Goal: Communication & Community: Connect with others

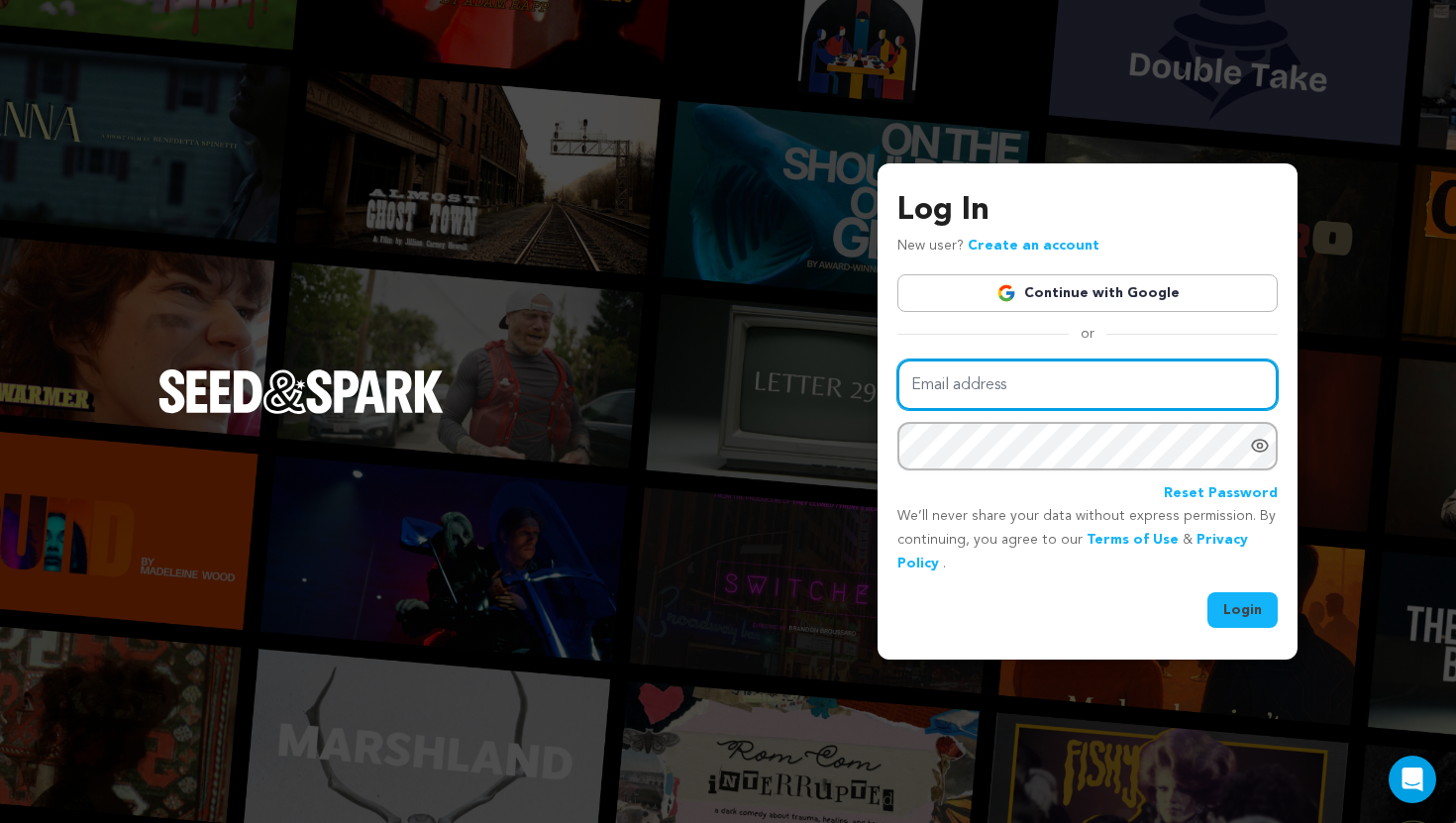
click at [949, 377] on input "Email address" at bounding box center [1087, 384] width 380 height 51
type input "slippingawayfilm@gmail.com"
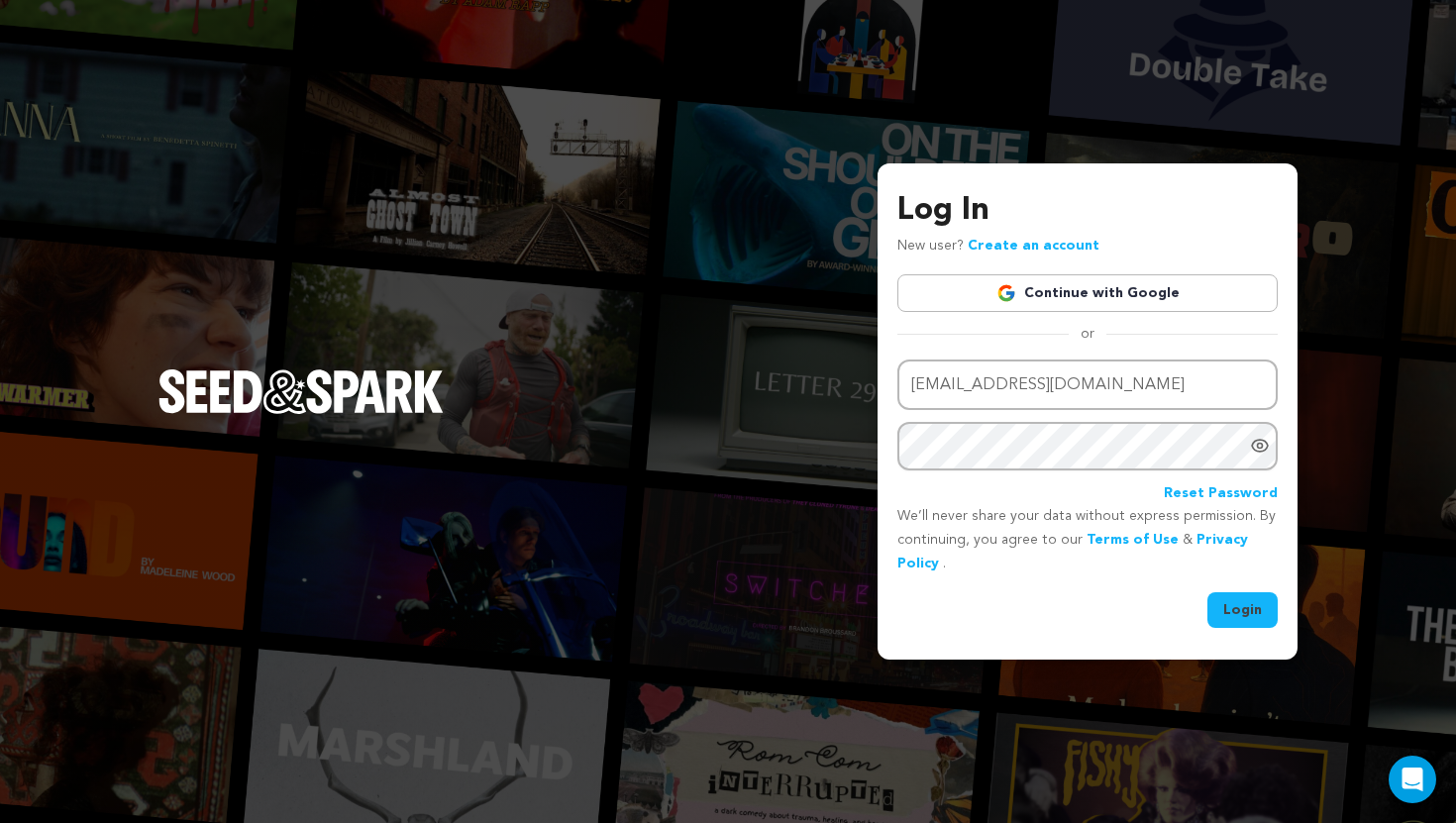
click at [1242, 604] on button "Login" at bounding box center [1242, 610] width 70 height 36
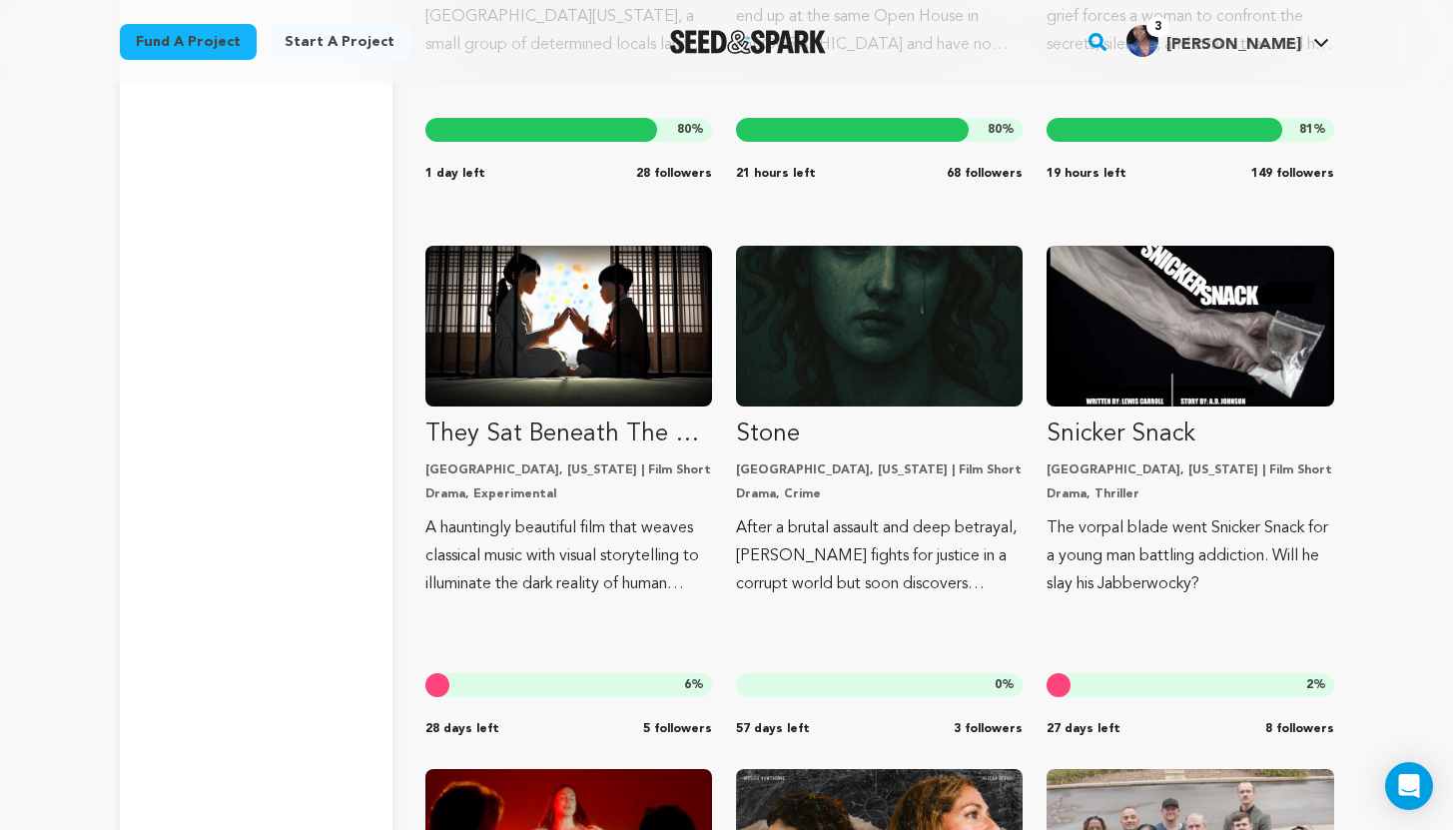
scroll to position [2222, 0]
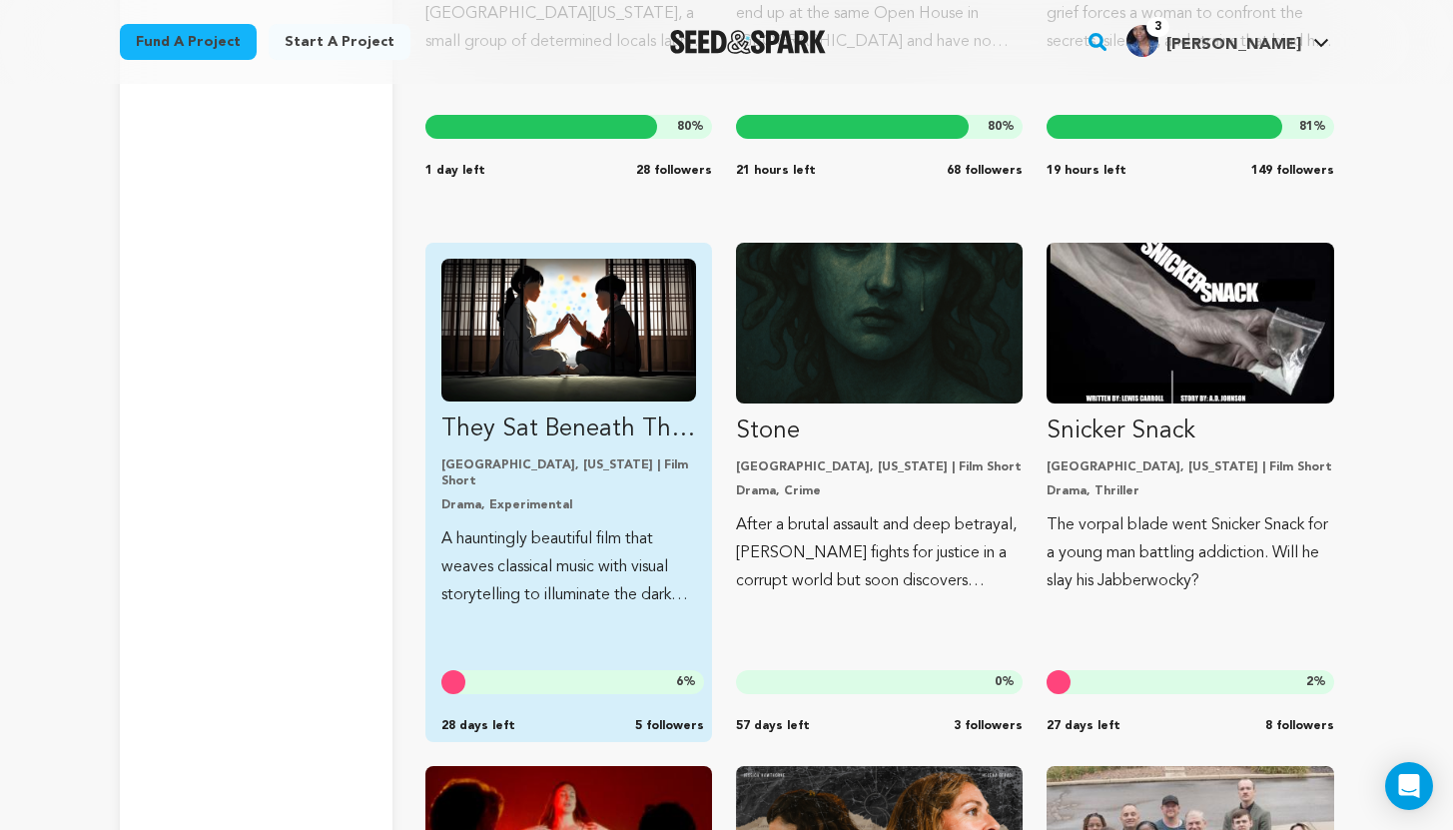
click at [576, 525] on p "A hauntingly beautiful film that weaves classical music with visual storytellin…" at bounding box center [568, 567] width 255 height 84
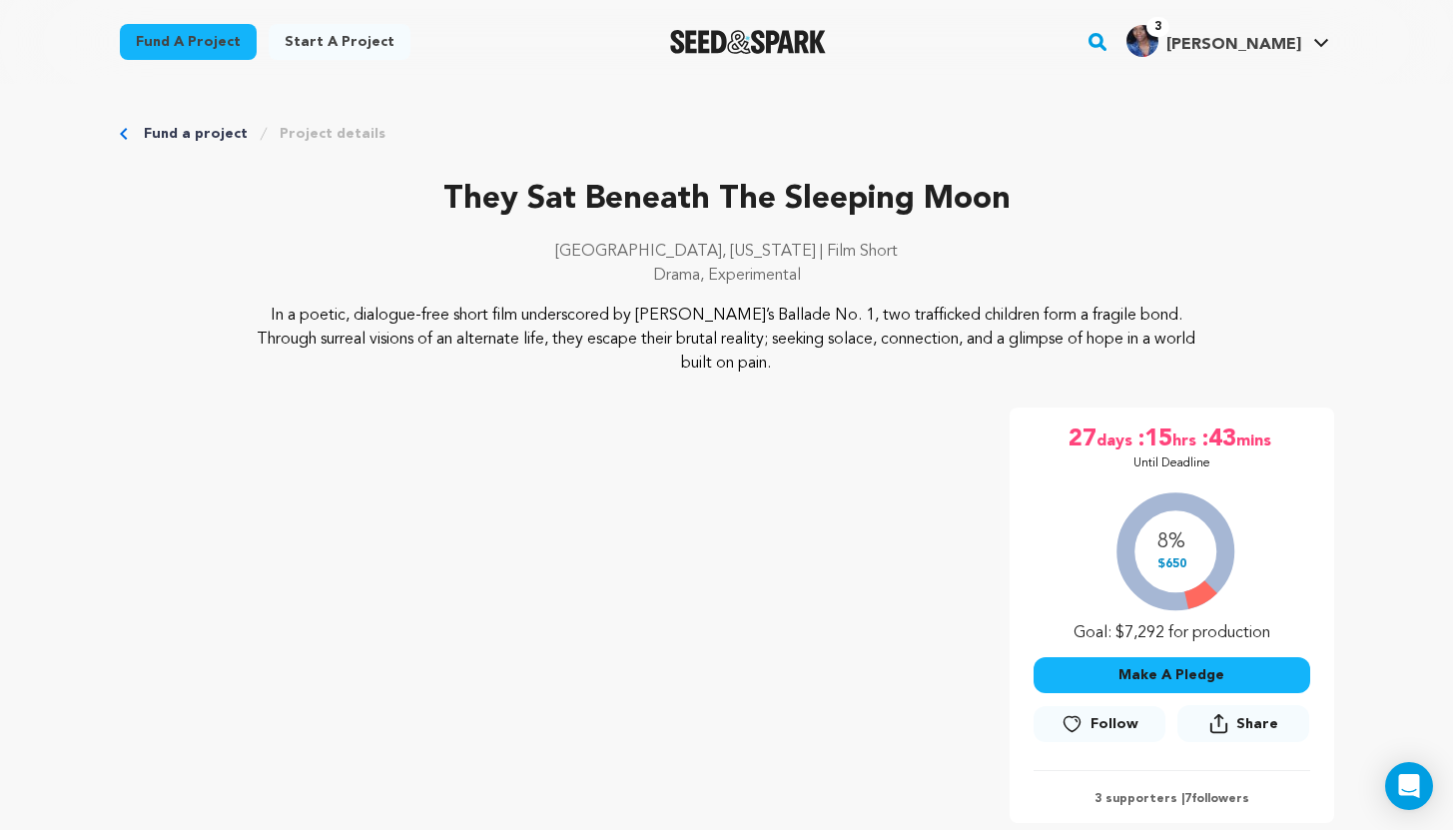
click at [1102, 714] on span "Follow" at bounding box center [1114, 724] width 48 height 20
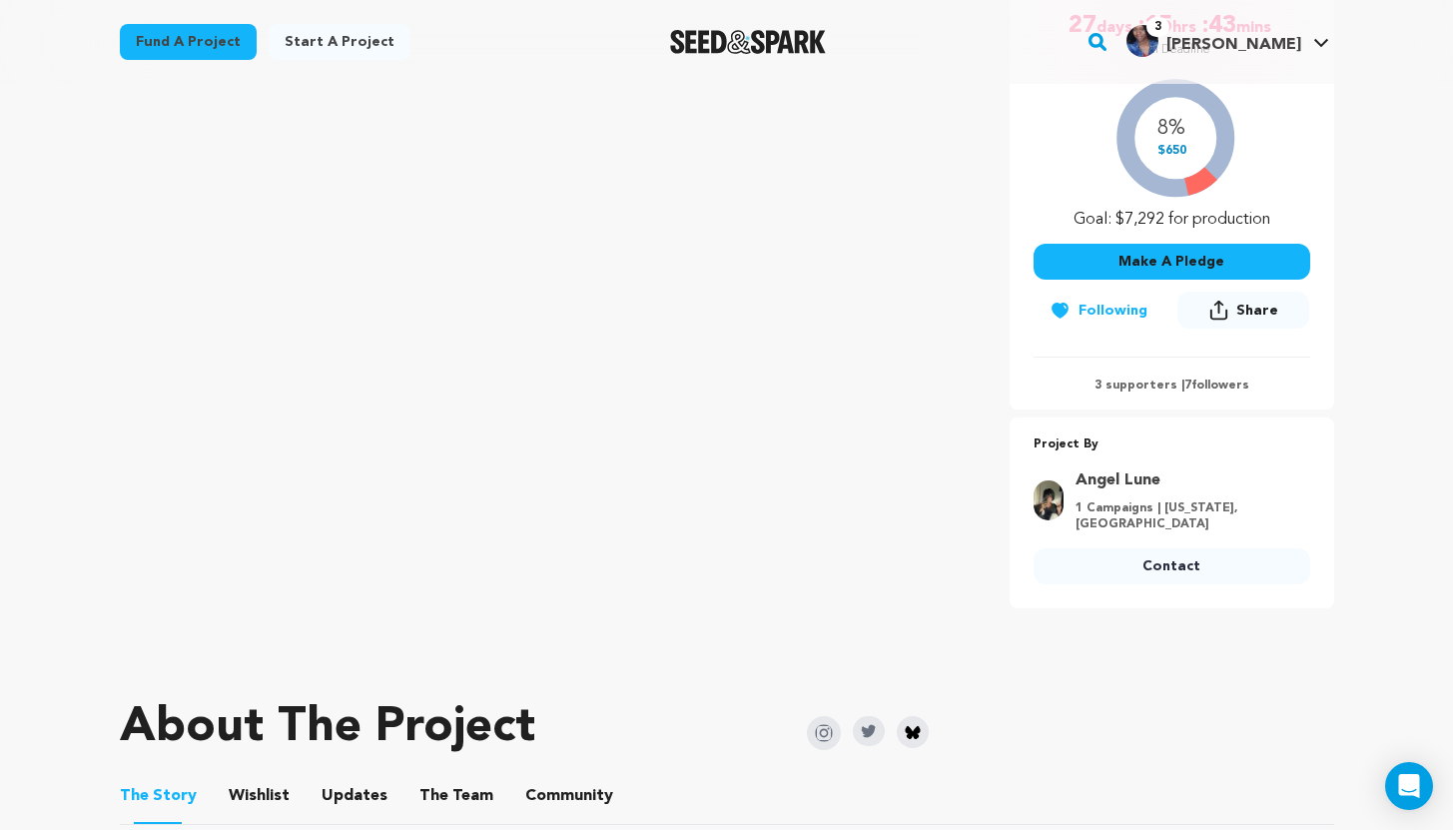
scroll to position [438, 0]
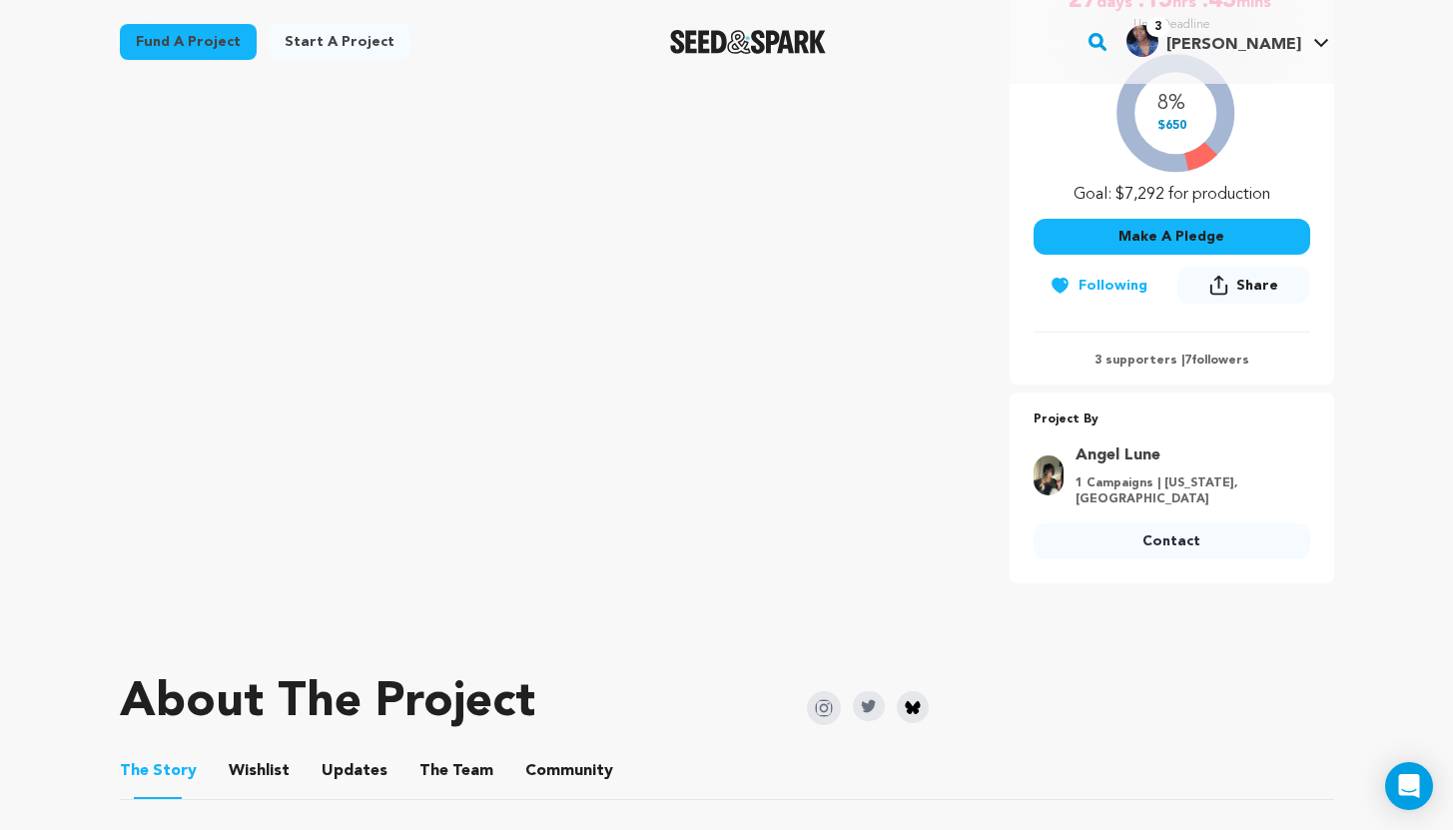
click at [1181, 523] on link "Contact" at bounding box center [1171, 541] width 277 height 36
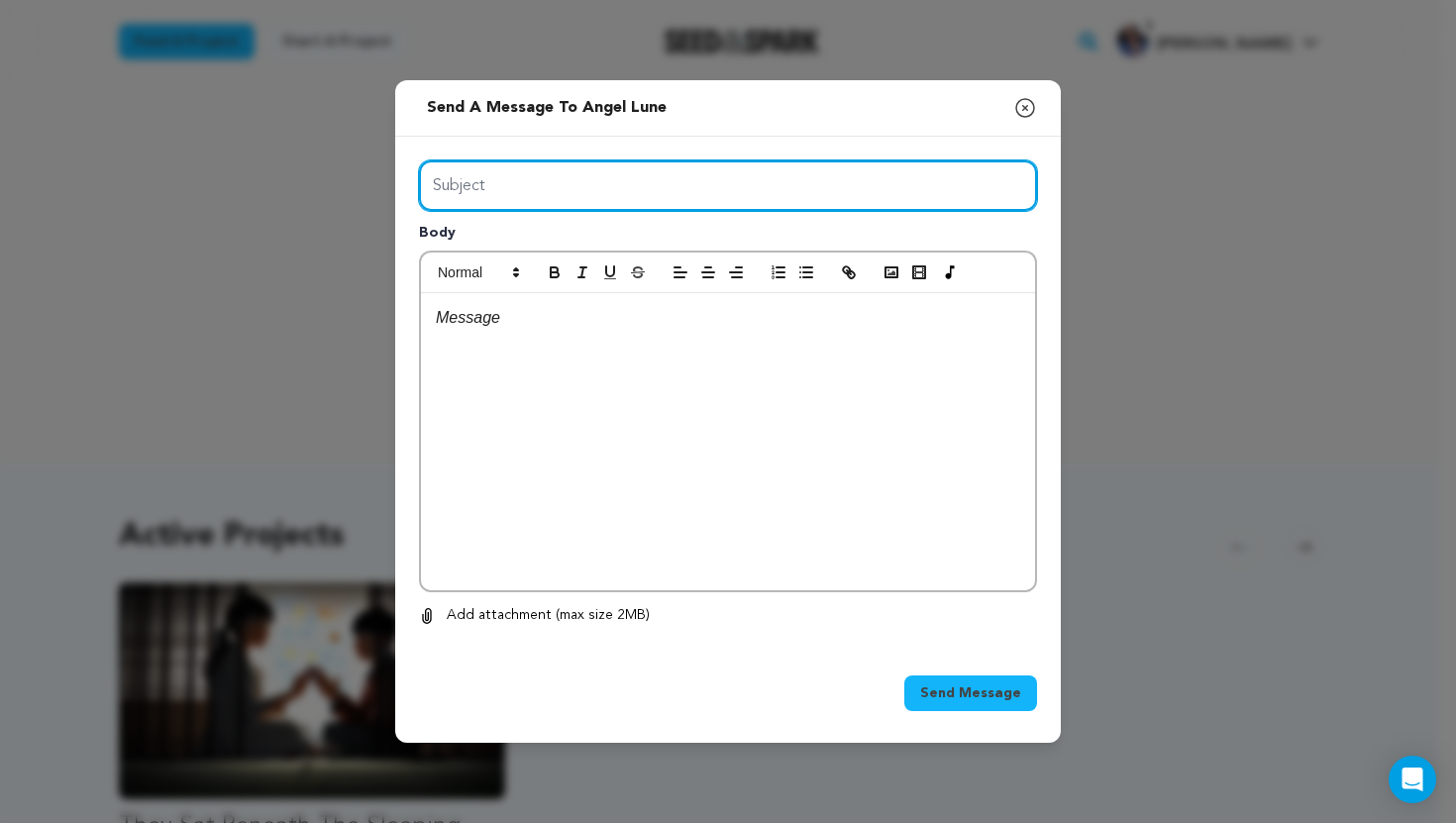
click at [576, 176] on input "Subject" at bounding box center [727, 185] width 618 height 51
type input "Best of luck on your project!"
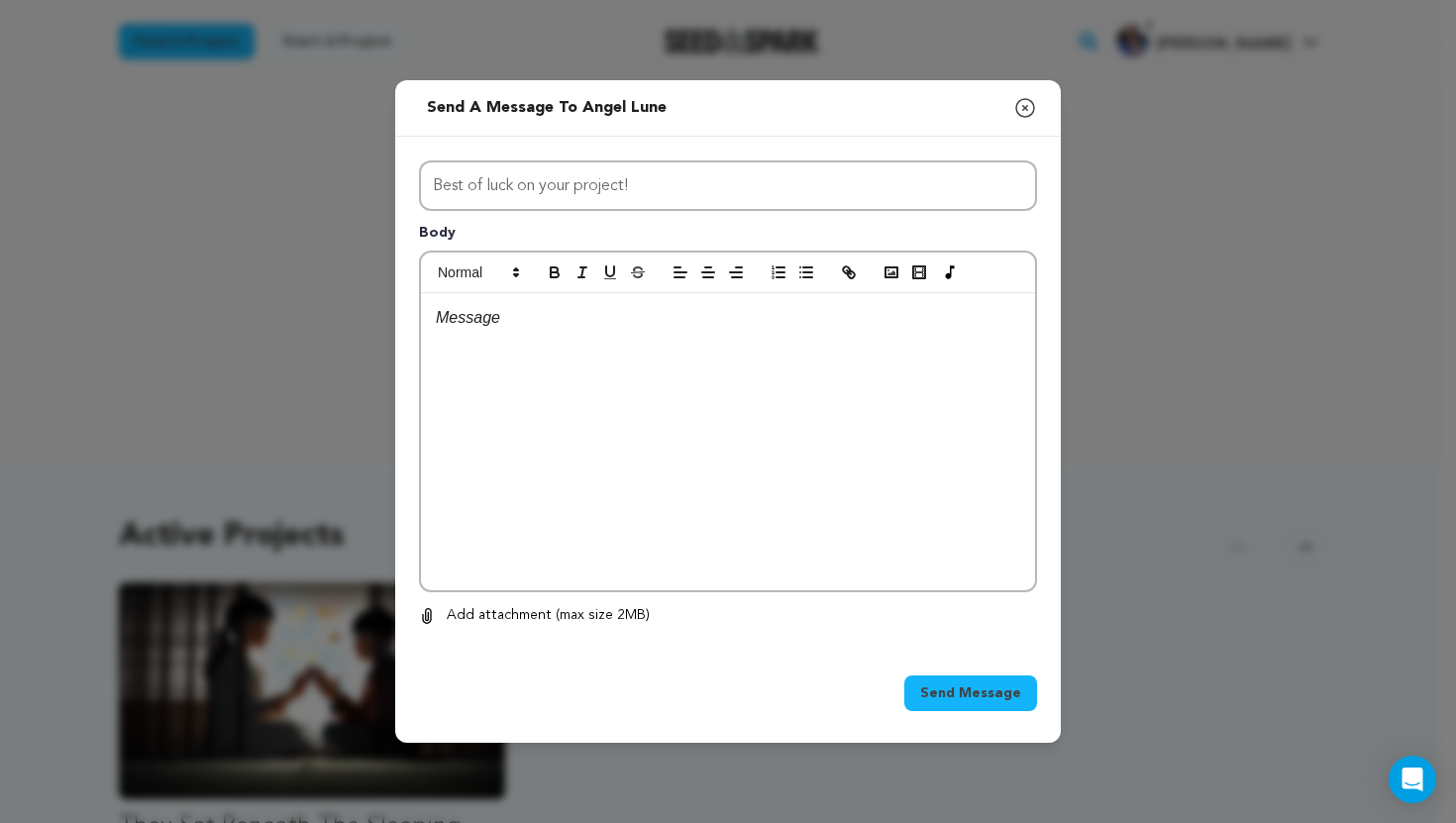
click at [518, 320] on p at bounding box center [727, 318] width 584 height 26
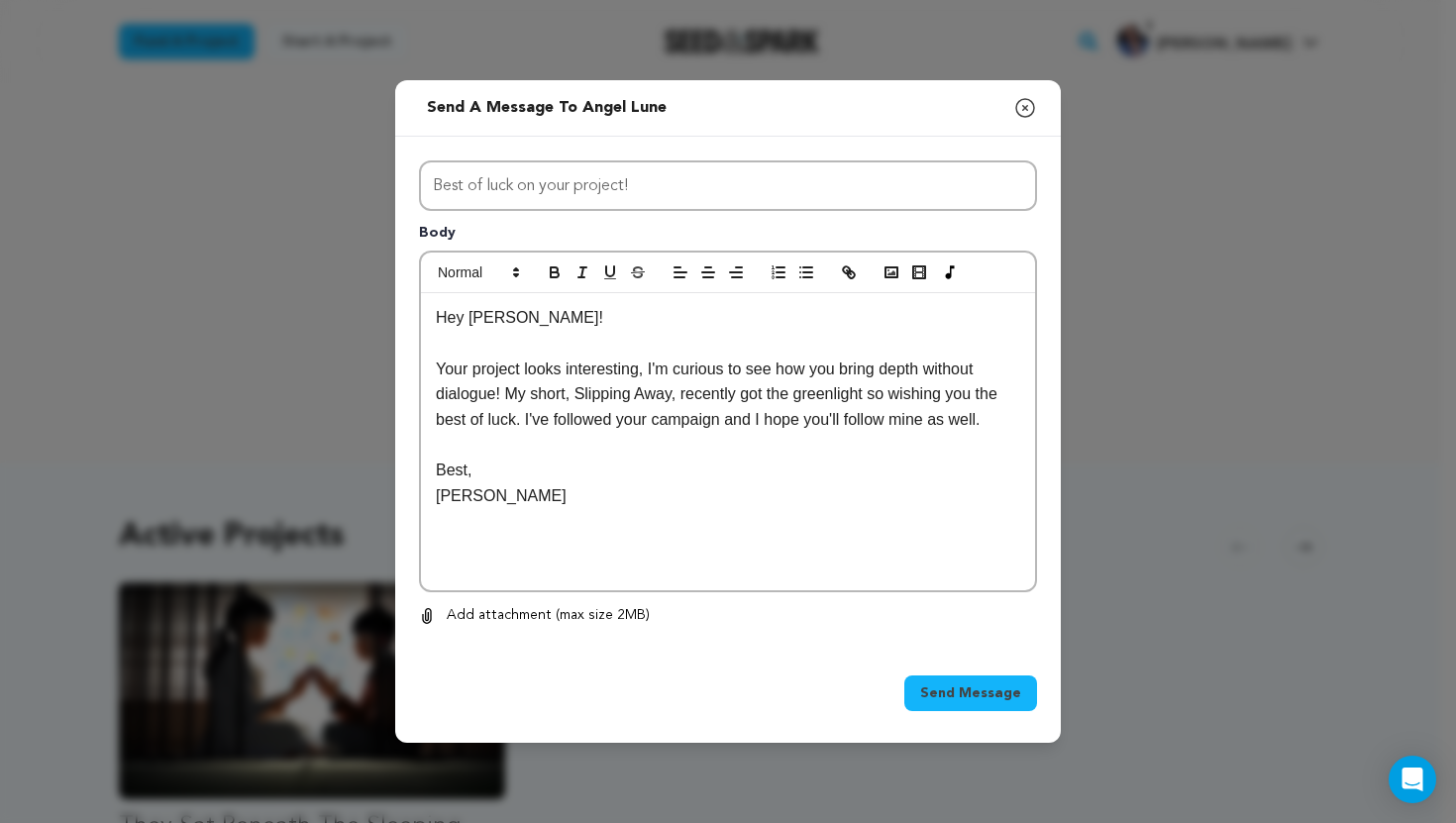
click at [876, 397] on p "Your project looks interesting, I'm curious to see how you bring depth without …" at bounding box center [727, 394] width 584 height 76
click at [568, 374] on p "Your project looks interesting, I'm curious to see how you bring depth without …" at bounding box center [727, 394] width 584 height 76
click at [950, 693] on span "Send Message" at bounding box center [971, 693] width 101 height 20
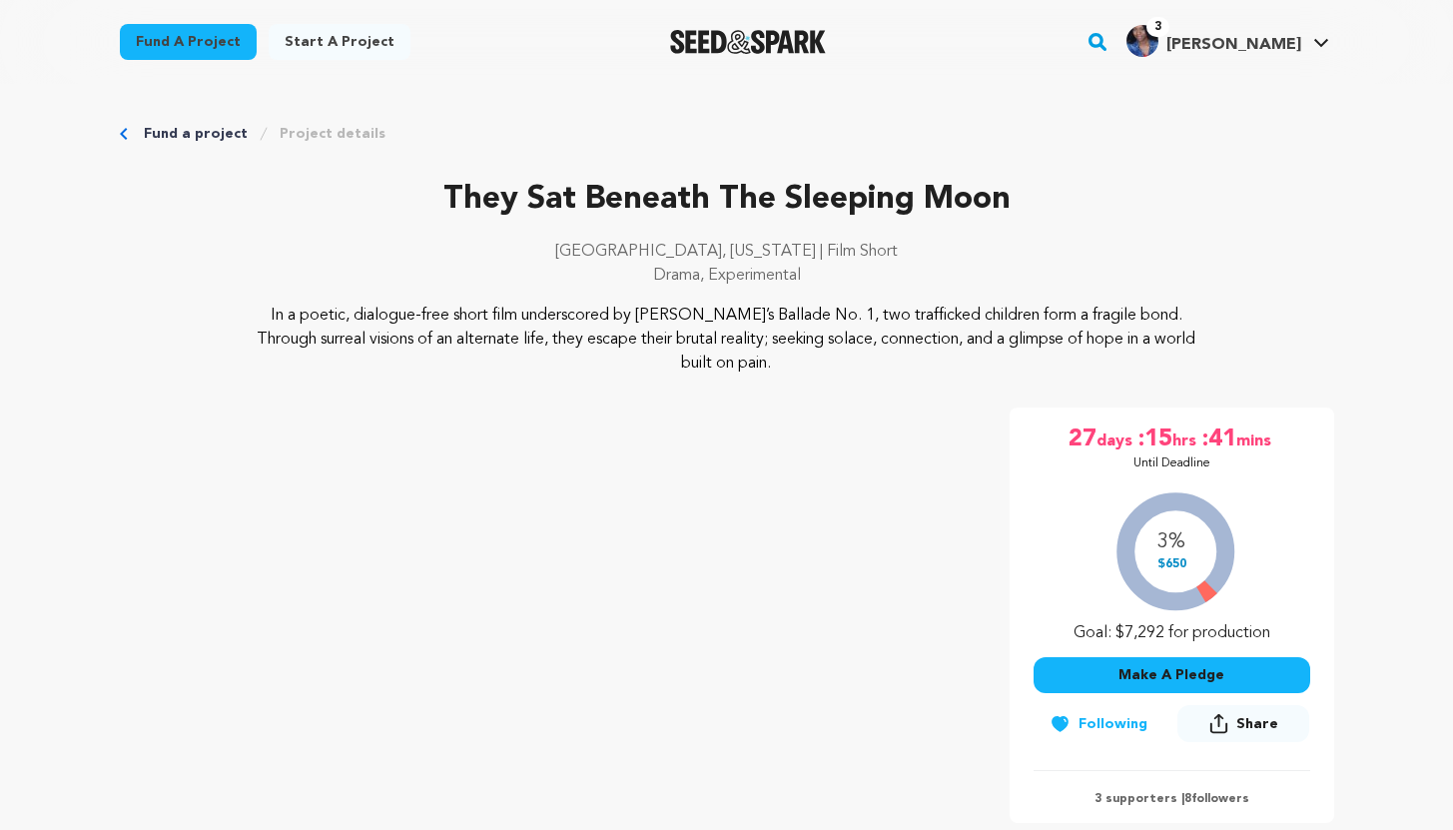
scroll to position [438, 0]
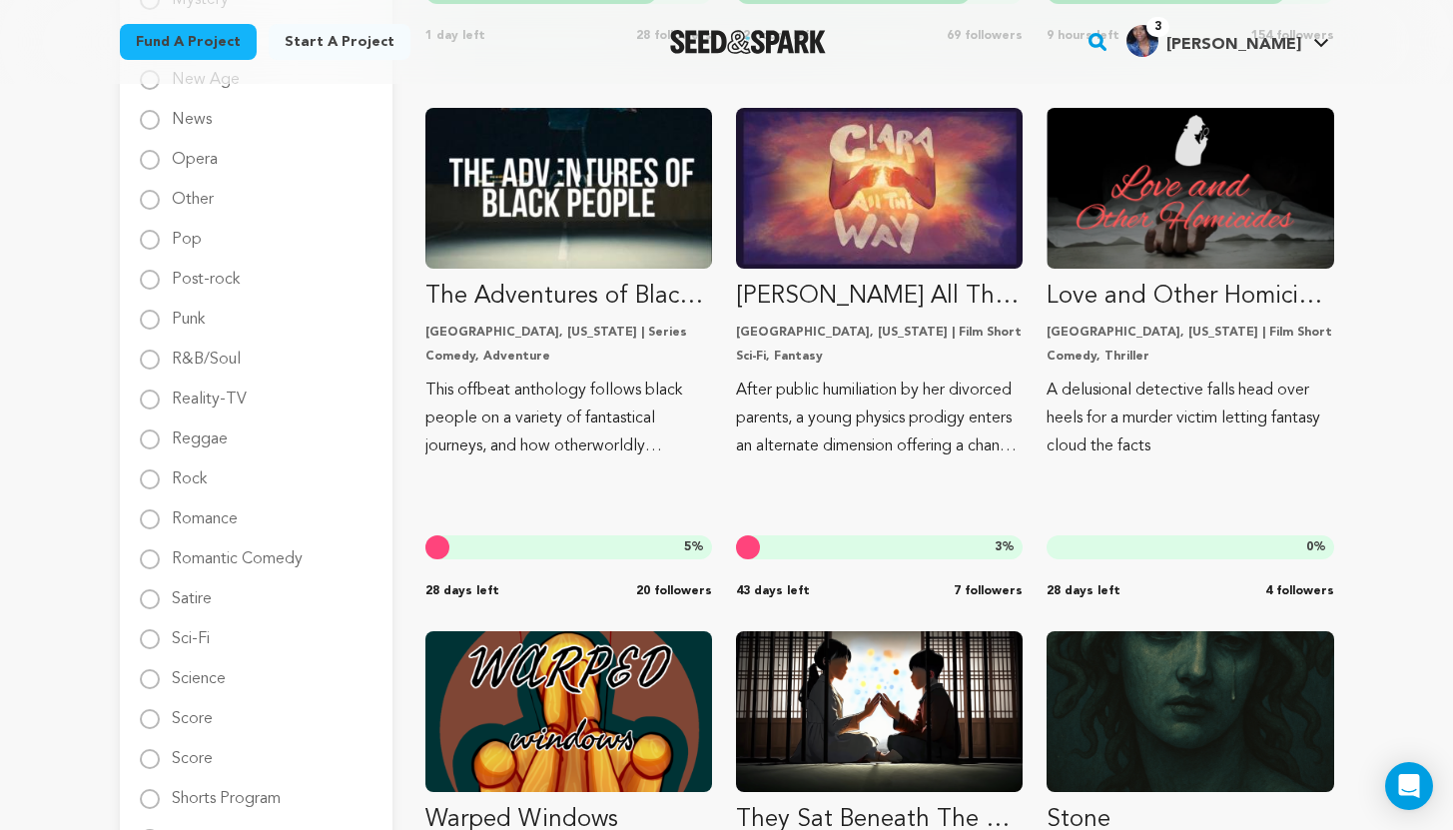
scroll to position [2359, 0]
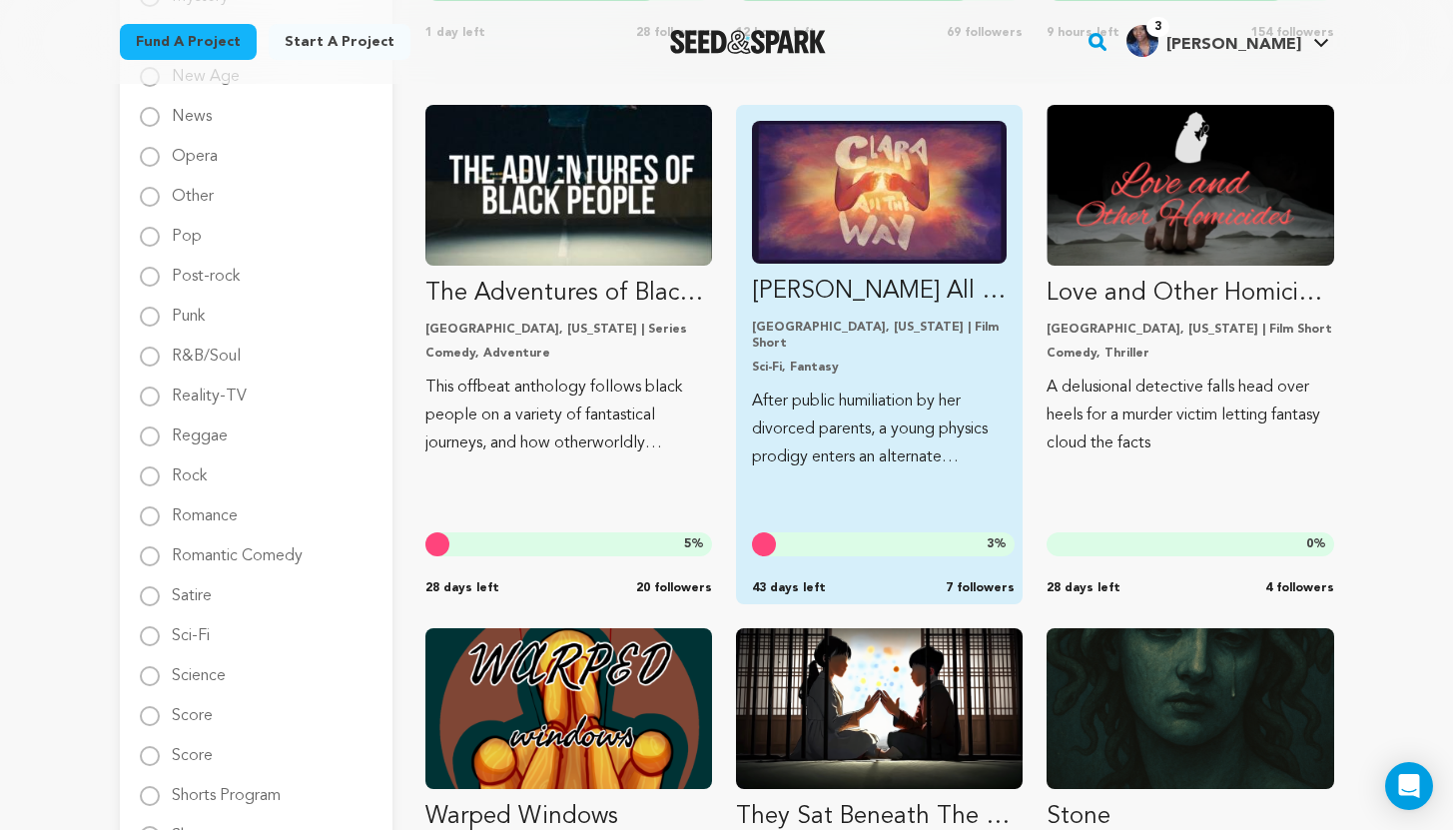
click at [876, 387] on p "After public humiliation by her divorced parents, a young physics prodigy enter…" at bounding box center [879, 429] width 255 height 84
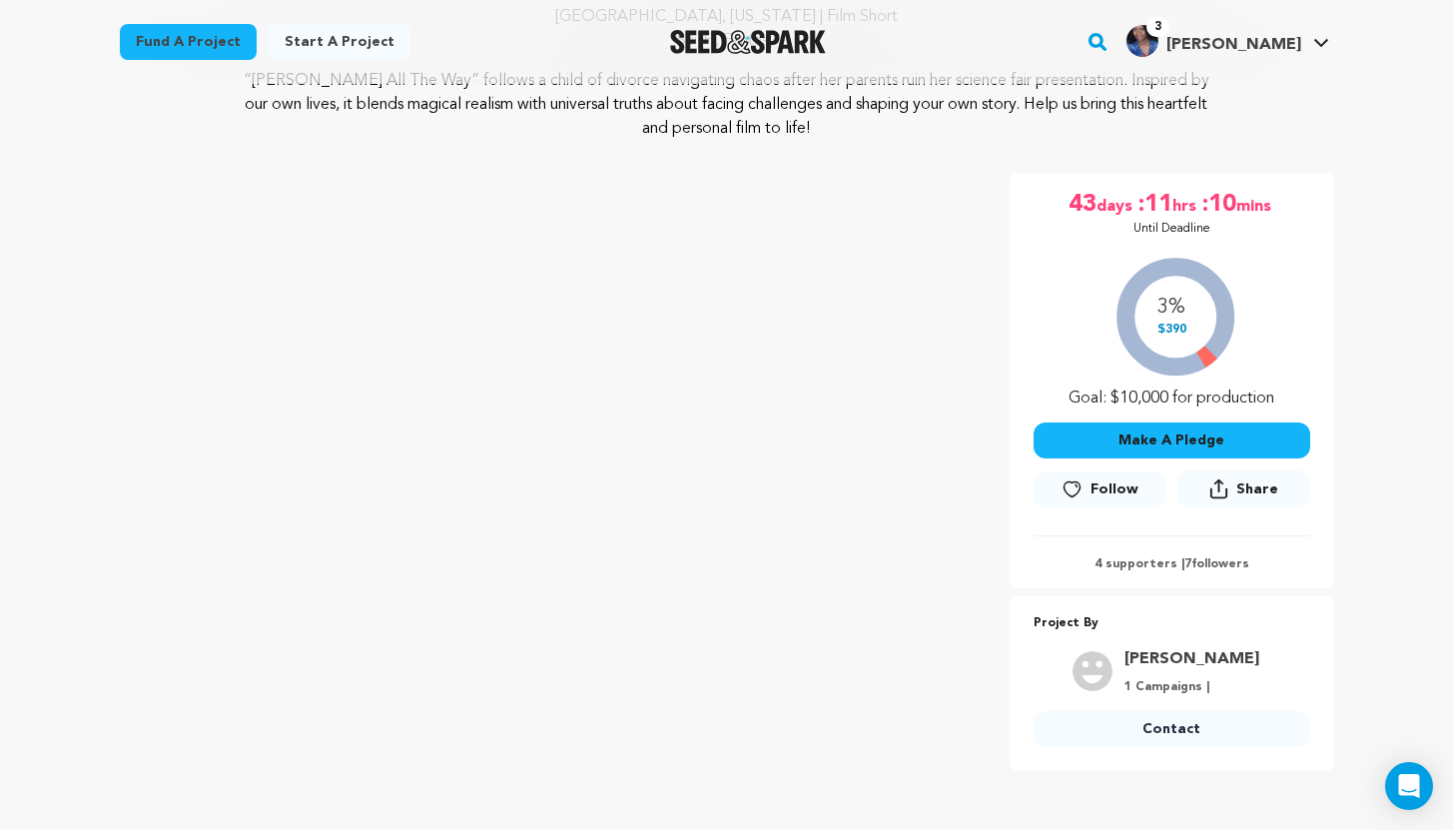
scroll to position [229, 0]
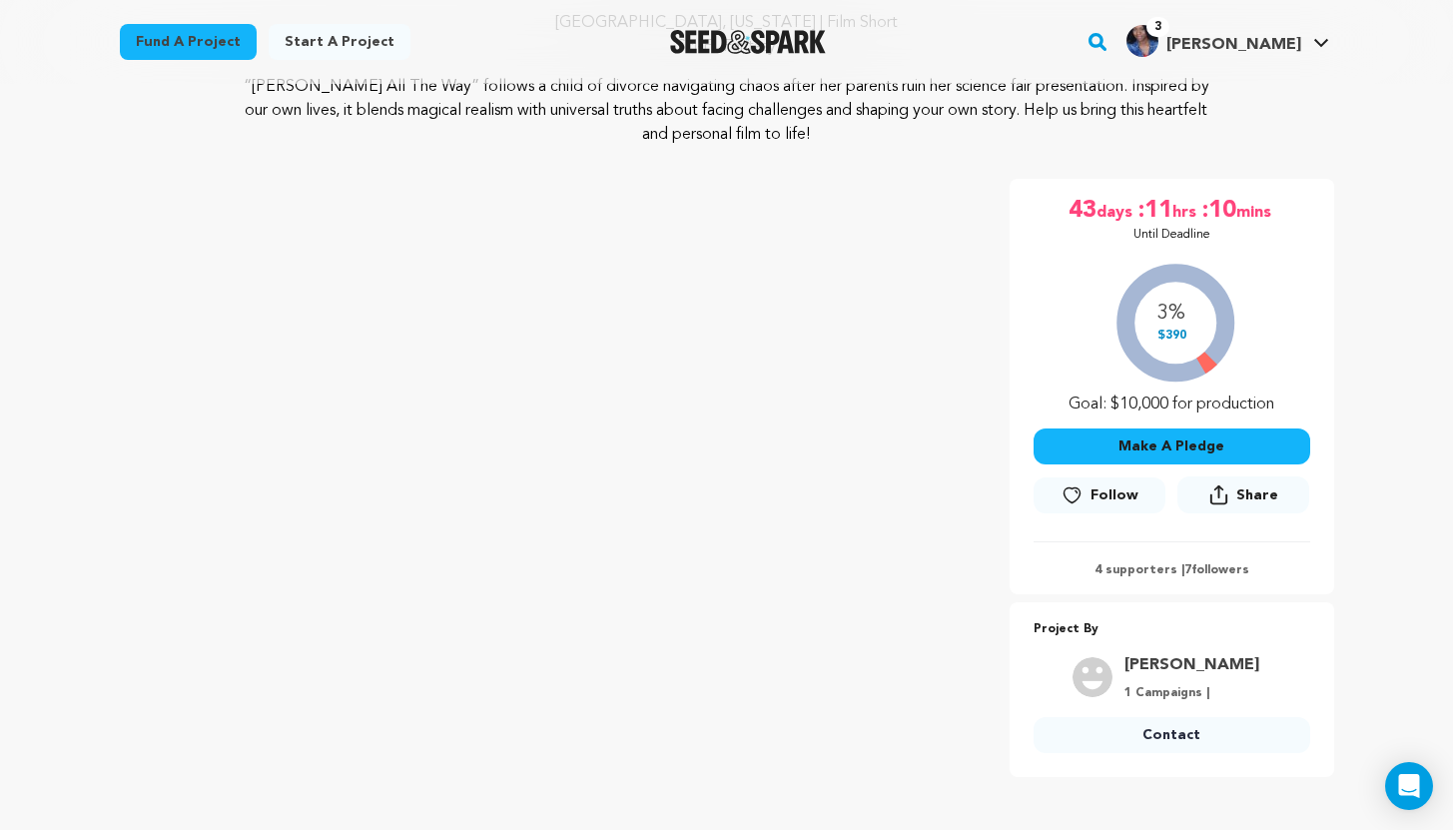
click at [1081, 496] on icon at bounding box center [1071, 495] width 21 height 20
click at [1186, 731] on link "Contact" at bounding box center [1171, 735] width 277 height 36
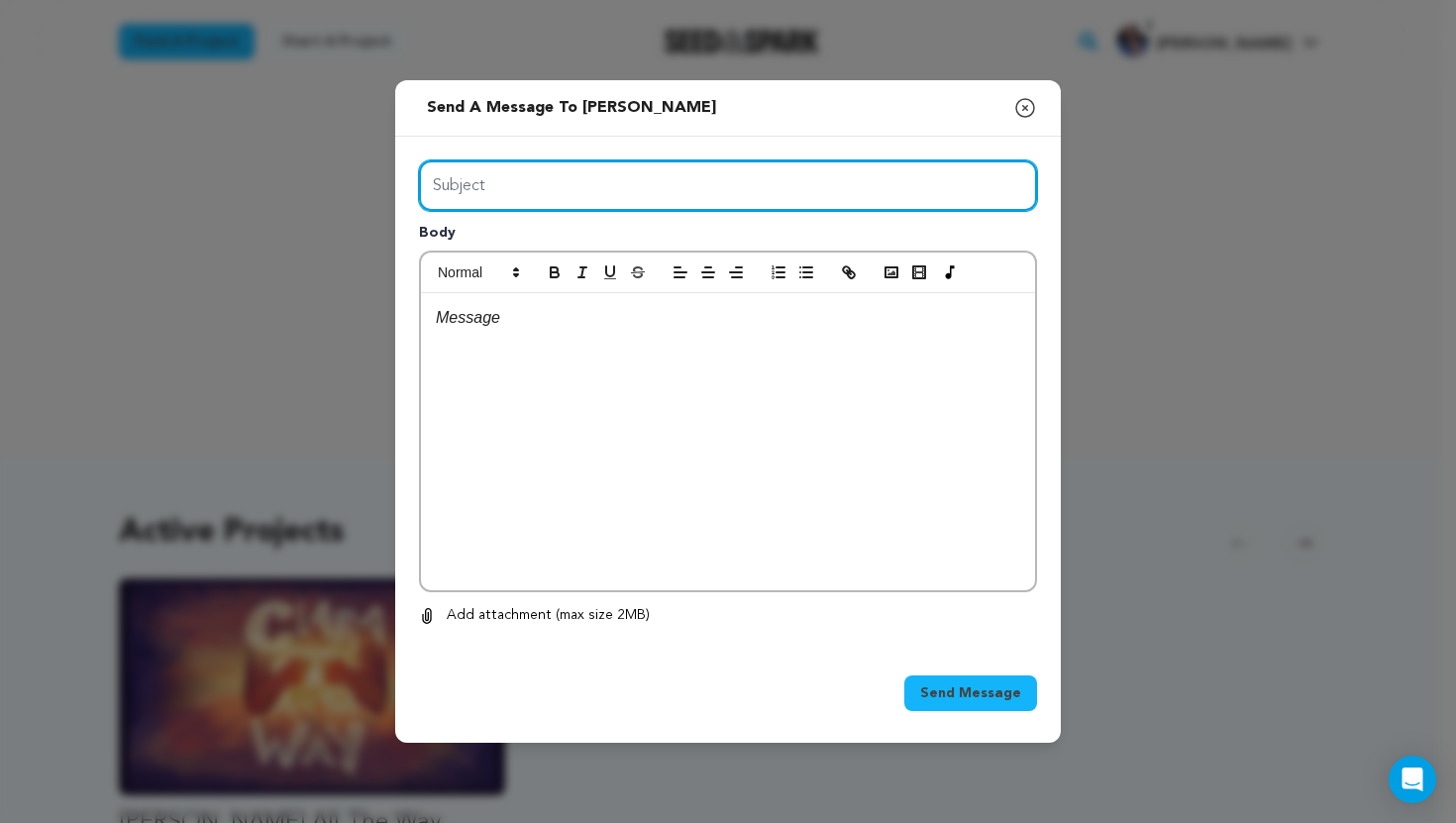
click at [649, 187] on input "Subject" at bounding box center [727, 185] width 618 height 51
type input "Best of luck on your project!"
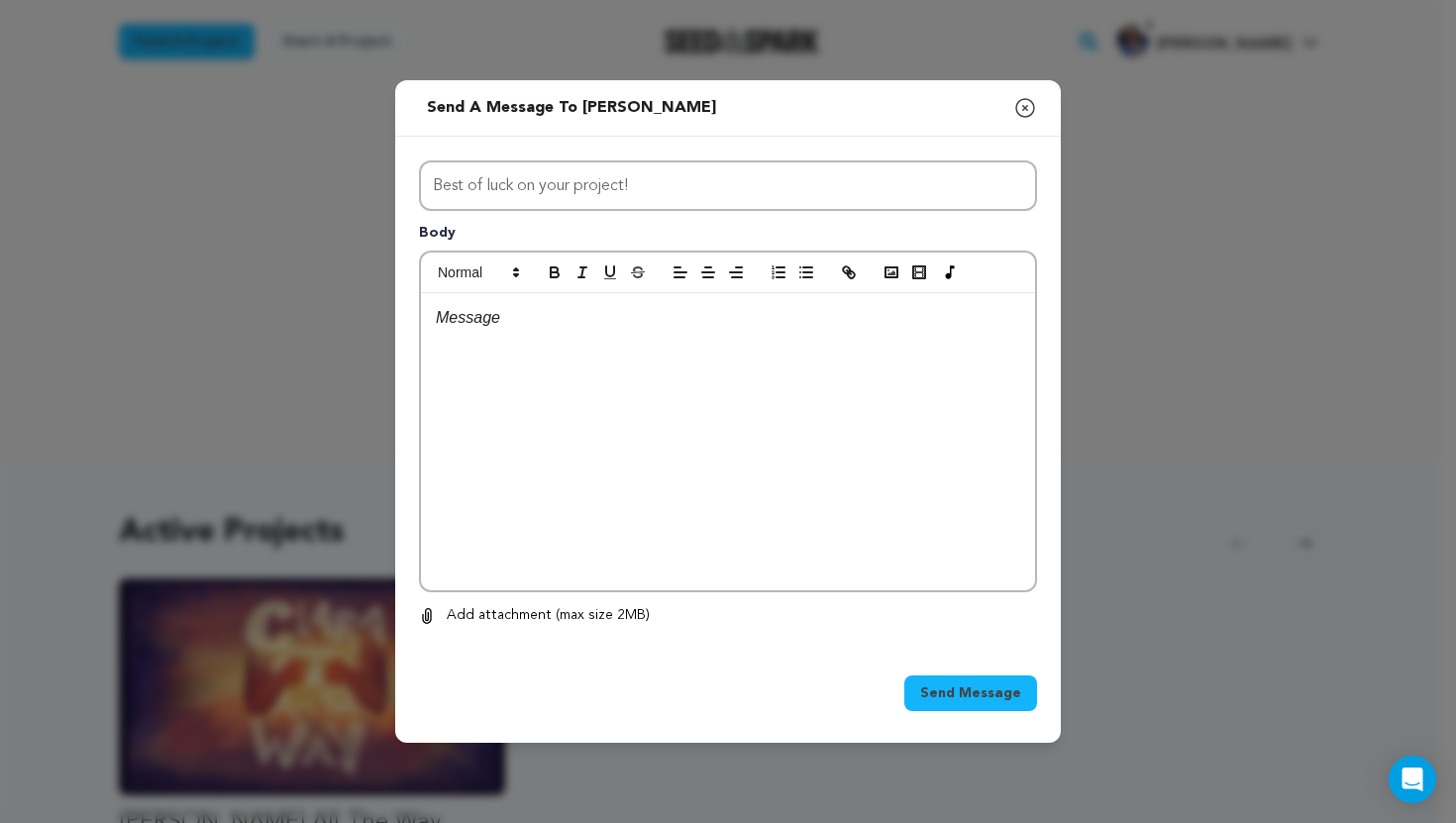
click at [497, 335] on div at bounding box center [727, 442] width 614 height 297
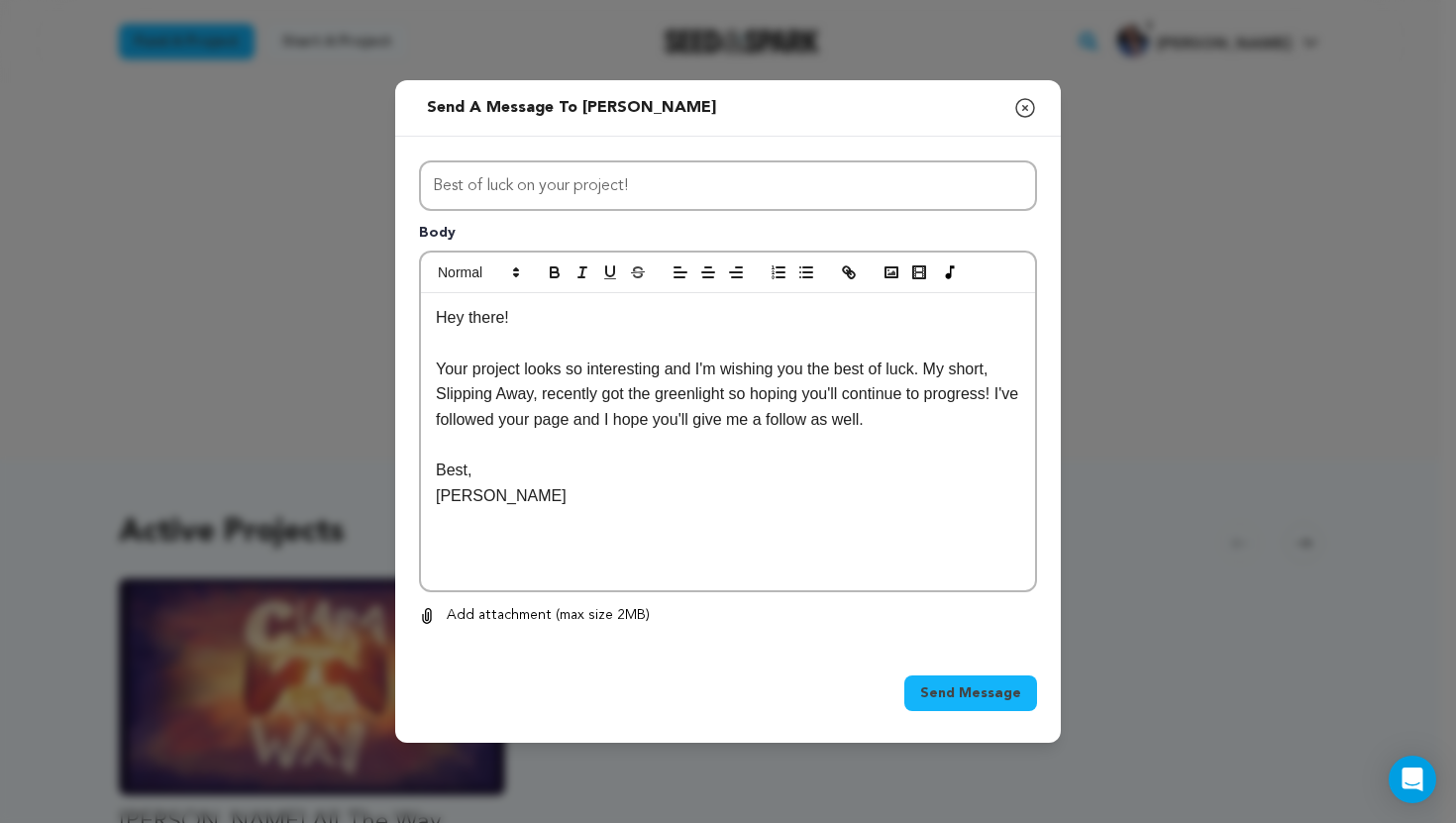
click at [733, 396] on p "Your project looks so interesting and I'm wishing you the best of luck. My shor…" at bounding box center [727, 394] width 584 height 76
click at [992, 689] on span "Send Message" at bounding box center [971, 693] width 101 height 20
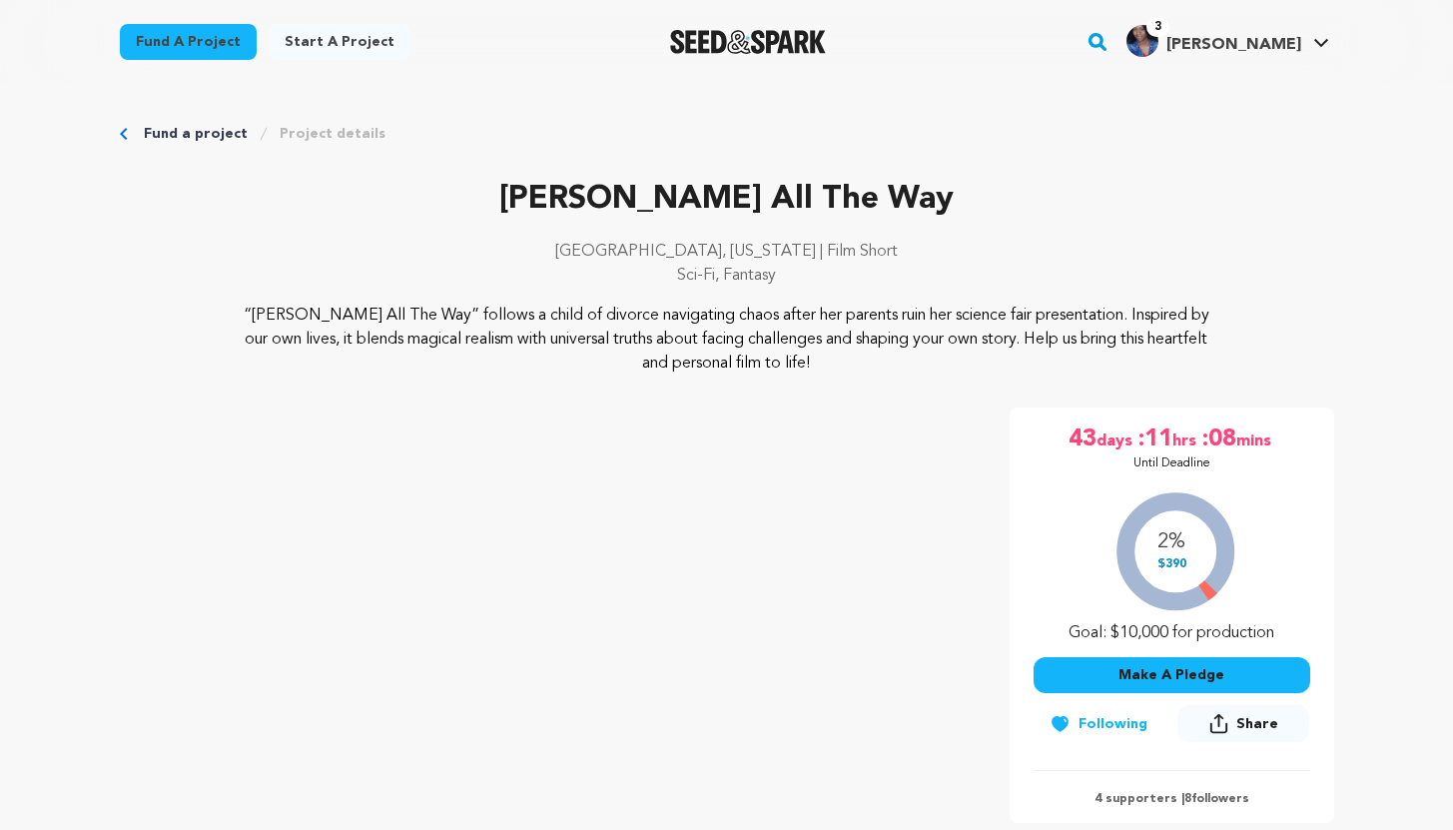
scroll to position [229, 0]
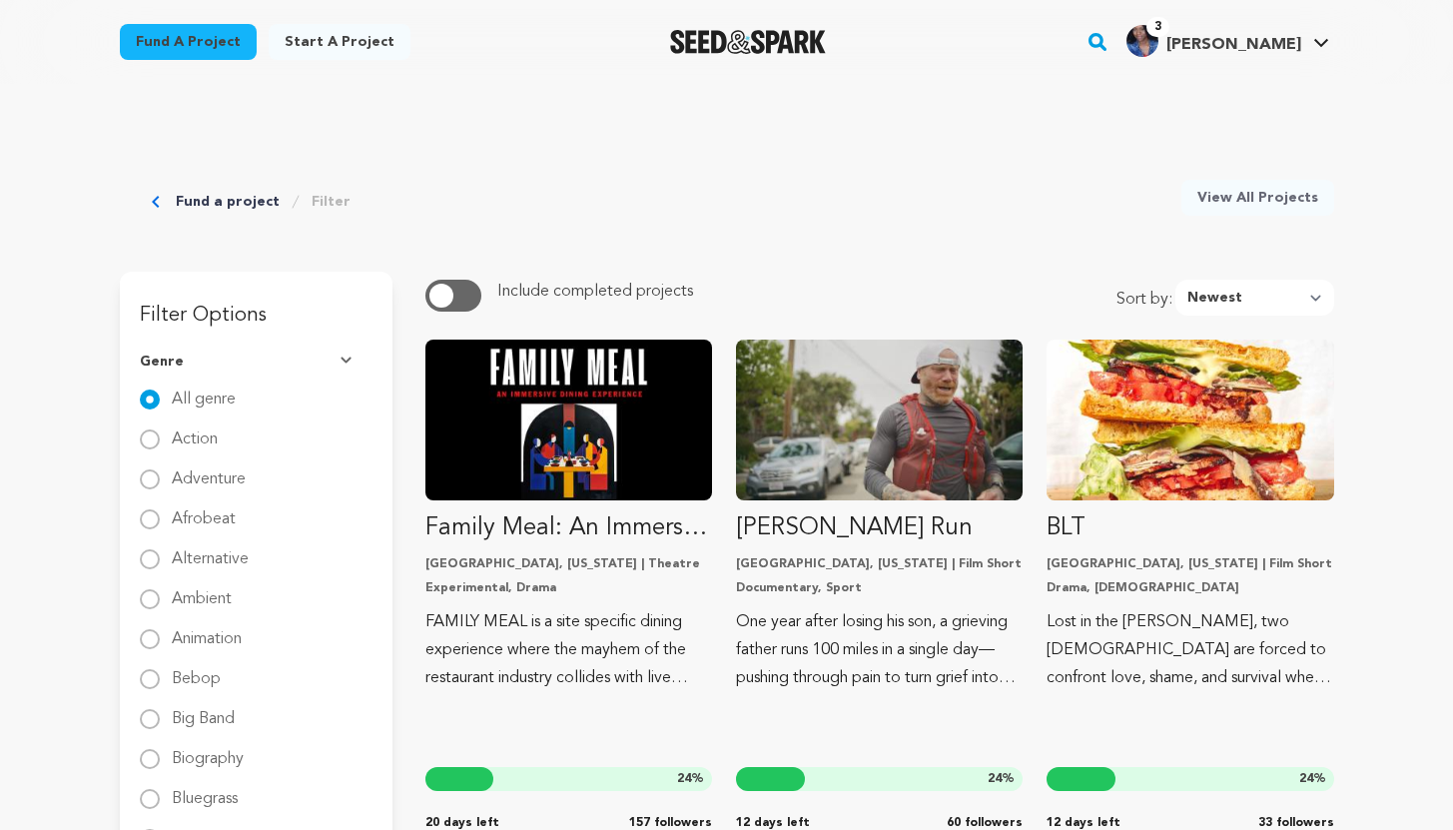
scroll to position [2359, 0]
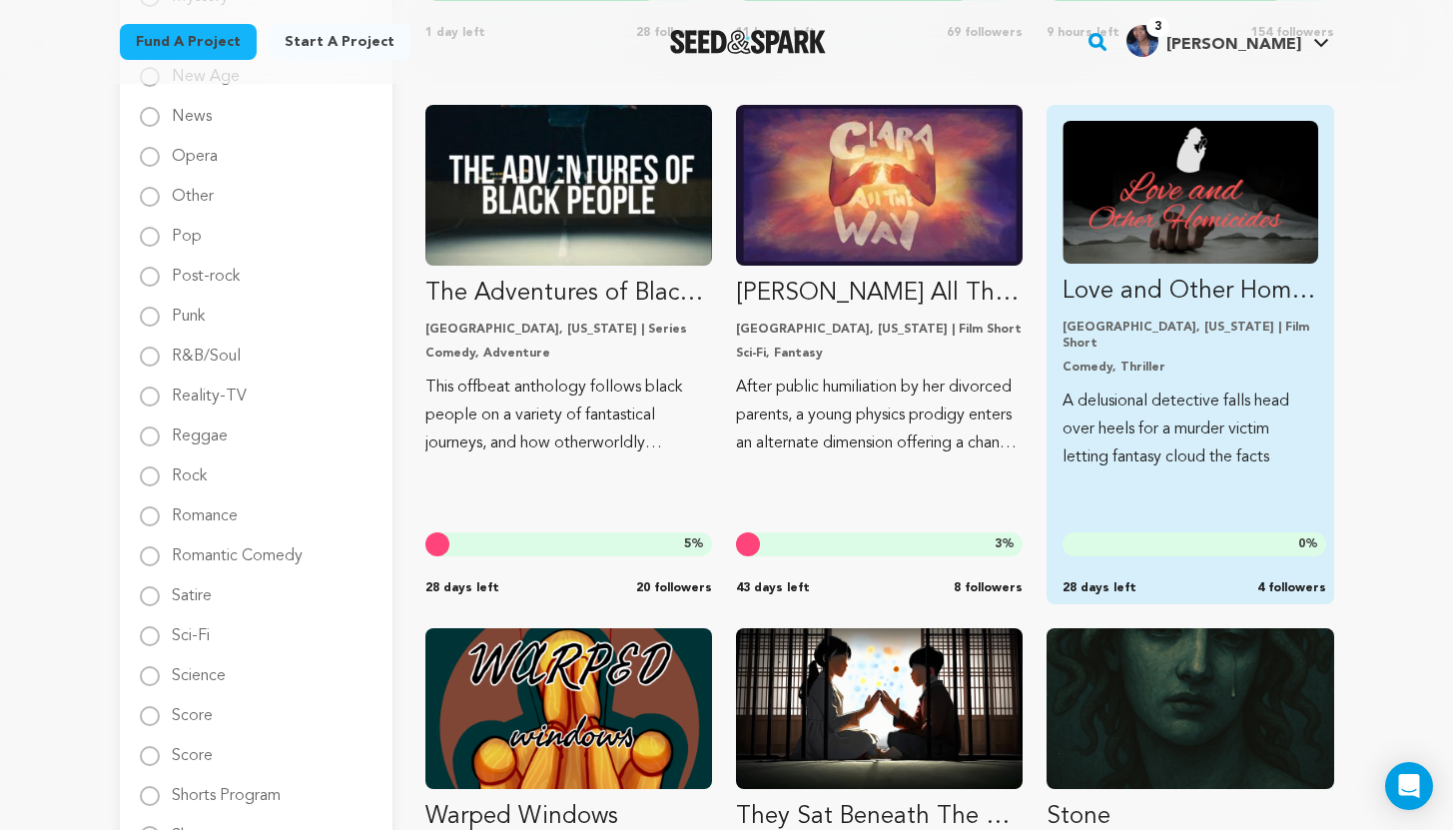
click at [1192, 444] on p "A delusional detective falls head over heels for a murder victim letting fantas…" at bounding box center [1189, 429] width 255 height 84
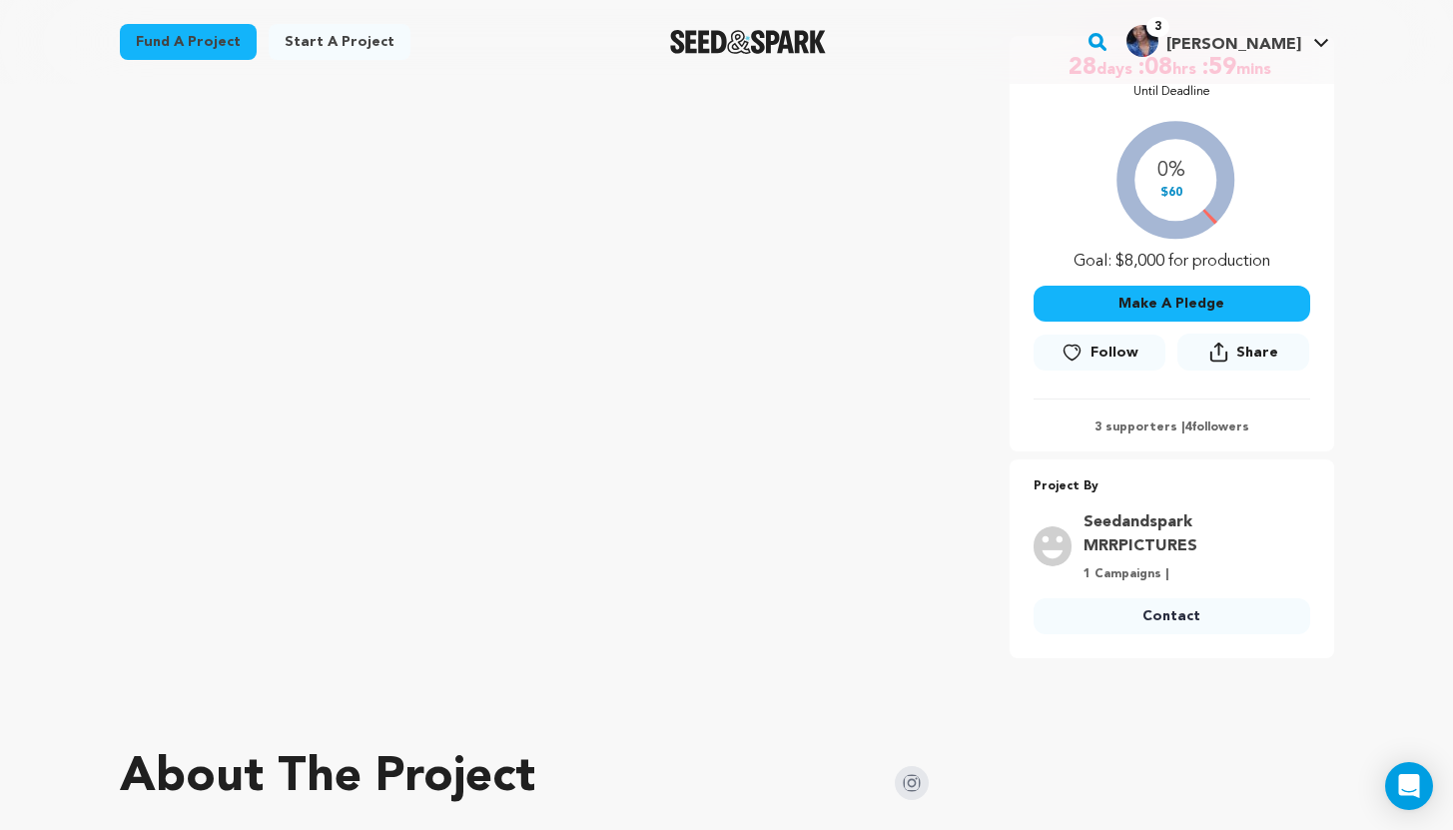
scroll to position [219, 0]
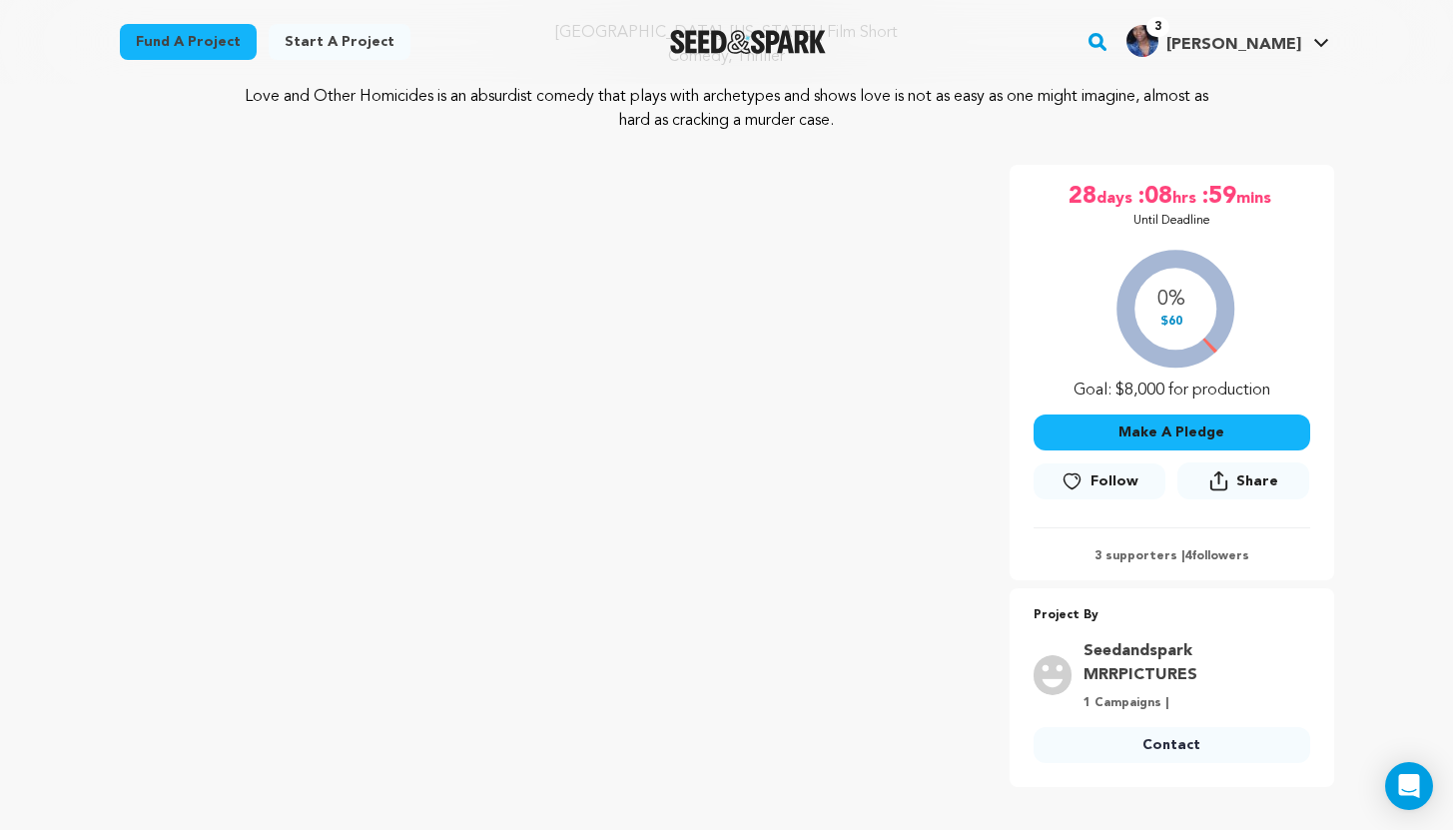
click at [1088, 484] on button "Follow" at bounding box center [1099, 481] width 132 height 36
click at [1171, 741] on link "Contact" at bounding box center [1171, 745] width 277 height 36
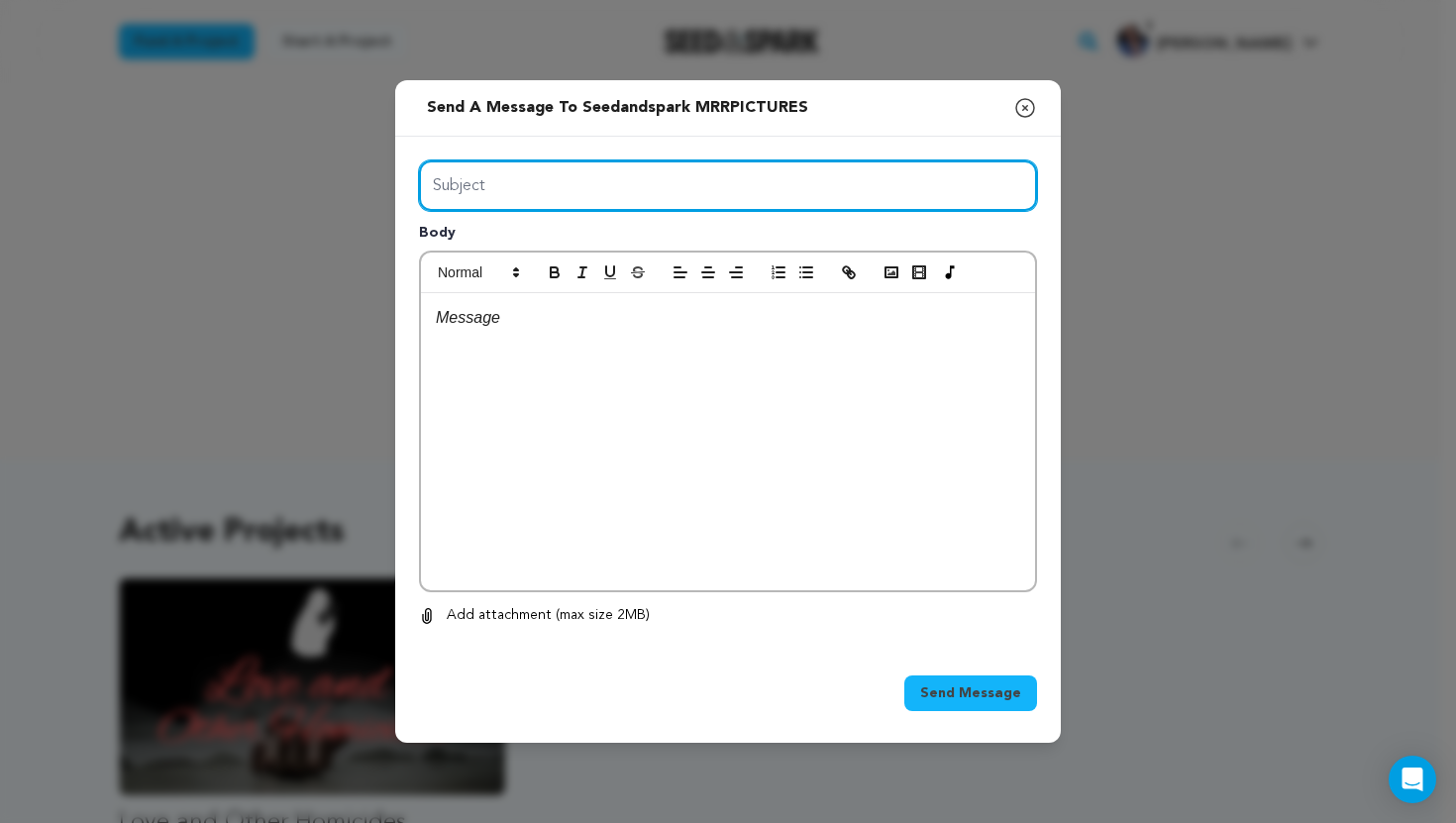
click at [606, 194] on input "Subject" at bounding box center [727, 185] width 618 height 51
type input "Best of luck on your project!"
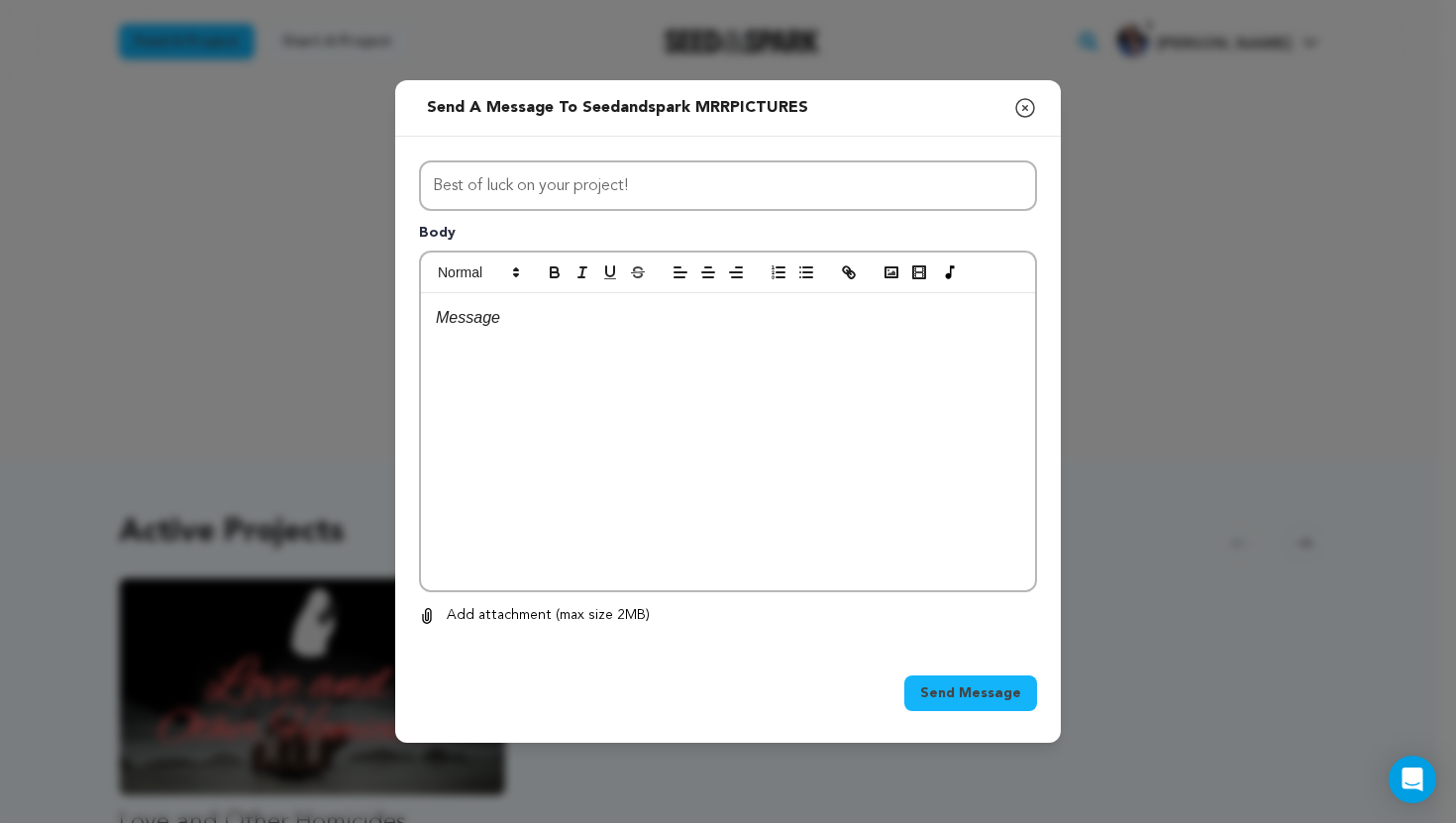
click at [515, 327] on p at bounding box center [727, 318] width 584 height 26
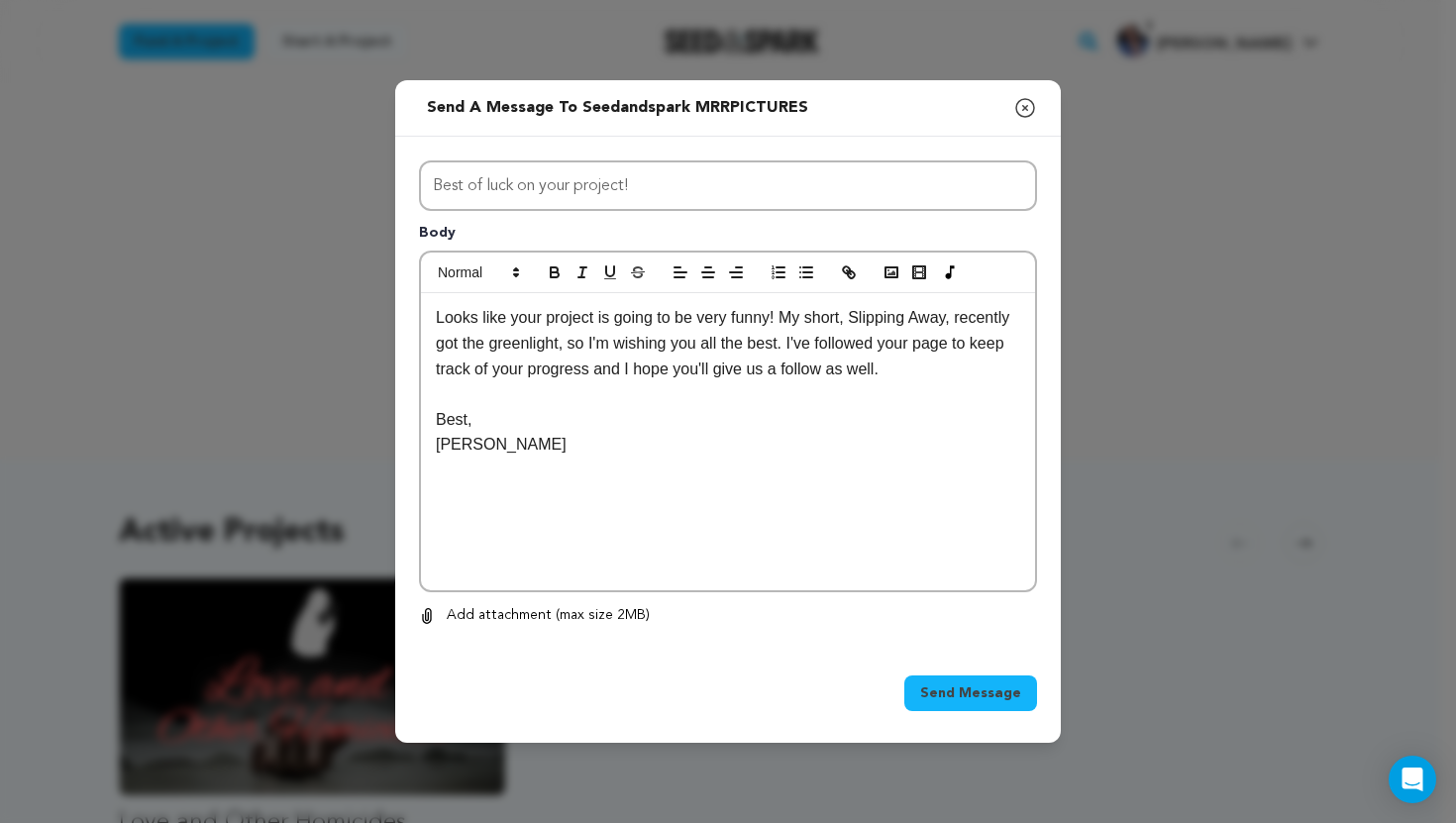
click at [963, 688] on span "Send Message" at bounding box center [971, 693] width 101 height 20
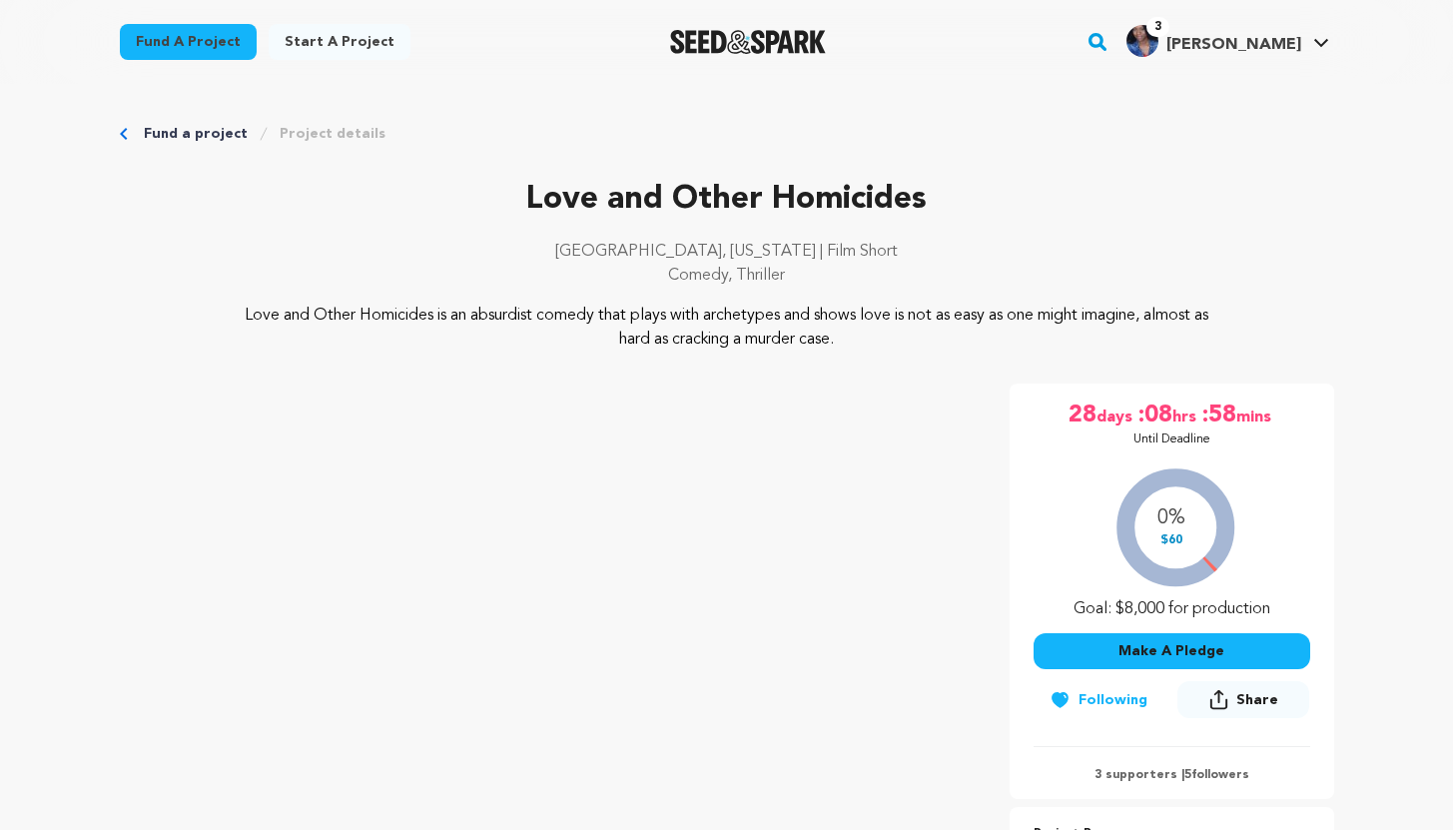
scroll to position [219, 0]
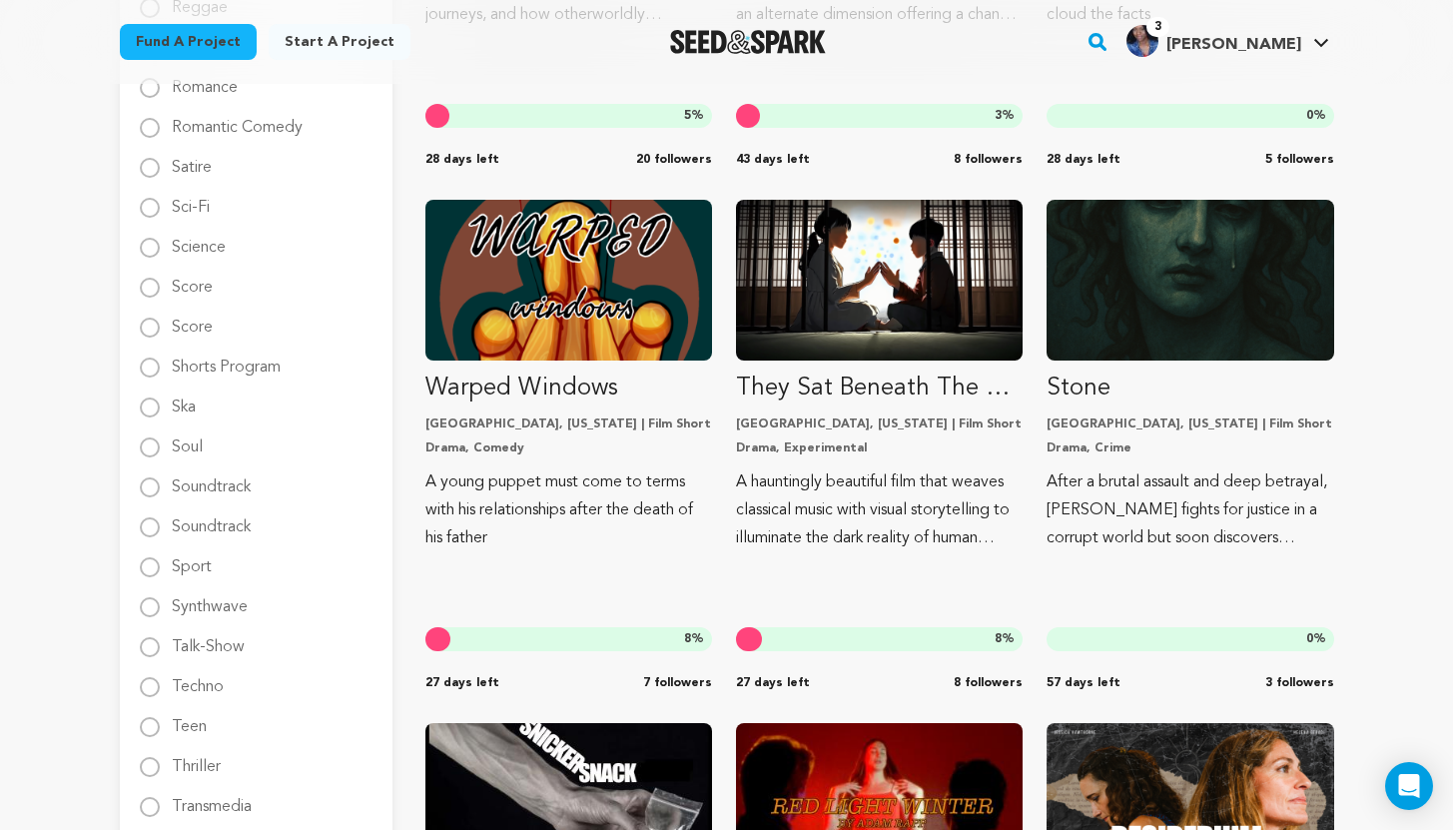
scroll to position [2791, 0]
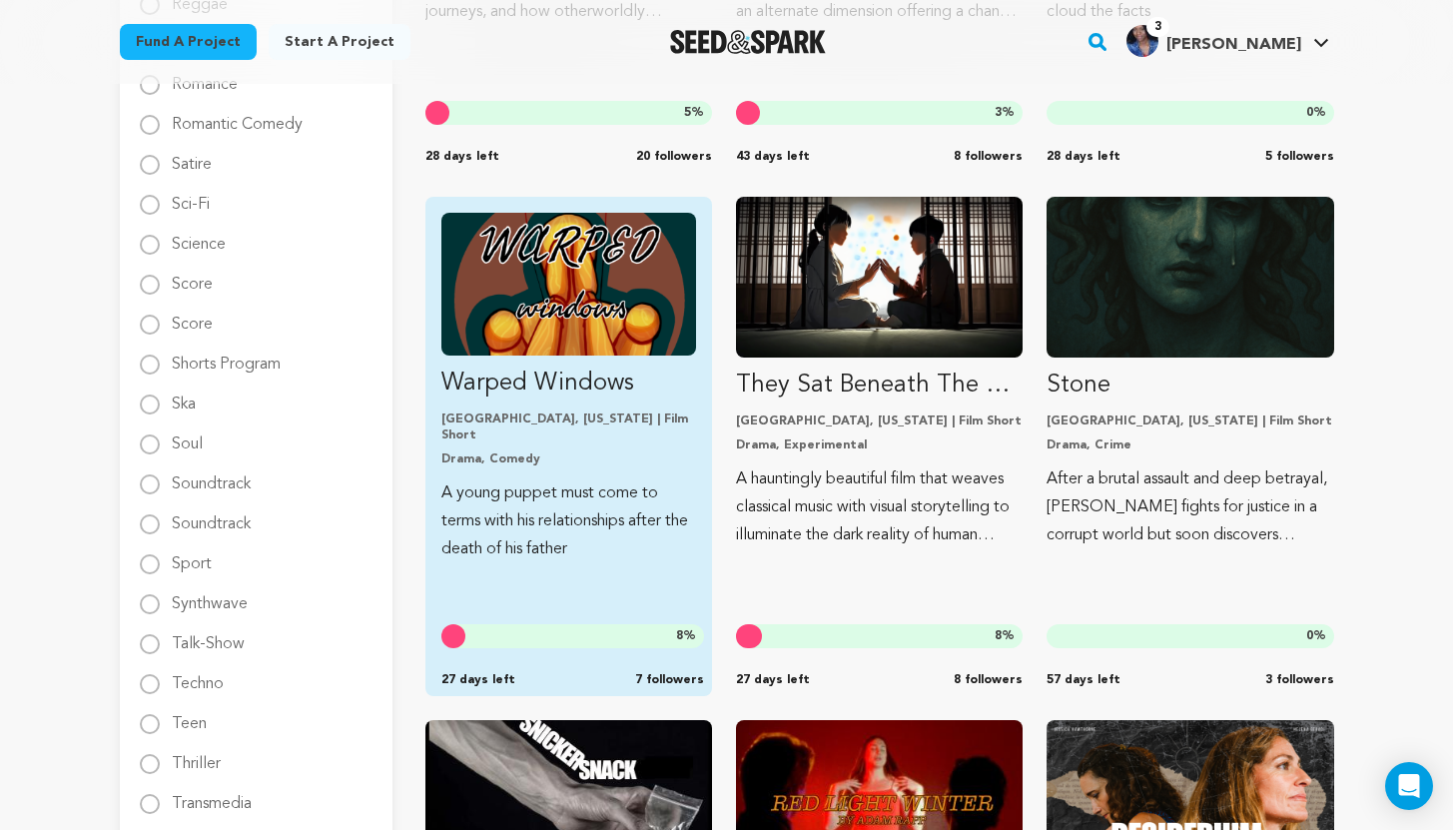
click at [564, 505] on p "A young puppet must come to terms with his relationships after the death of his…" at bounding box center [568, 521] width 255 height 84
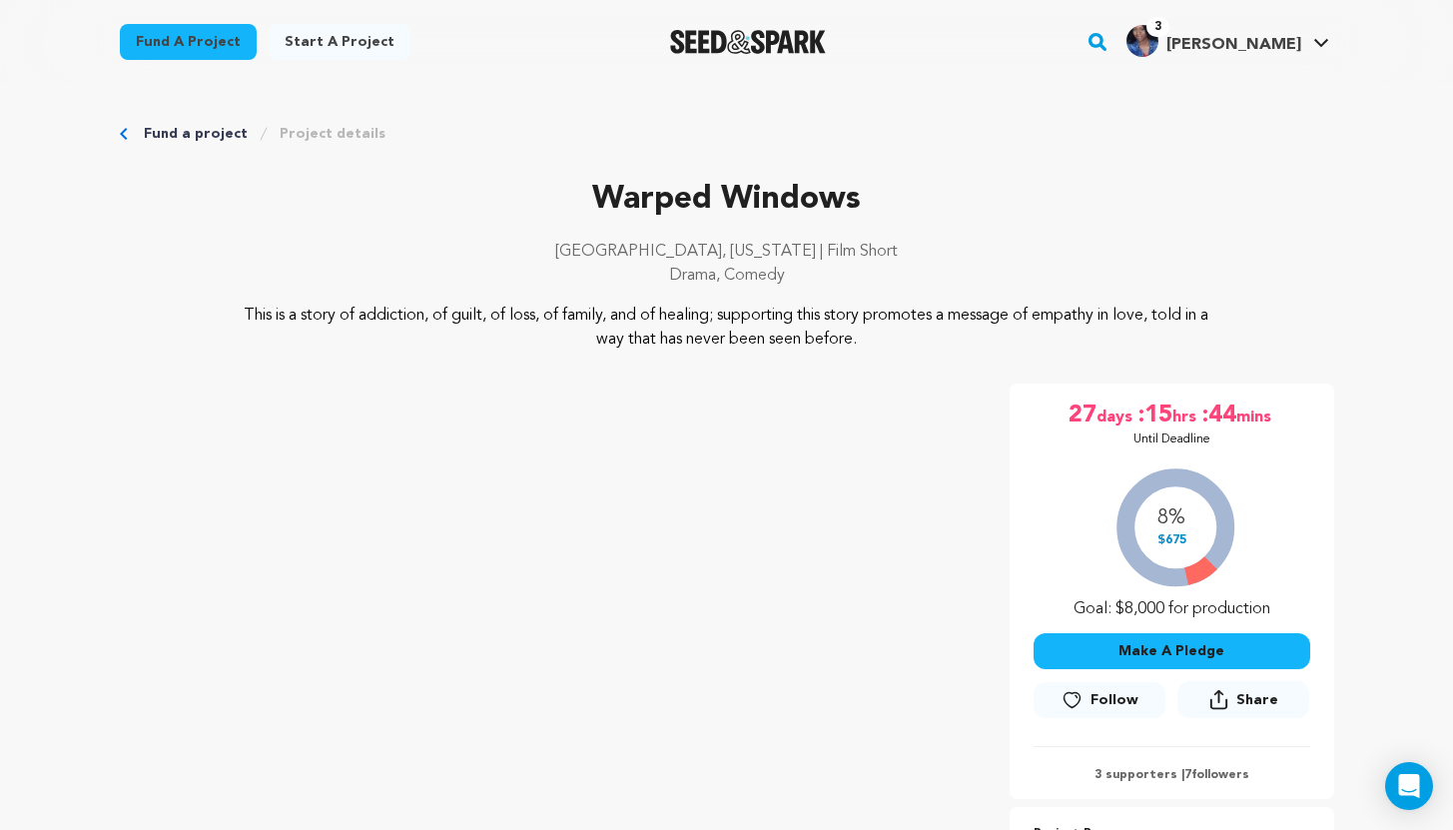
click at [1095, 692] on span "Follow" at bounding box center [1114, 700] width 48 height 20
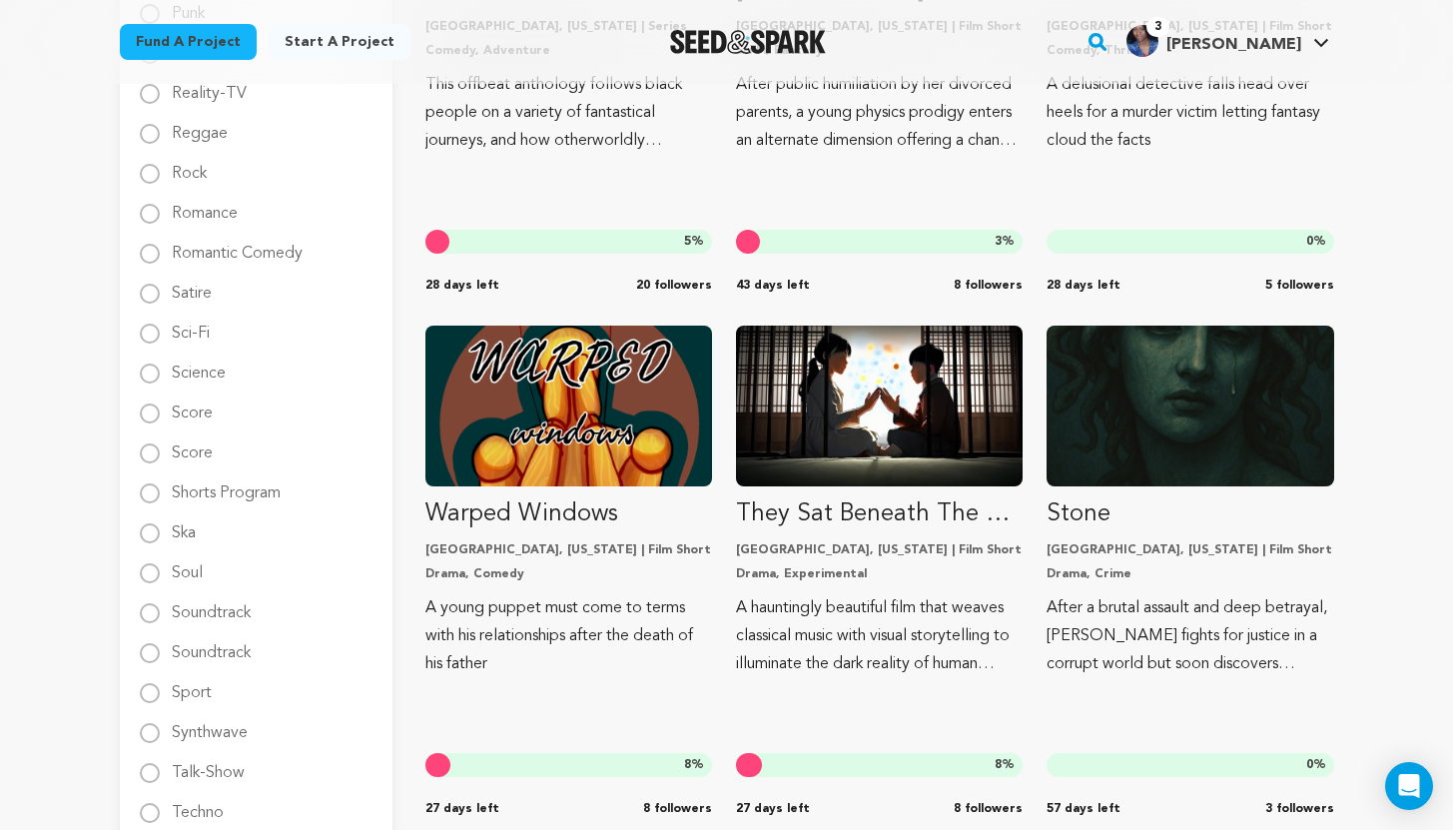
scroll to position [2797, 0]
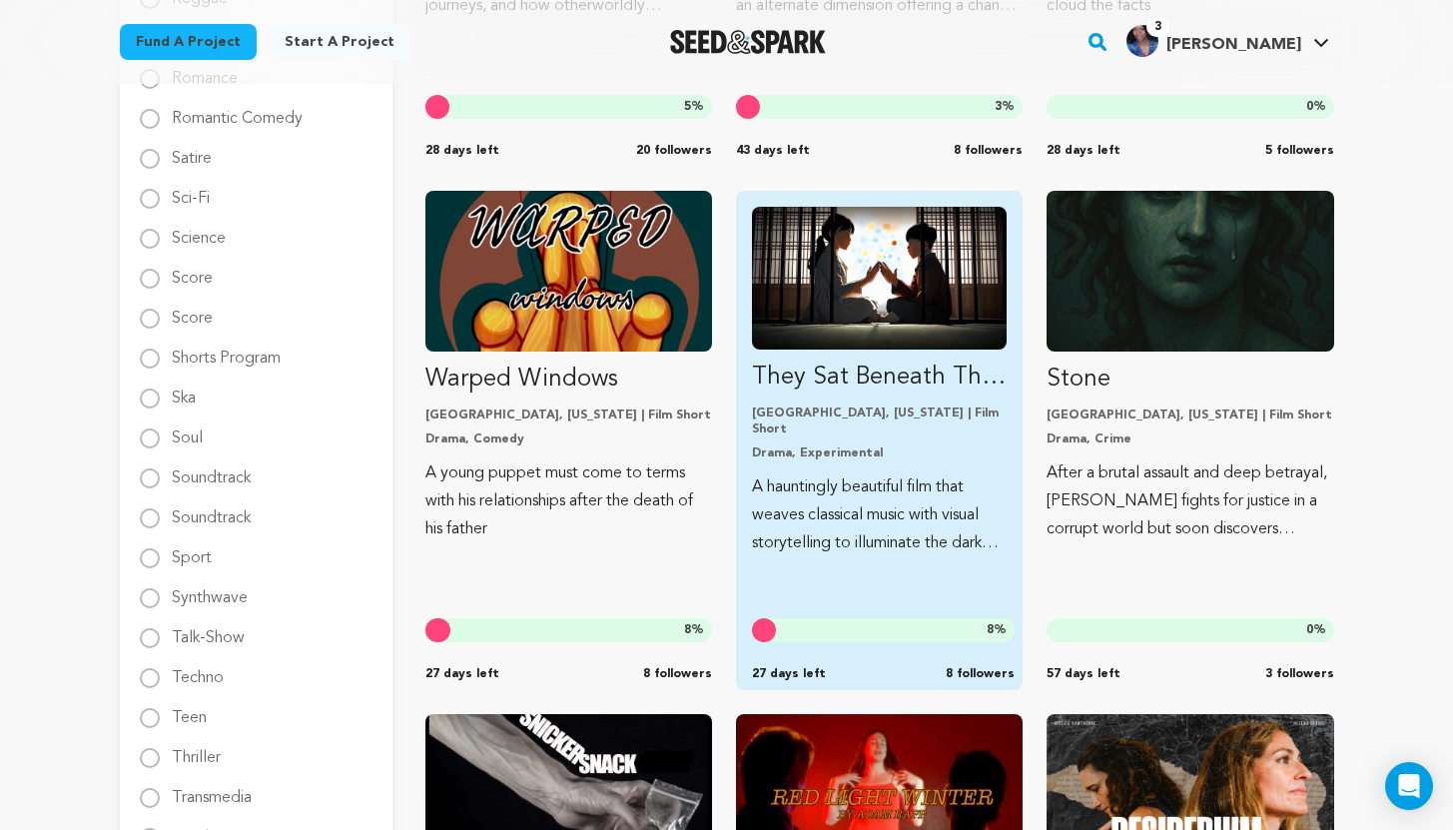
click at [864, 522] on p "A hauntingly beautiful film that weaves classical music with visual storytellin…" at bounding box center [879, 515] width 255 height 84
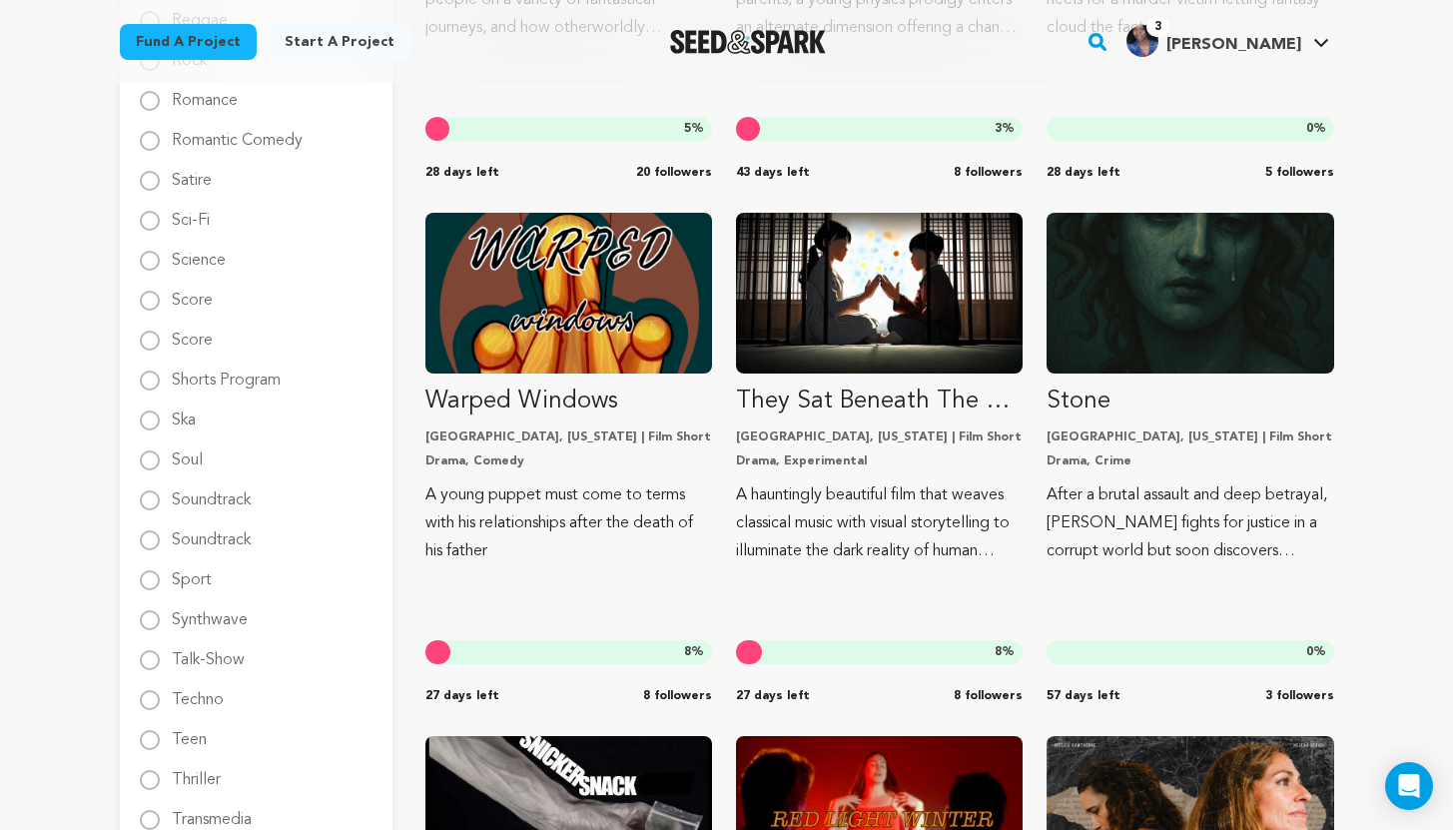
scroll to position [2778, 0]
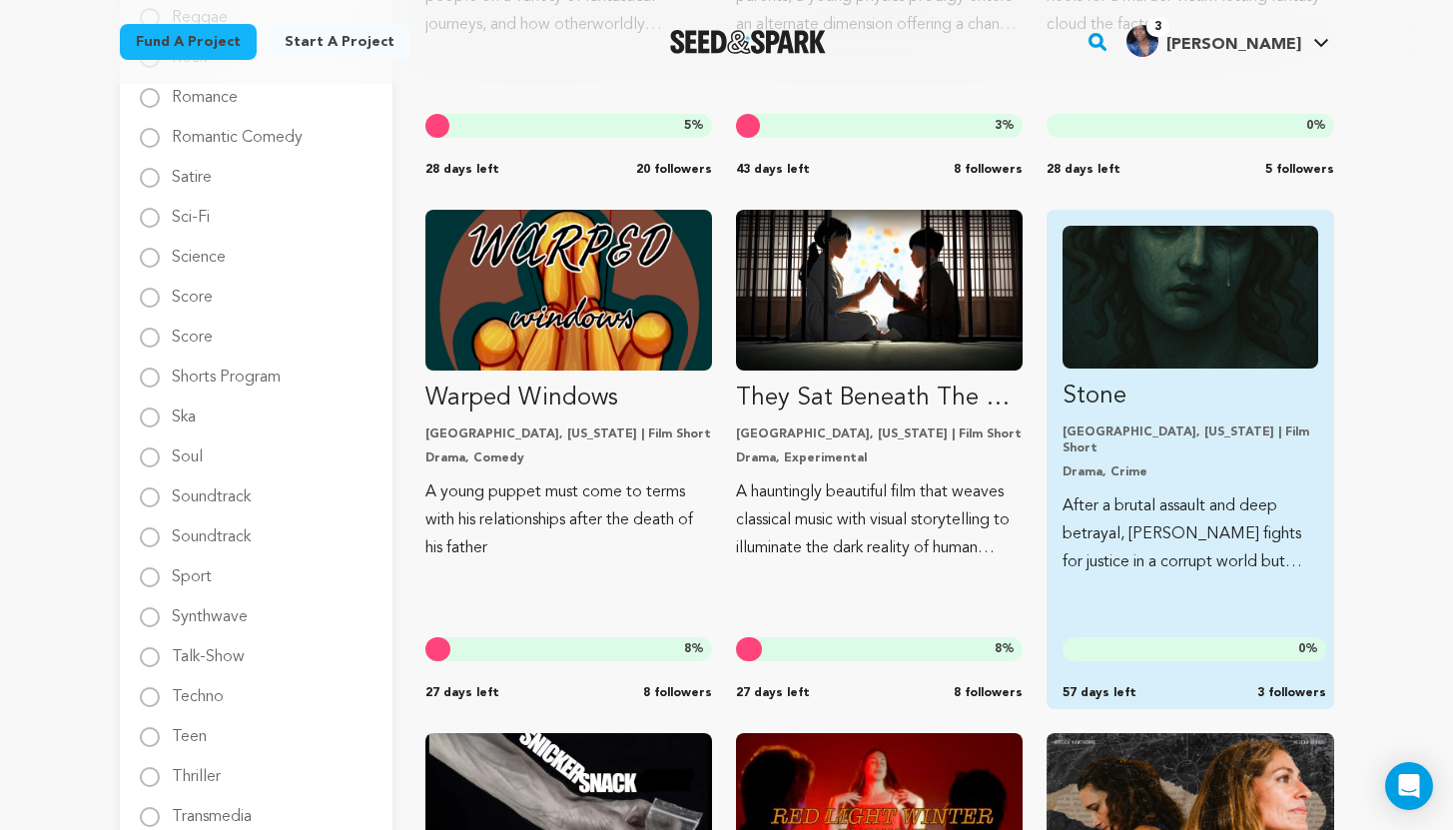
click at [1188, 526] on p "After a brutal assault and deep betrayal, [PERSON_NAME] fights for justice in a…" at bounding box center [1189, 534] width 255 height 84
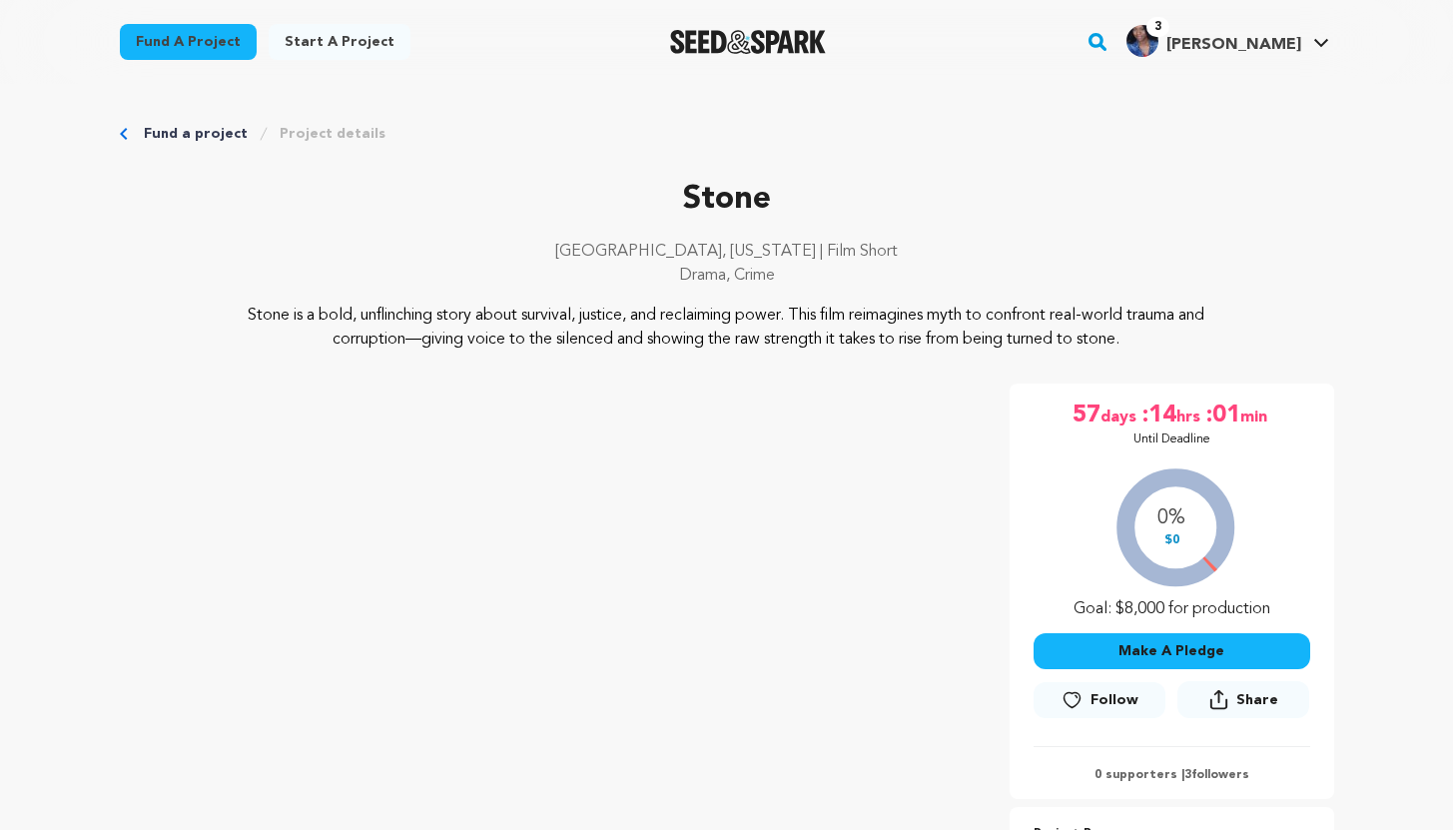
click at [1088, 696] on button "Follow" at bounding box center [1099, 700] width 132 height 36
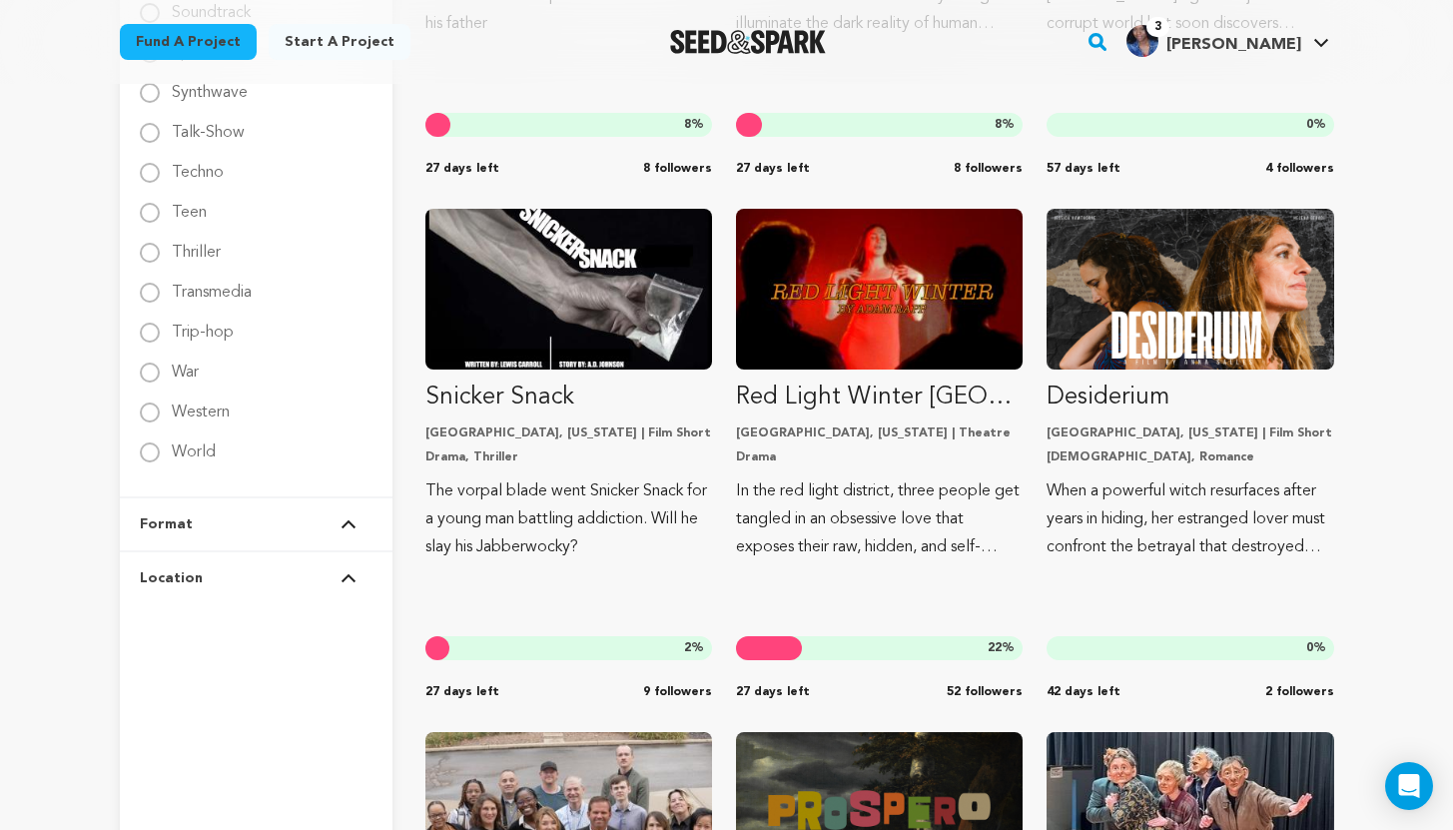
scroll to position [3308, 0]
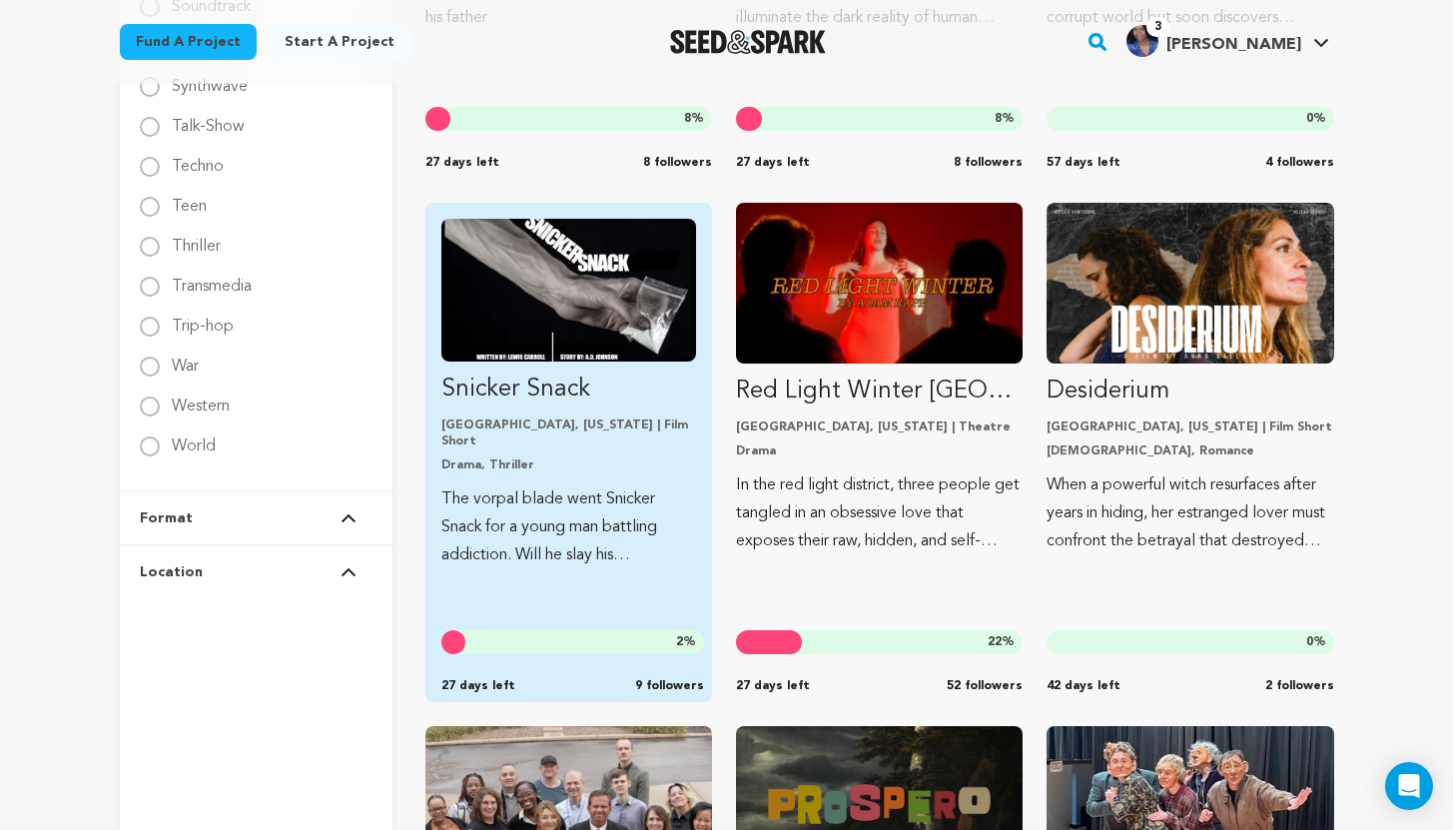
click at [588, 541] on p "The vorpal blade went Snicker Snack for a young man battling addiction. Will he…" at bounding box center [568, 527] width 255 height 84
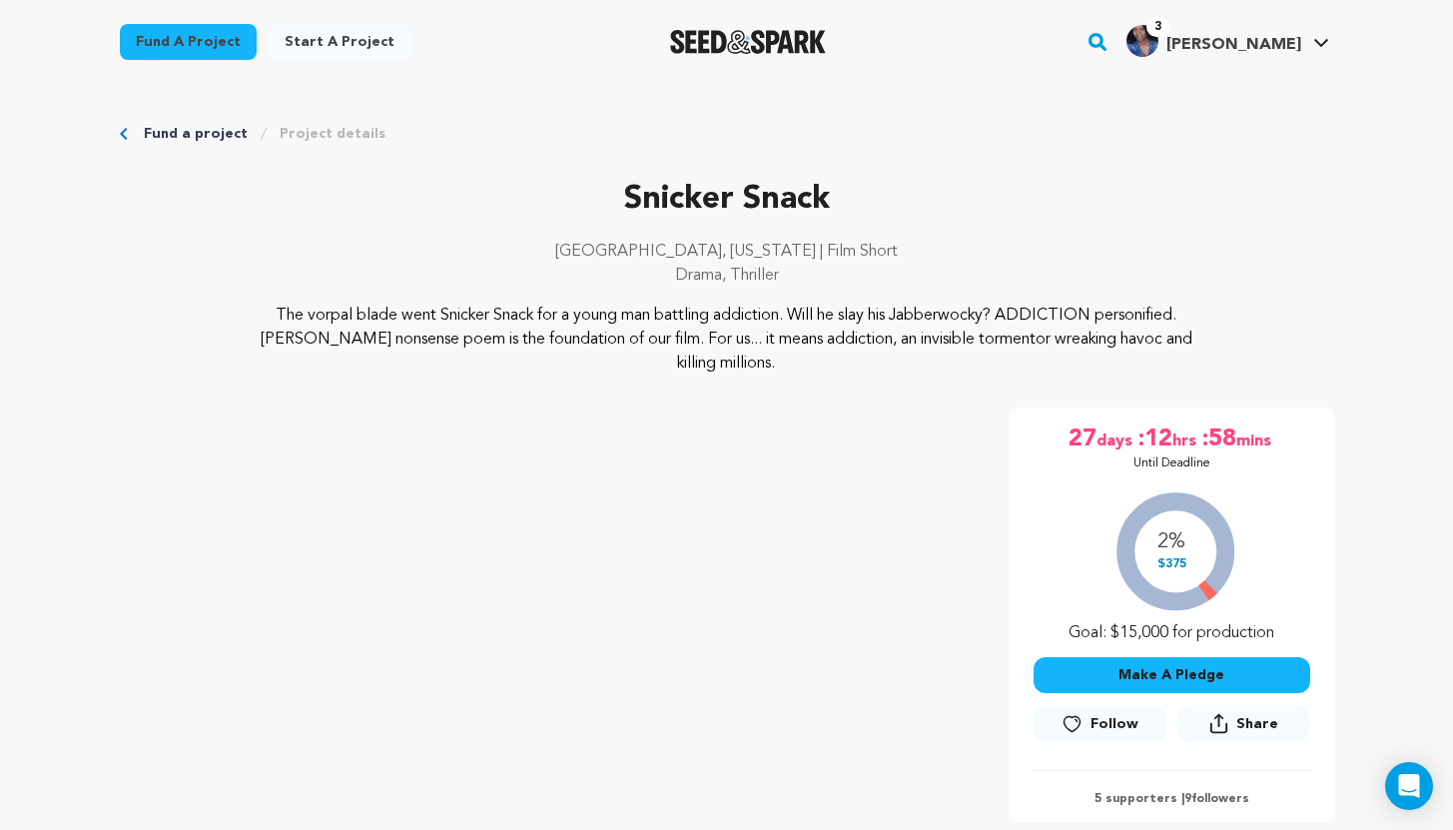
click at [1082, 719] on icon at bounding box center [1071, 724] width 21 height 20
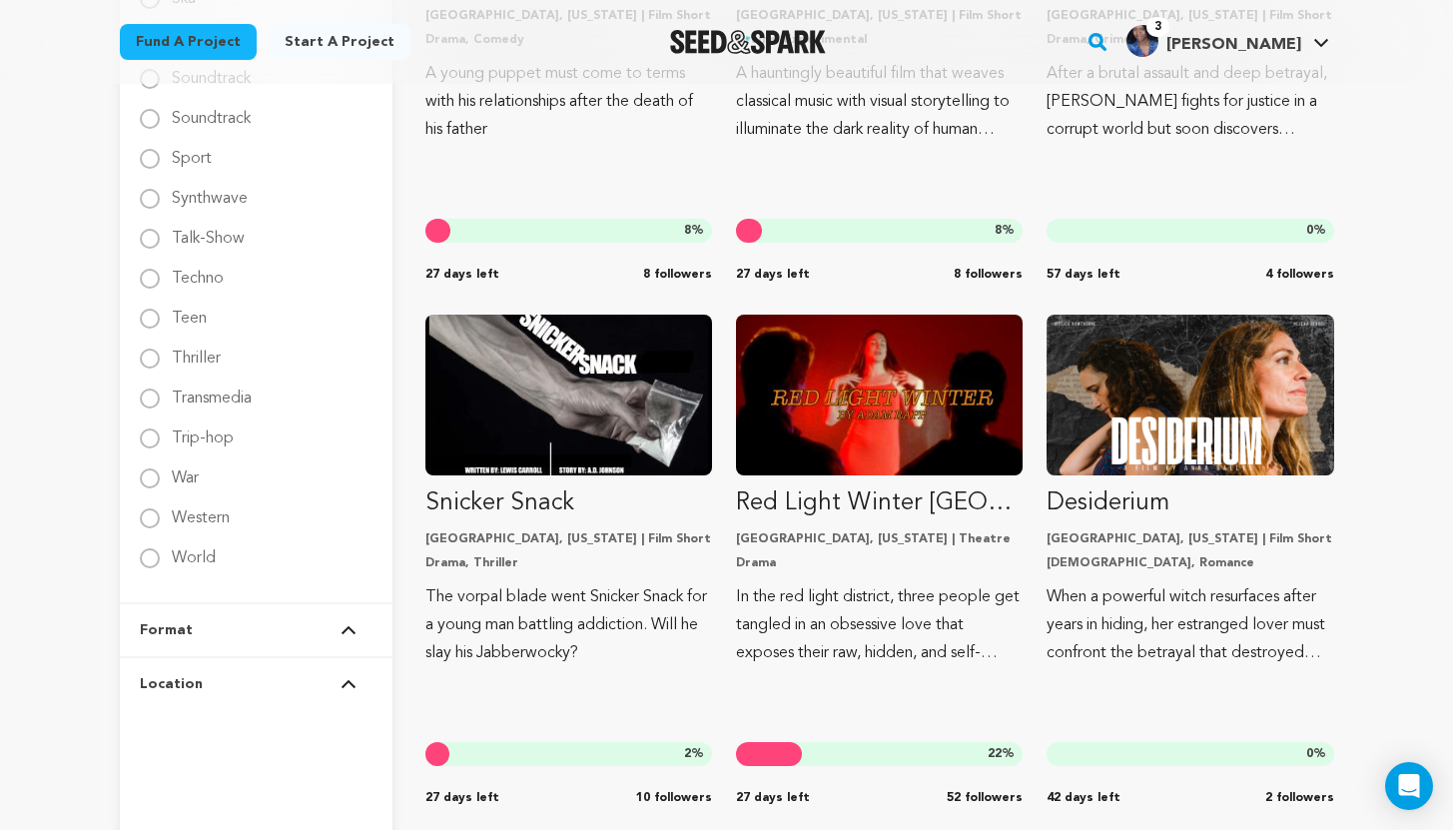
scroll to position [3253, 0]
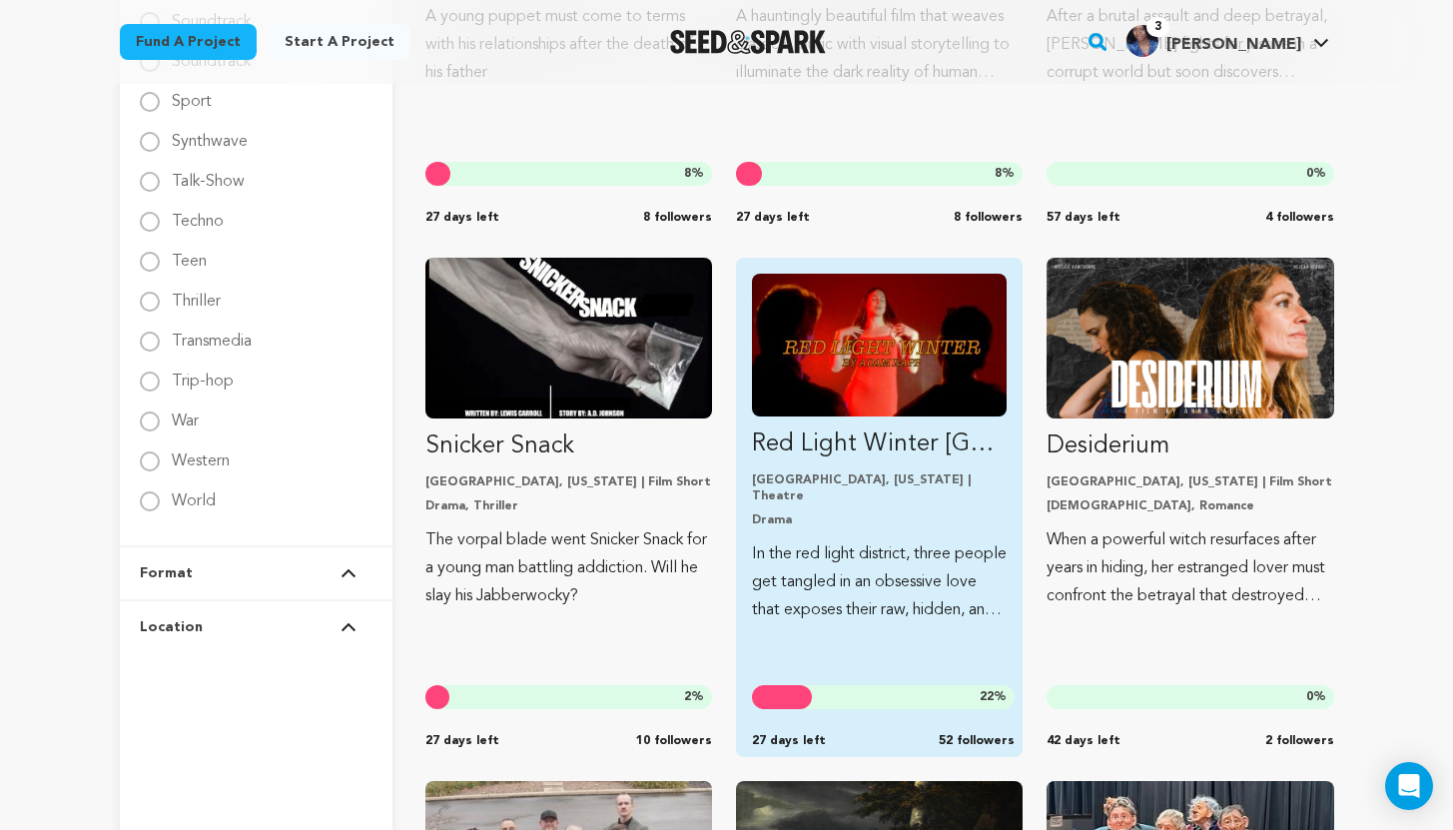
click at [902, 540] on p "In the red light district, three people get tangled in an obsessive love that e…" at bounding box center [879, 582] width 255 height 84
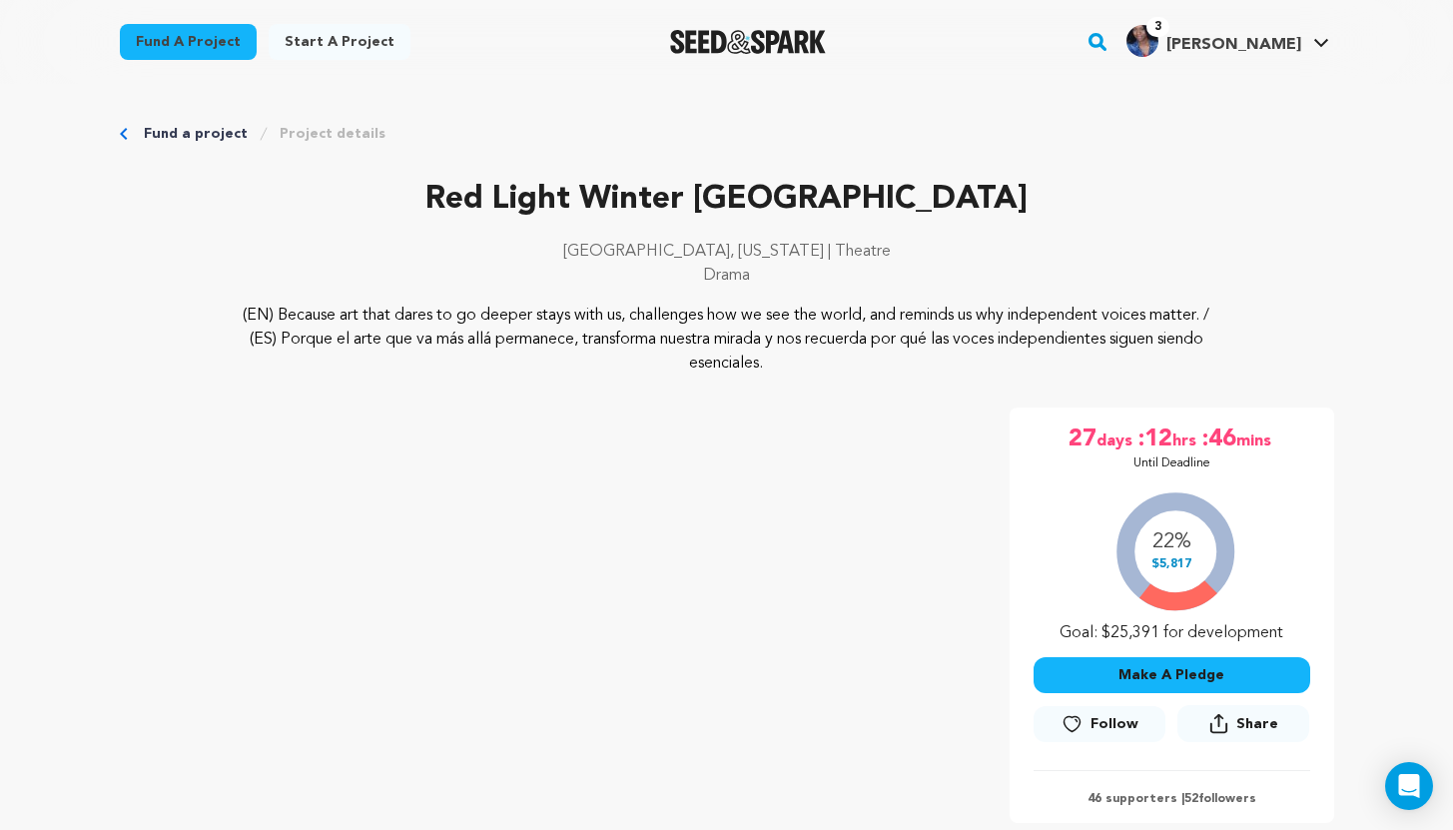
click at [1074, 721] on icon at bounding box center [1071, 724] width 21 height 20
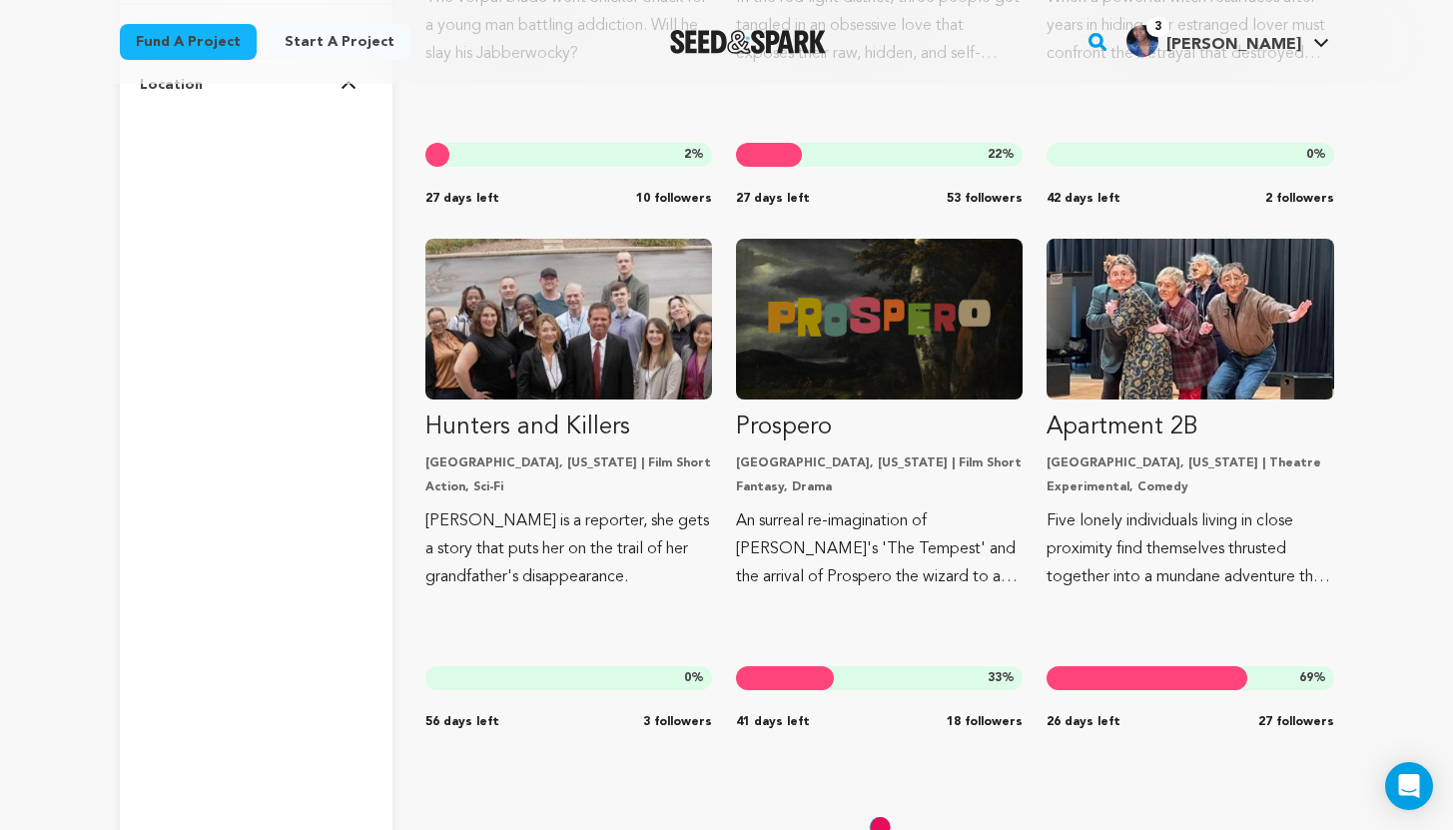
scroll to position [3792, 0]
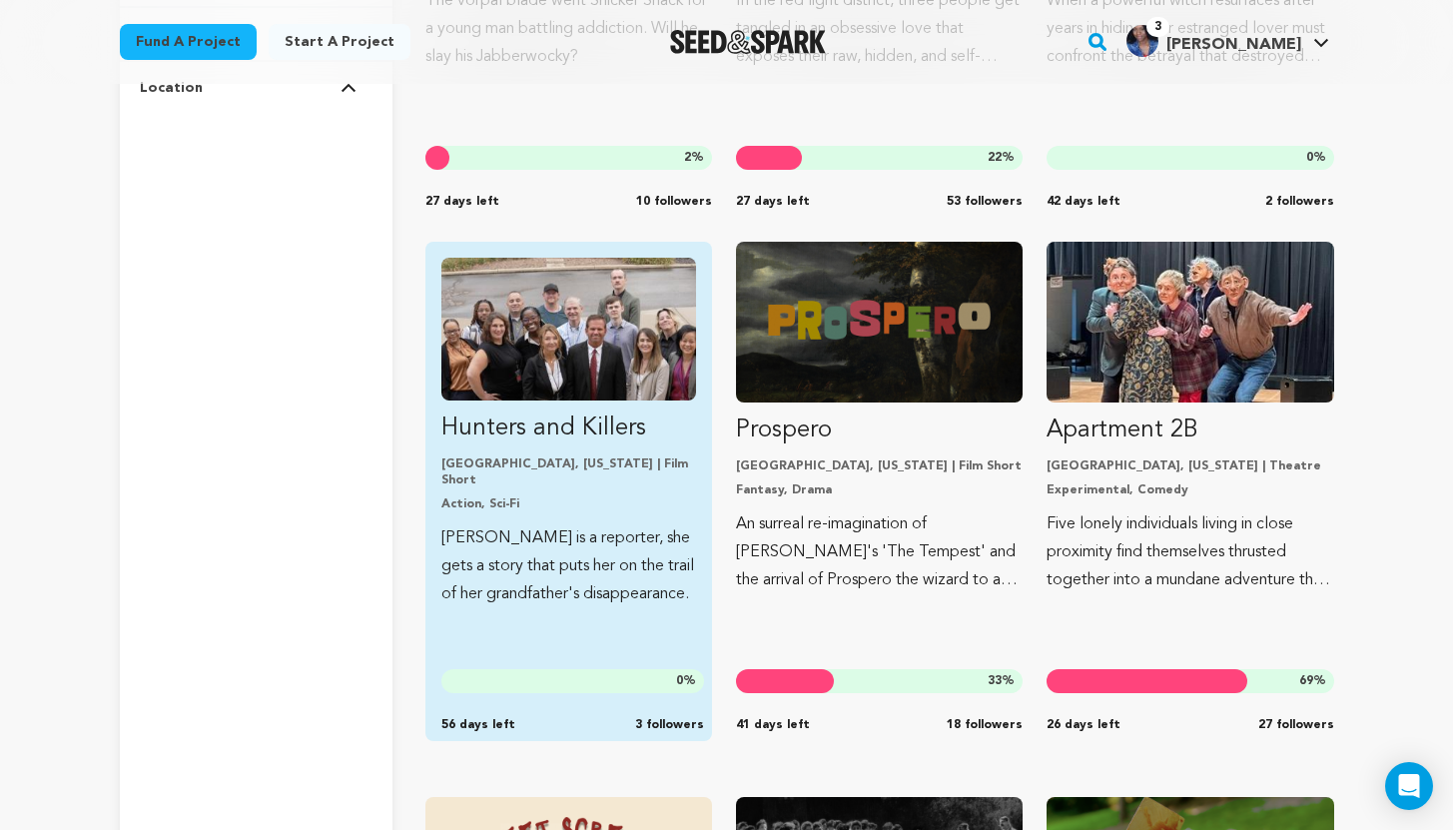
click at [619, 672] on div "Fund Hunters and Killers" at bounding box center [572, 681] width 263 height 24
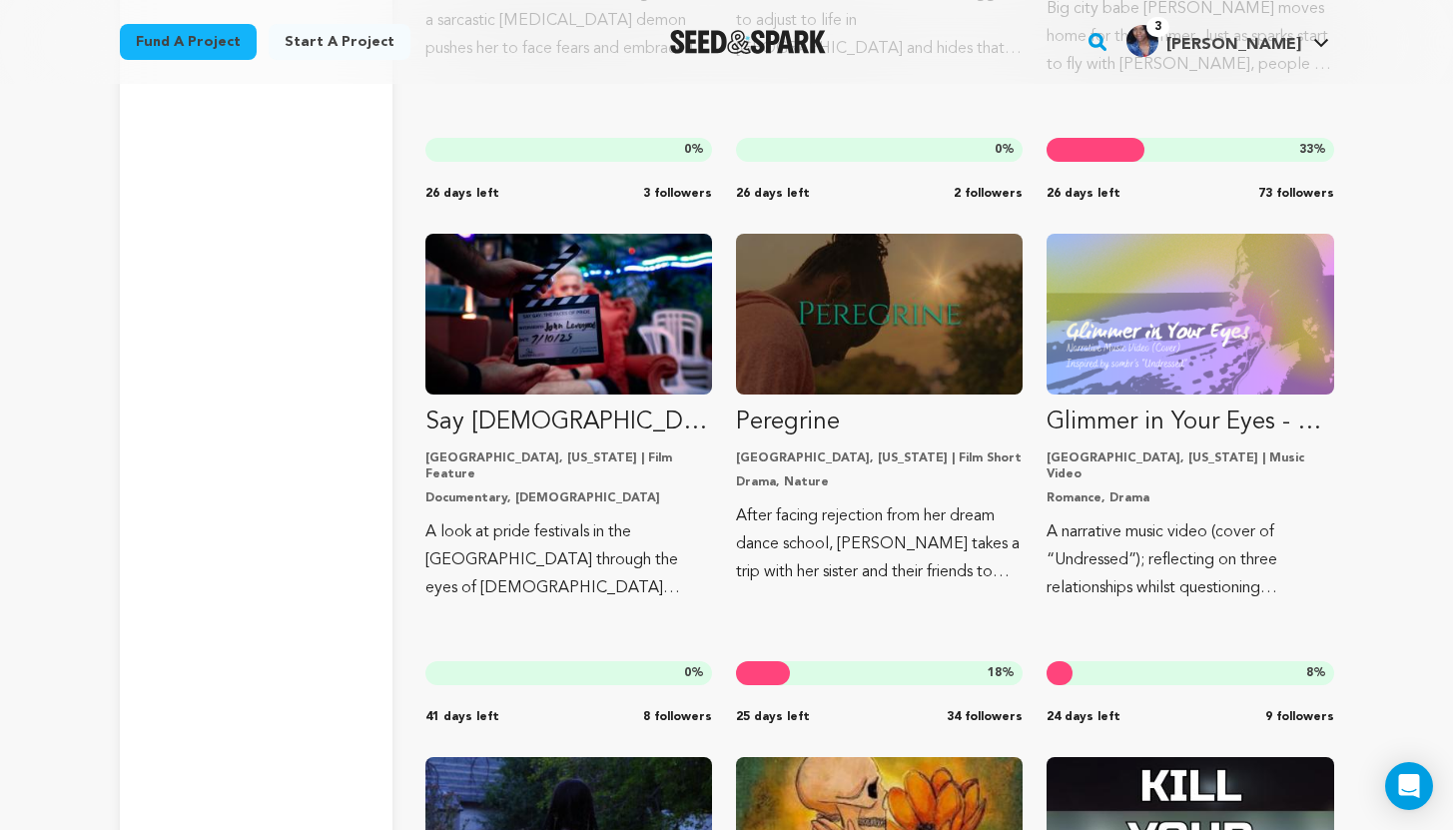
scroll to position [4891, 0]
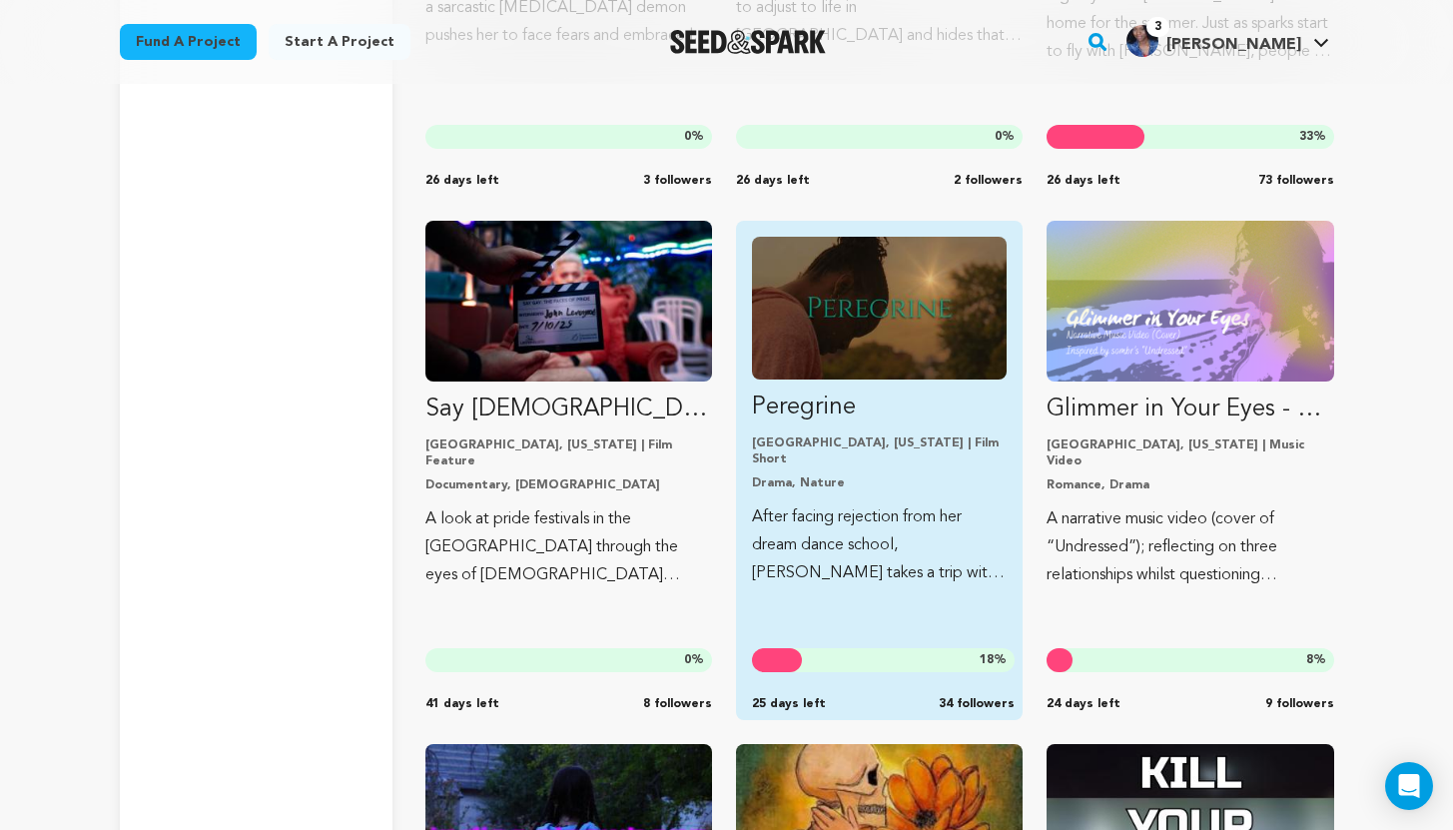
click at [886, 540] on p "After facing rejection from her dream dance school, [PERSON_NAME] takes a trip …" at bounding box center [879, 545] width 255 height 84
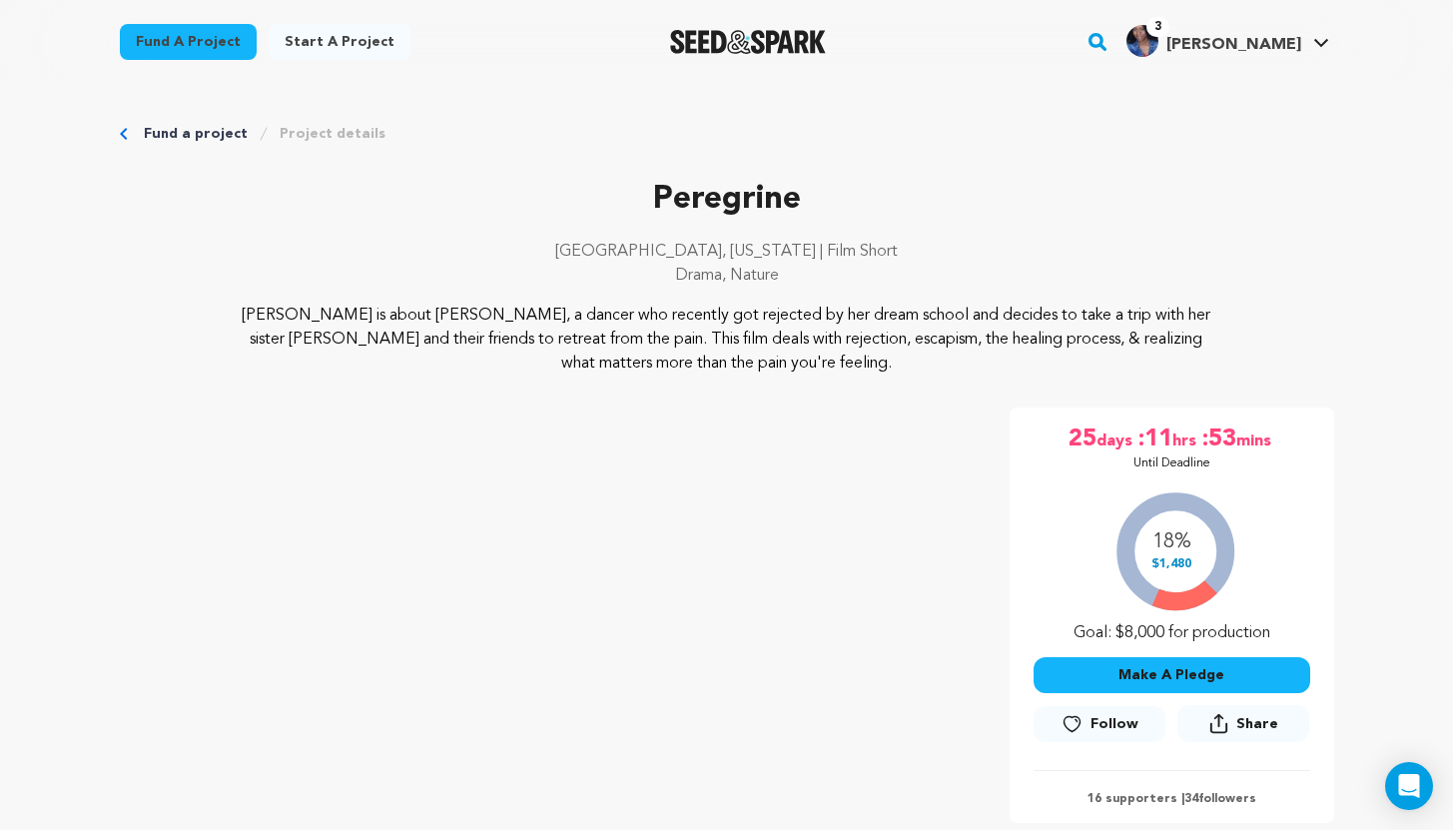
click at [1072, 724] on icon at bounding box center [1071, 724] width 21 height 20
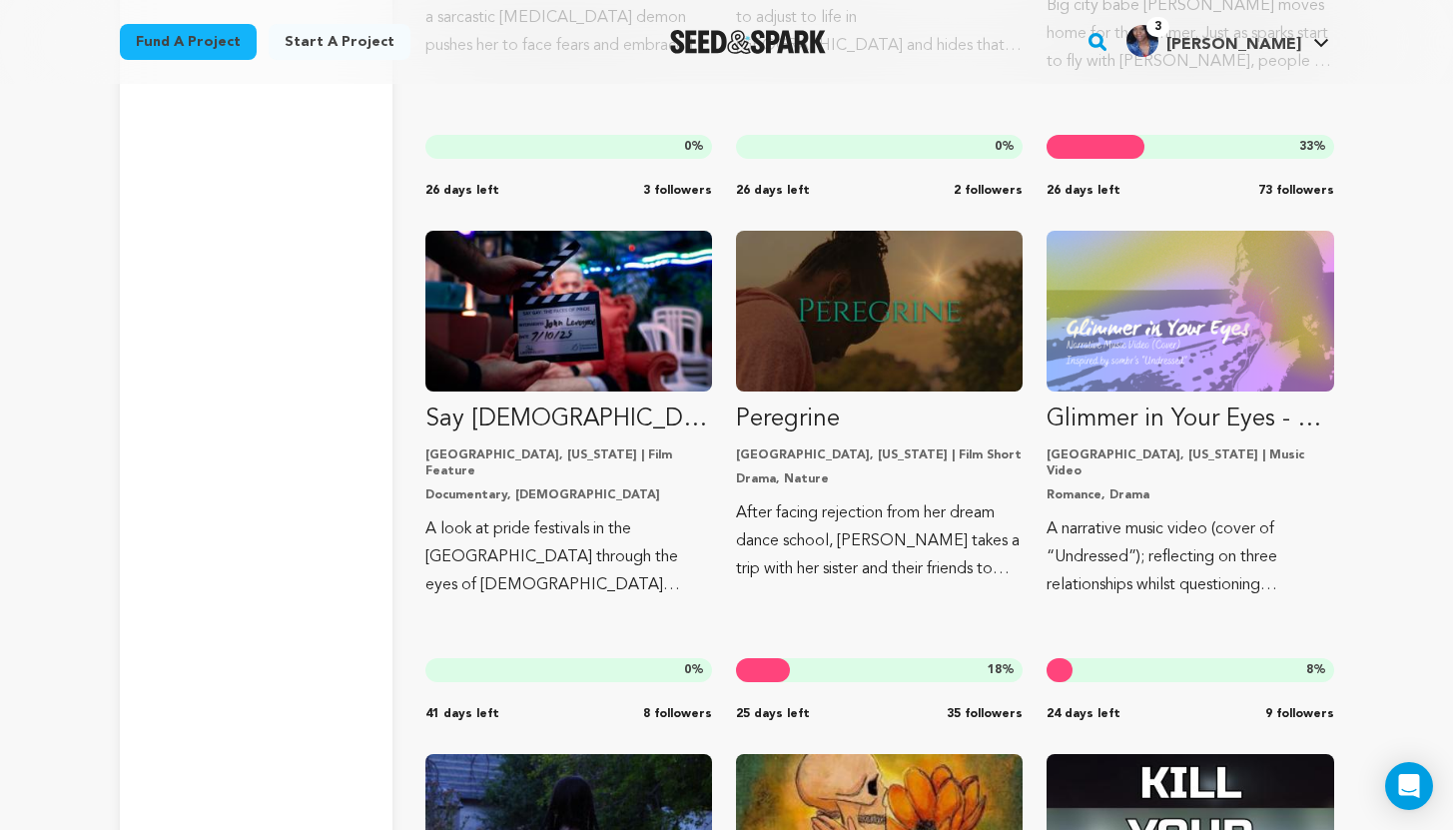
scroll to position [4886, 0]
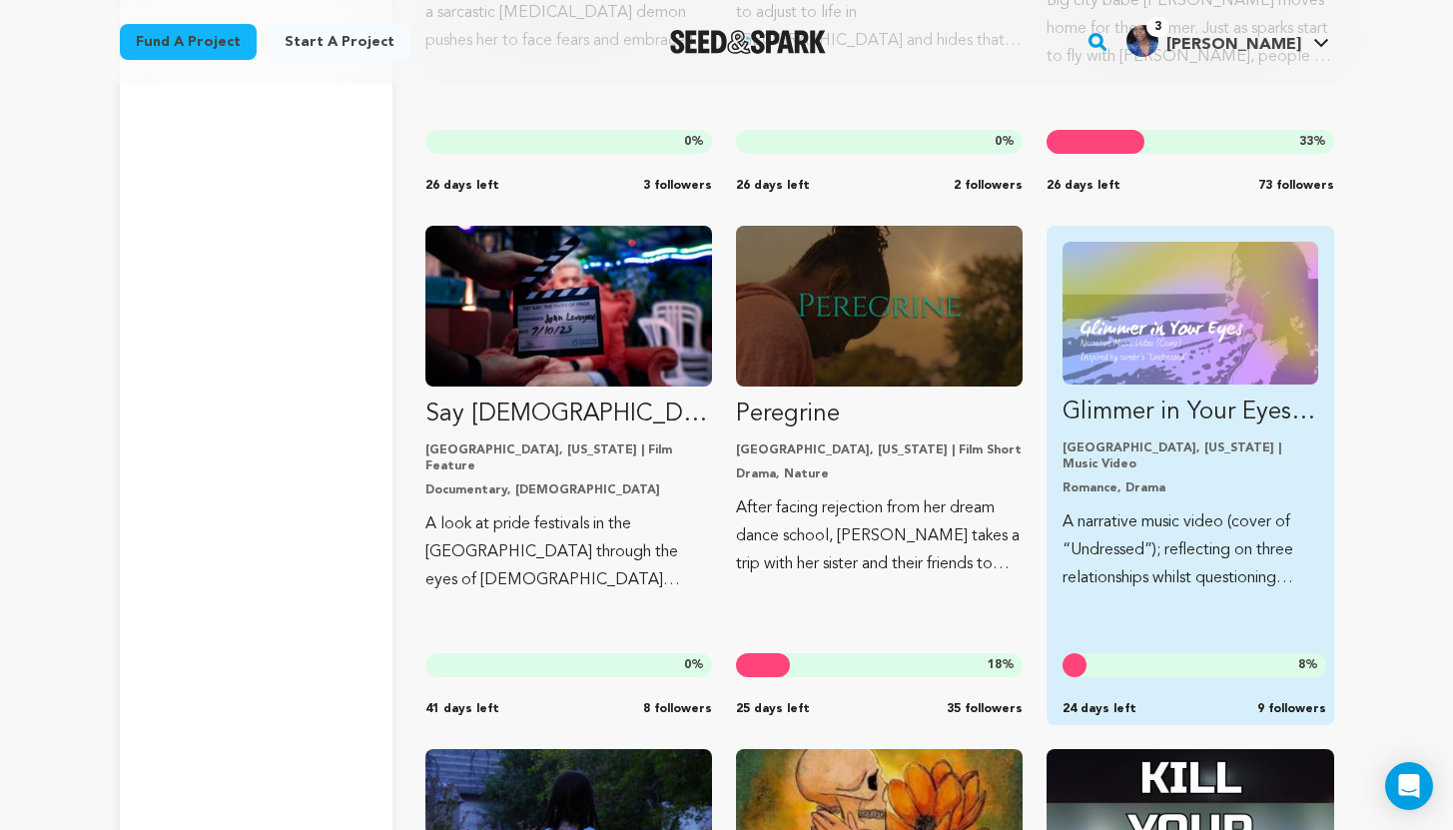
click at [1202, 529] on p "A narrative music video (cover of “Undressed”); reflecting on three relationshi…" at bounding box center [1189, 550] width 255 height 84
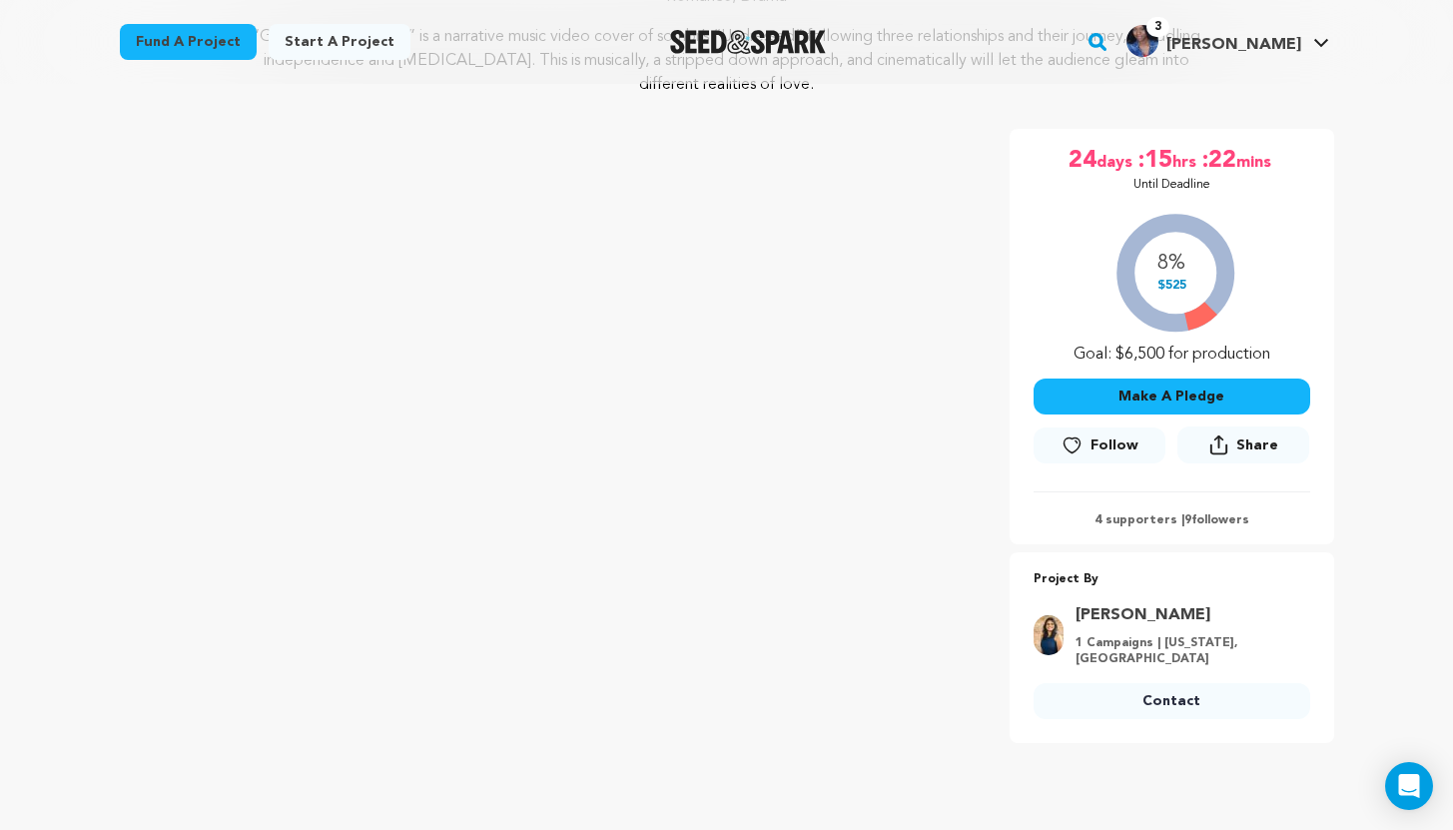
scroll to position [359, 0]
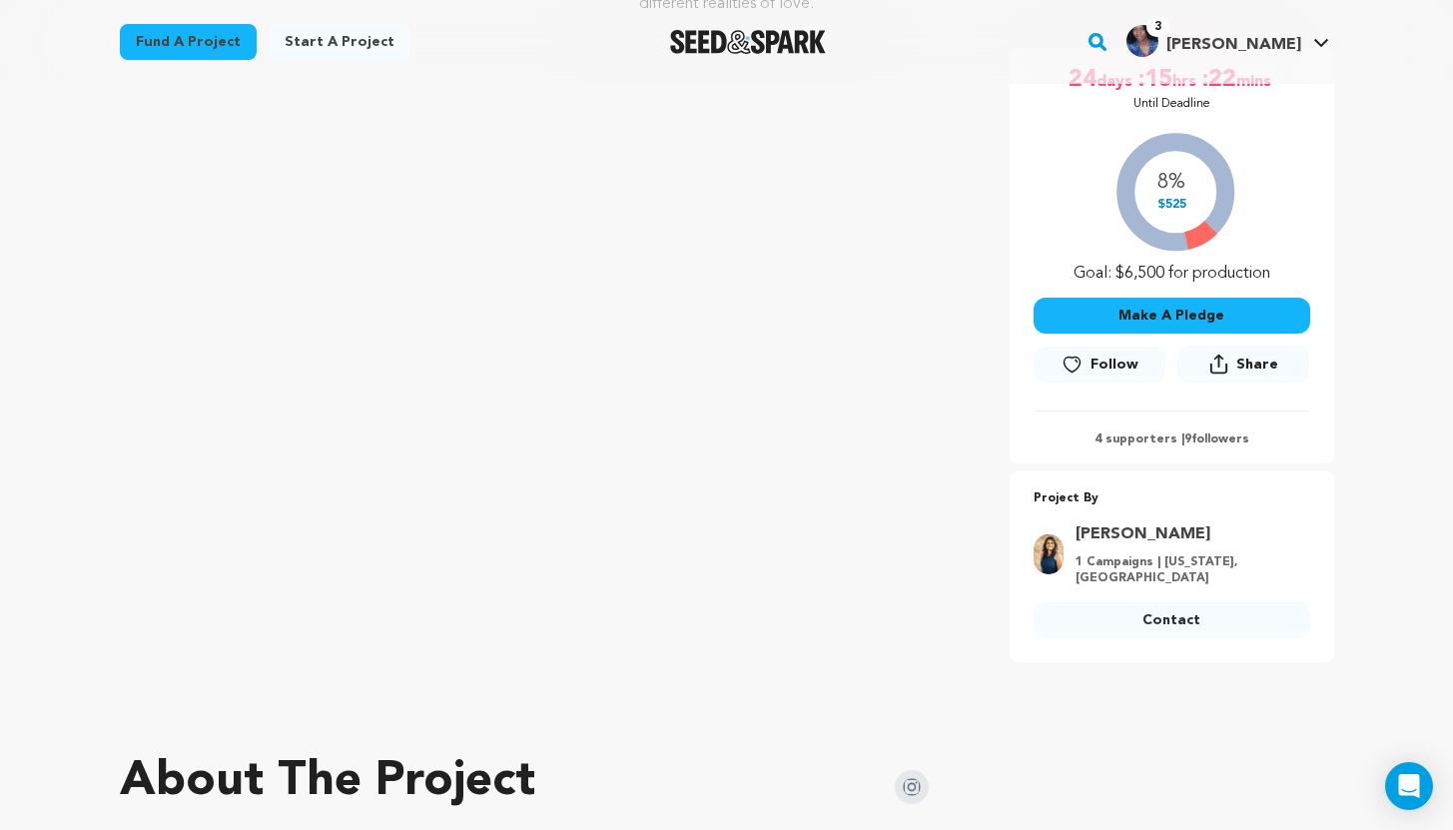
click at [1075, 360] on icon at bounding box center [1071, 364] width 21 height 20
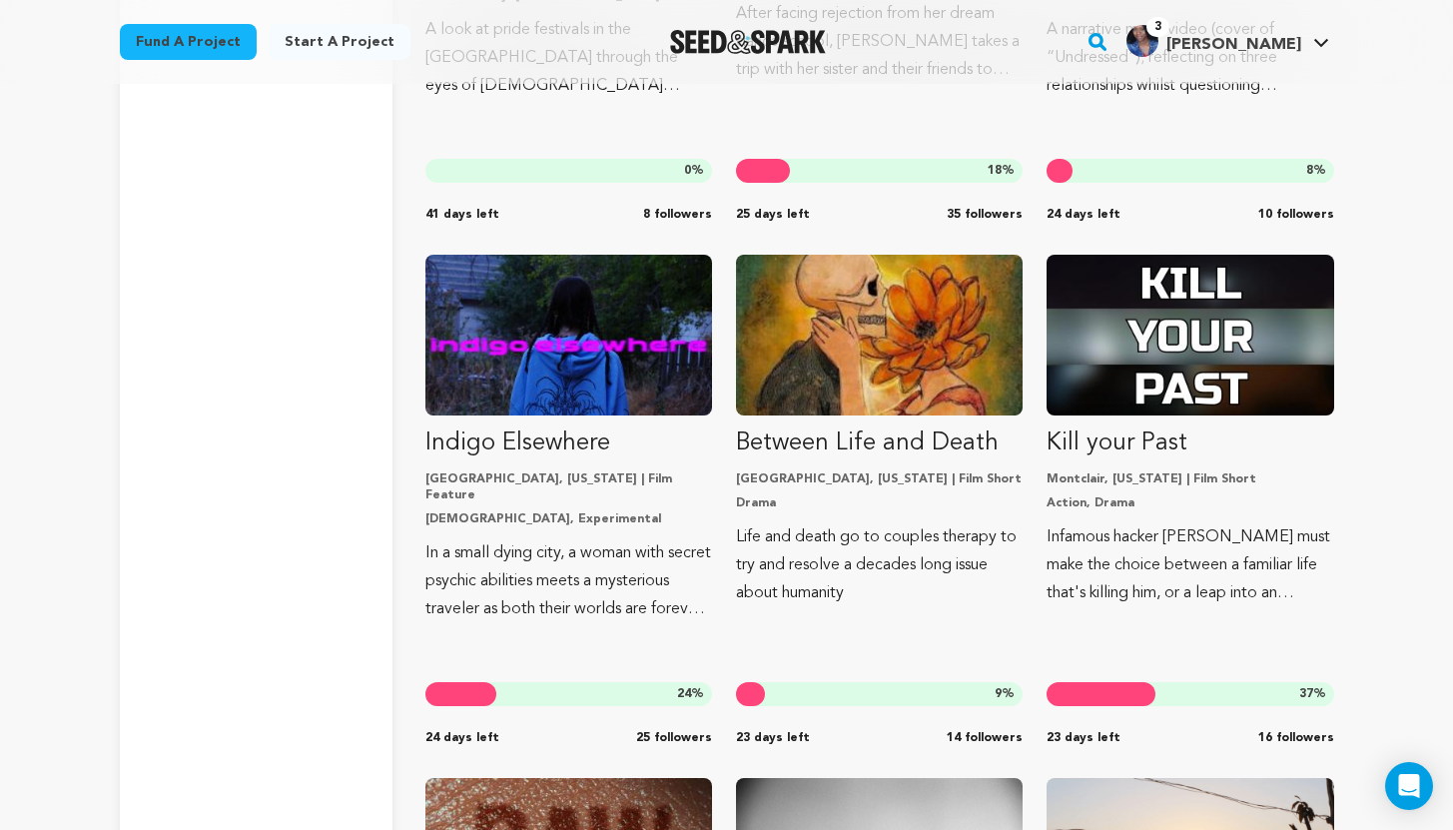
scroll to position [5389, 0]
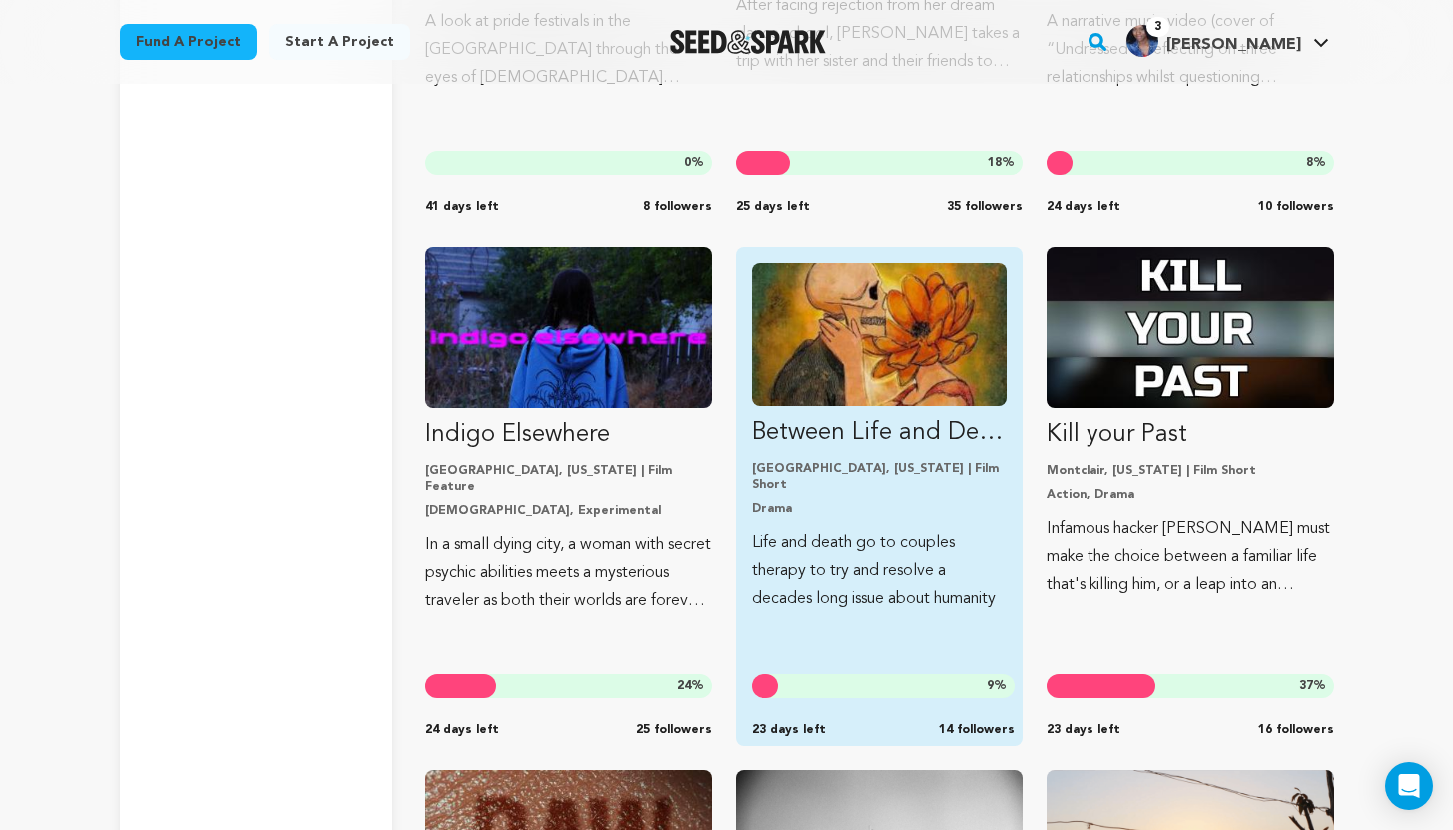
click at [850, 561] on p "Life and death go to couples therapy to try and resolve a decades long issue ab…" at bounding box center [879, 571] width 255 height 84
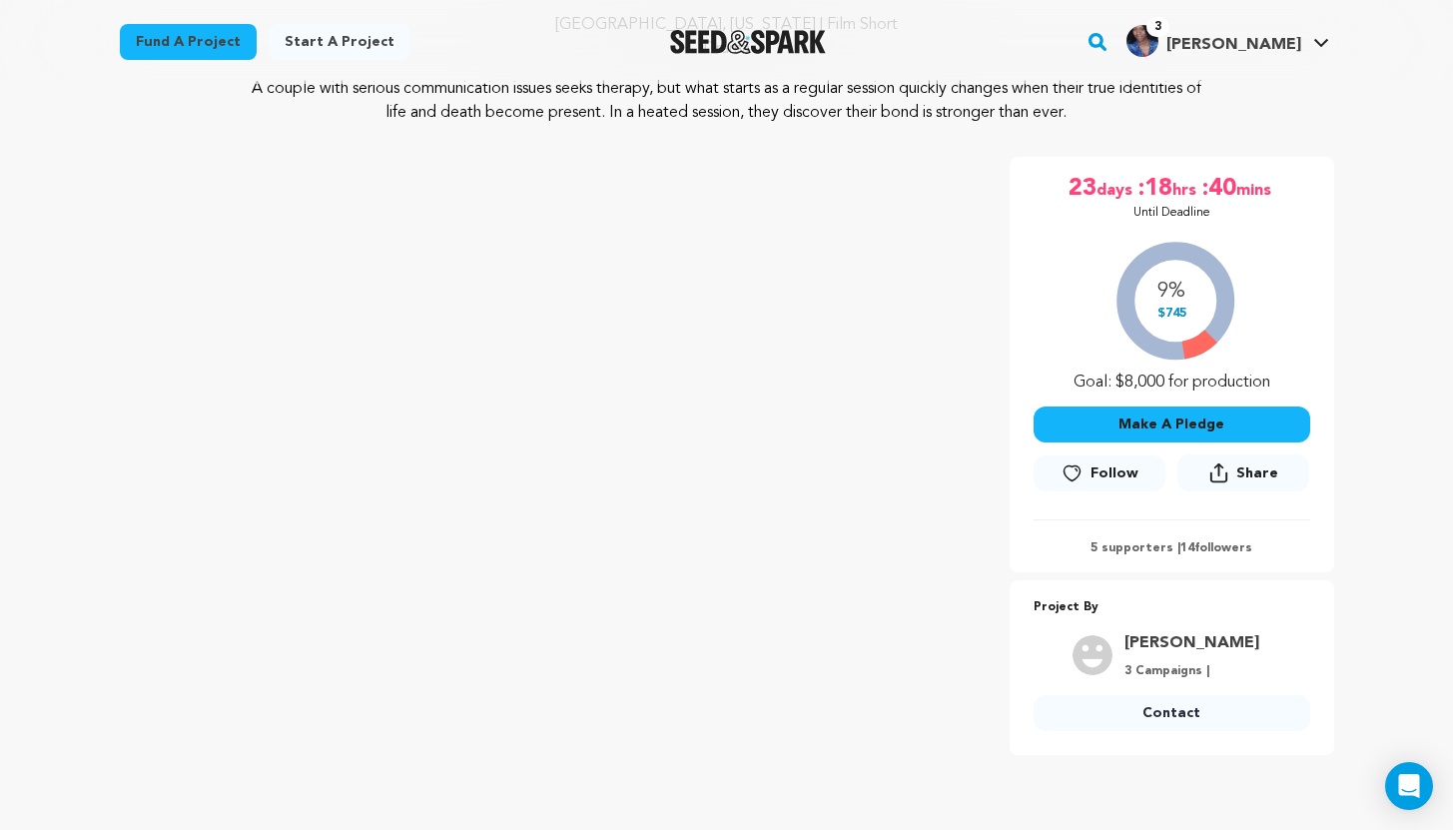
scroll to position [203, 0]
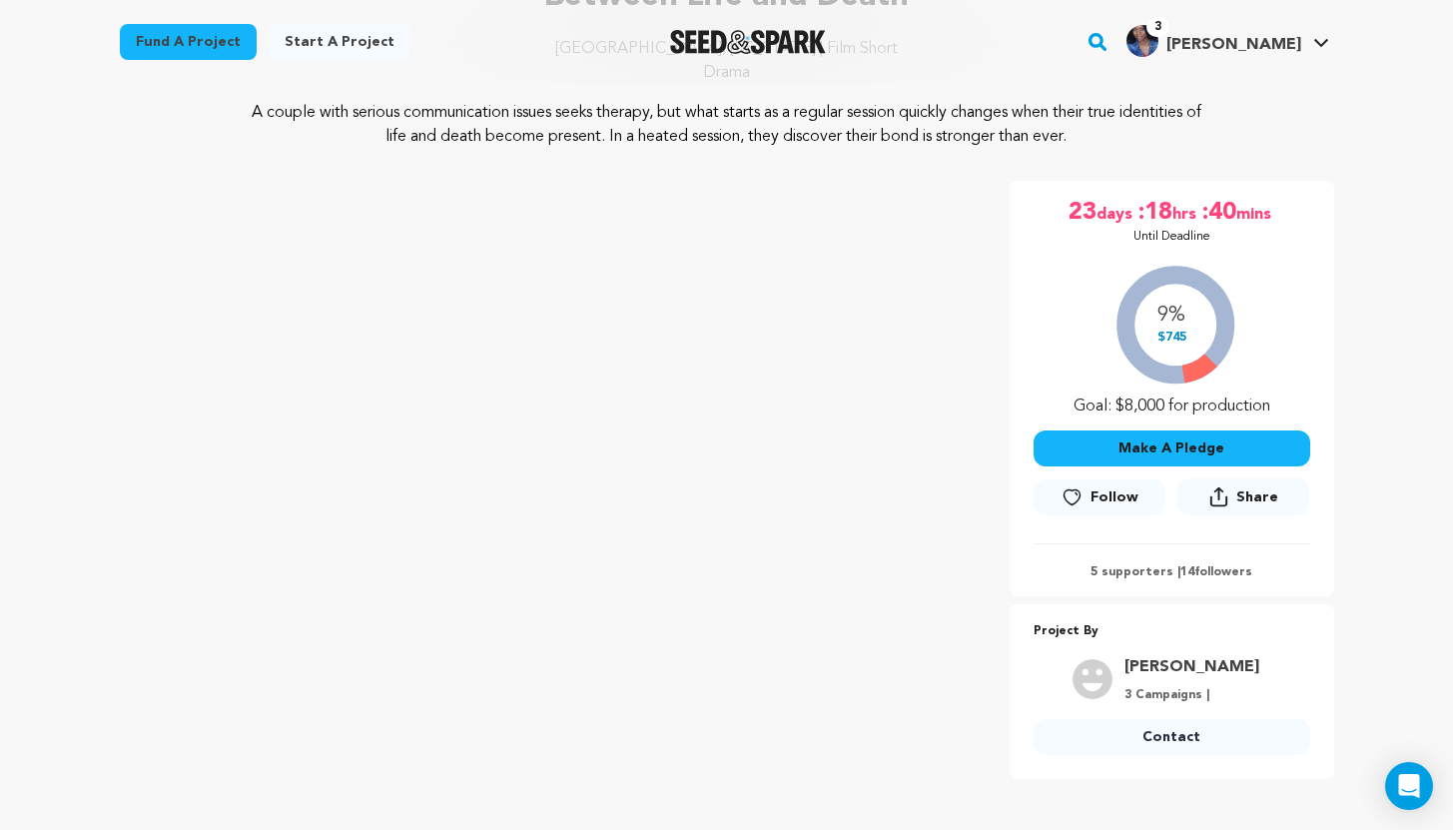
click at [1100, 487] on span "Follow" at bounding box center [1114, 497] width 48 height 20
click at [1162, 737] on link "Contact" at bounding box center [1171, 737] width 277 height 36
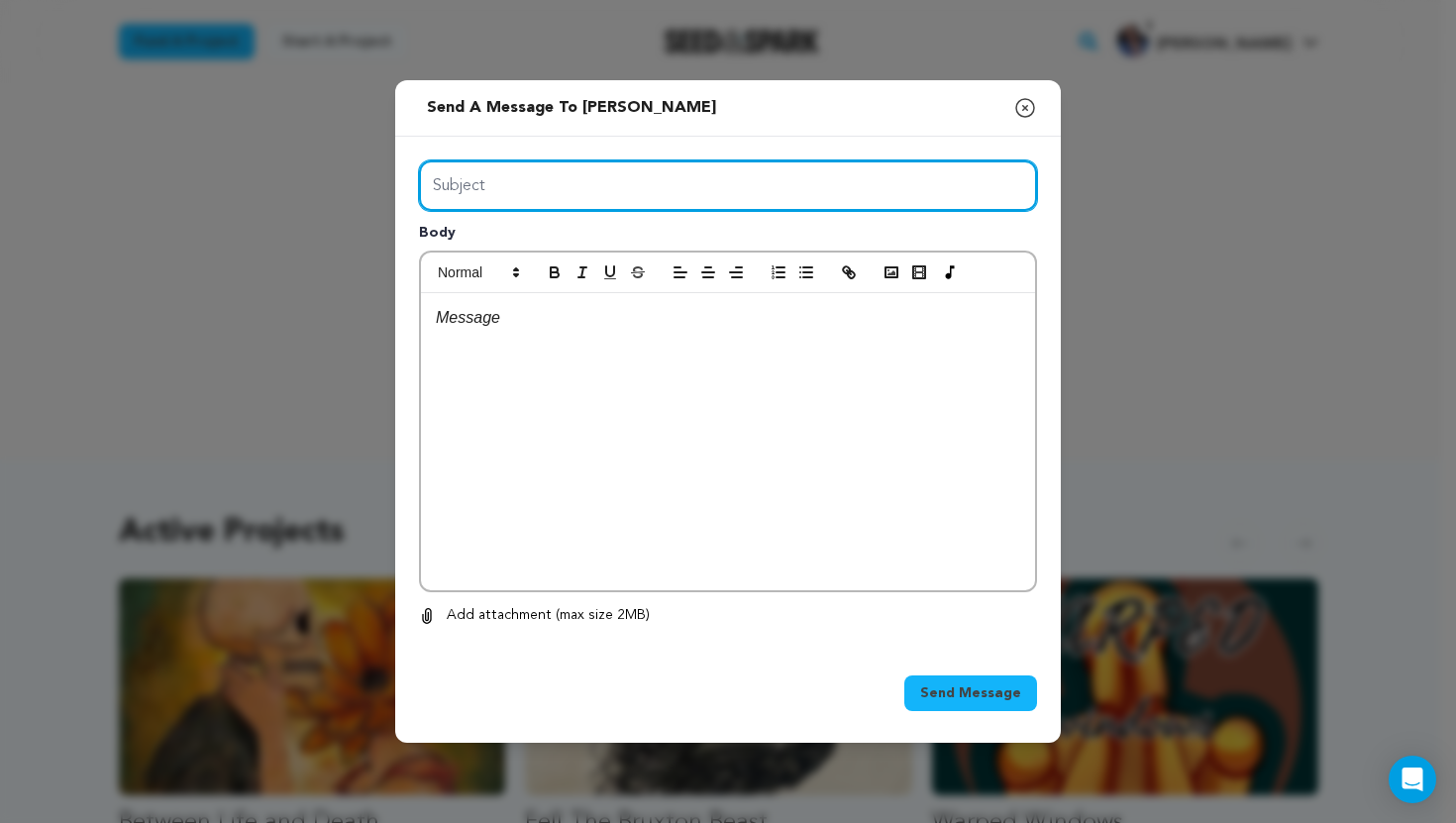
click at [635, 172] on input "Subject" at bounding box center [727, 185] width 618 height 51
type input "Best of luck on your project!"
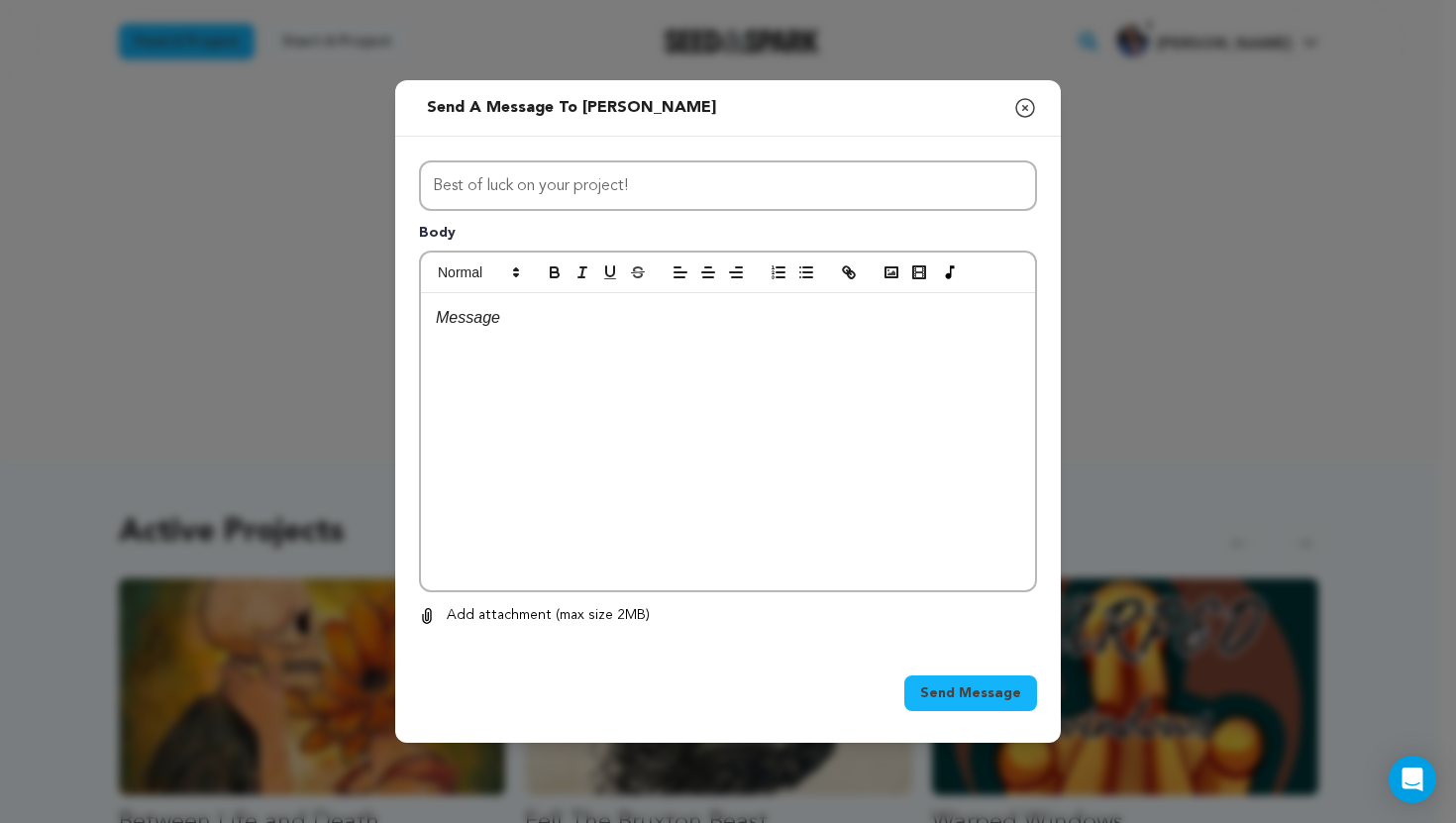
click at [605, 313] on p at bounding box center [727, 318] width 584 height 26
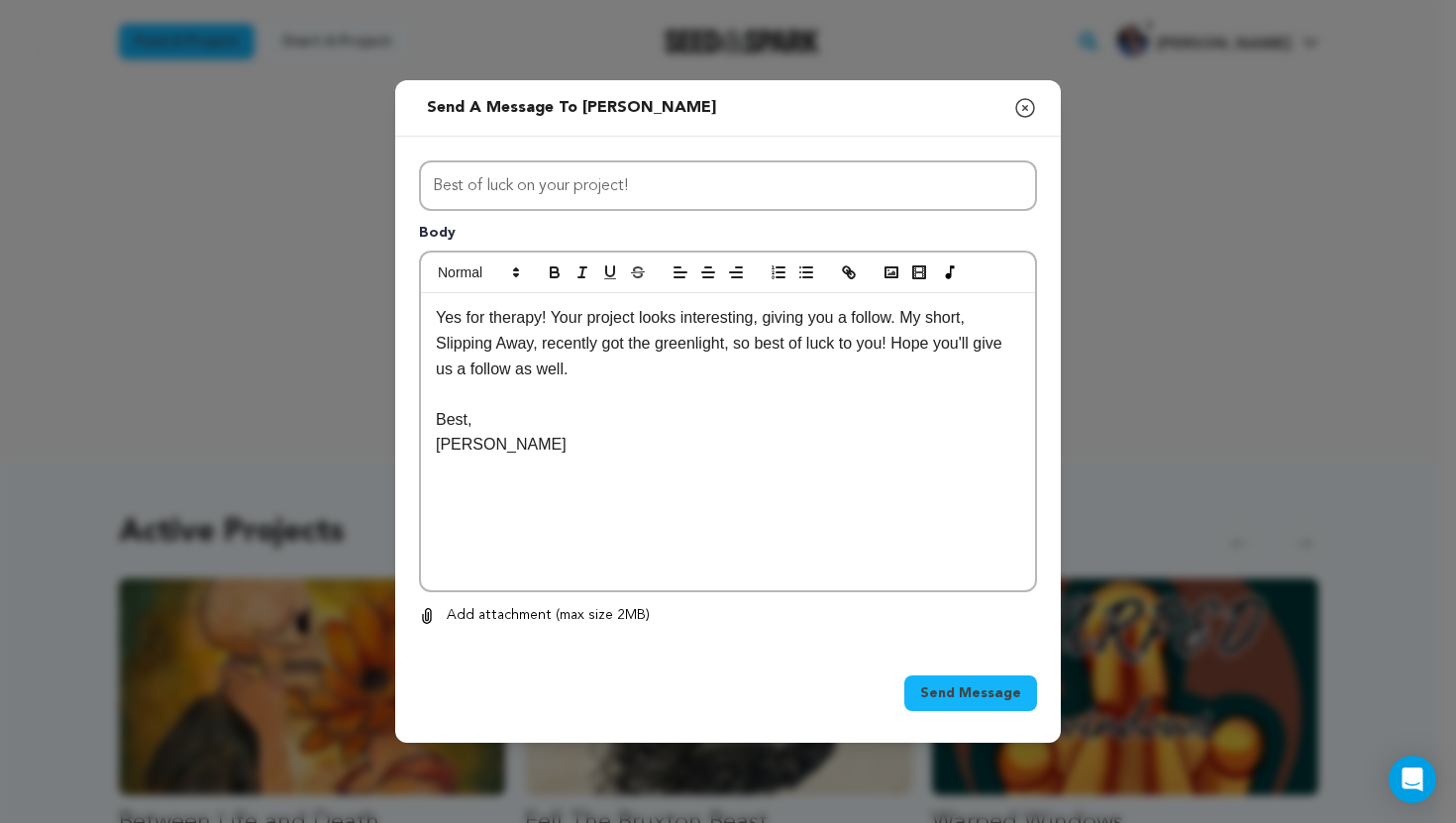
click at [961, 692] on span "Send Message" at bounding box center [971, 693] width 101 height 20
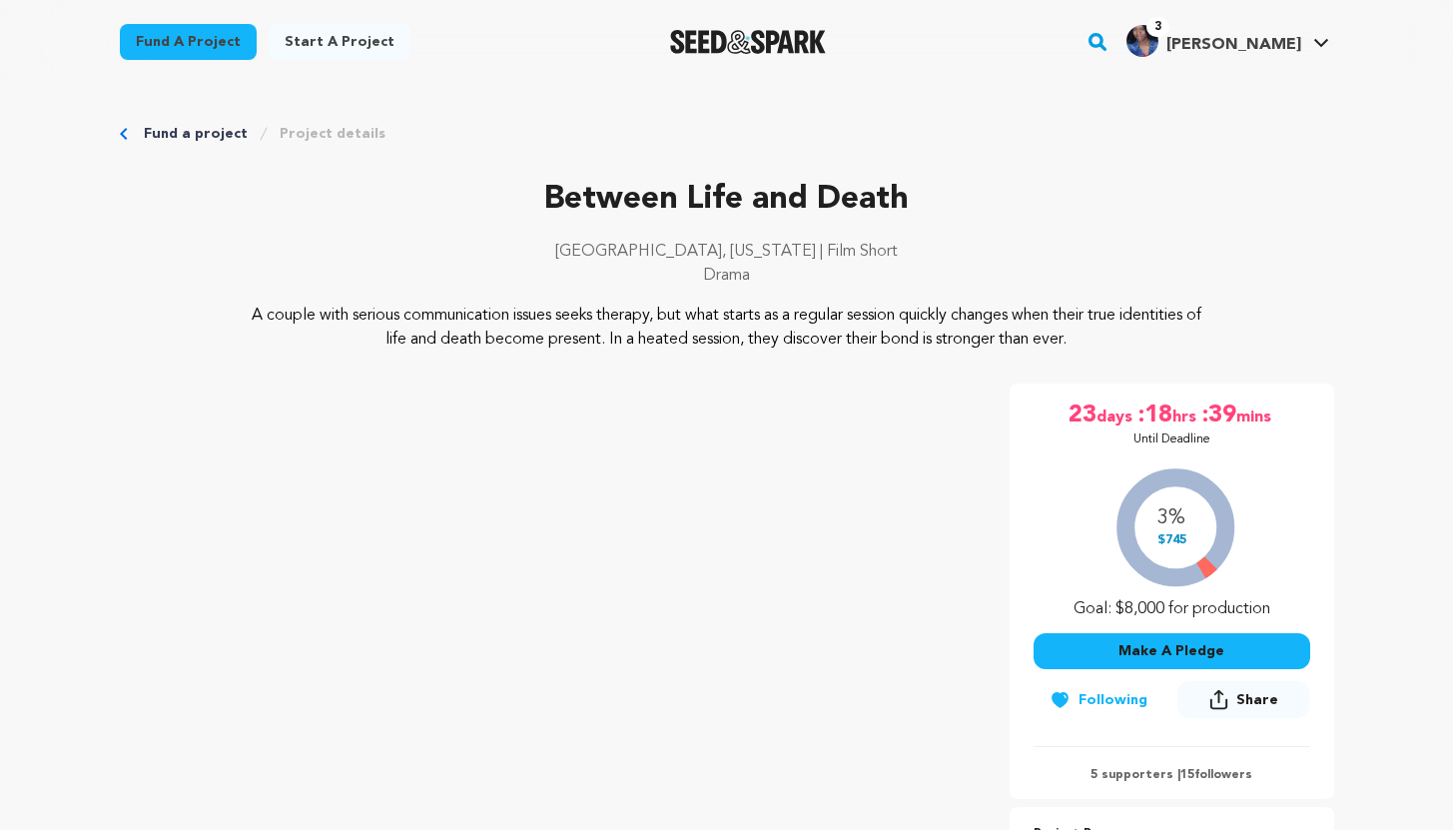
scroll to position [195, 0]
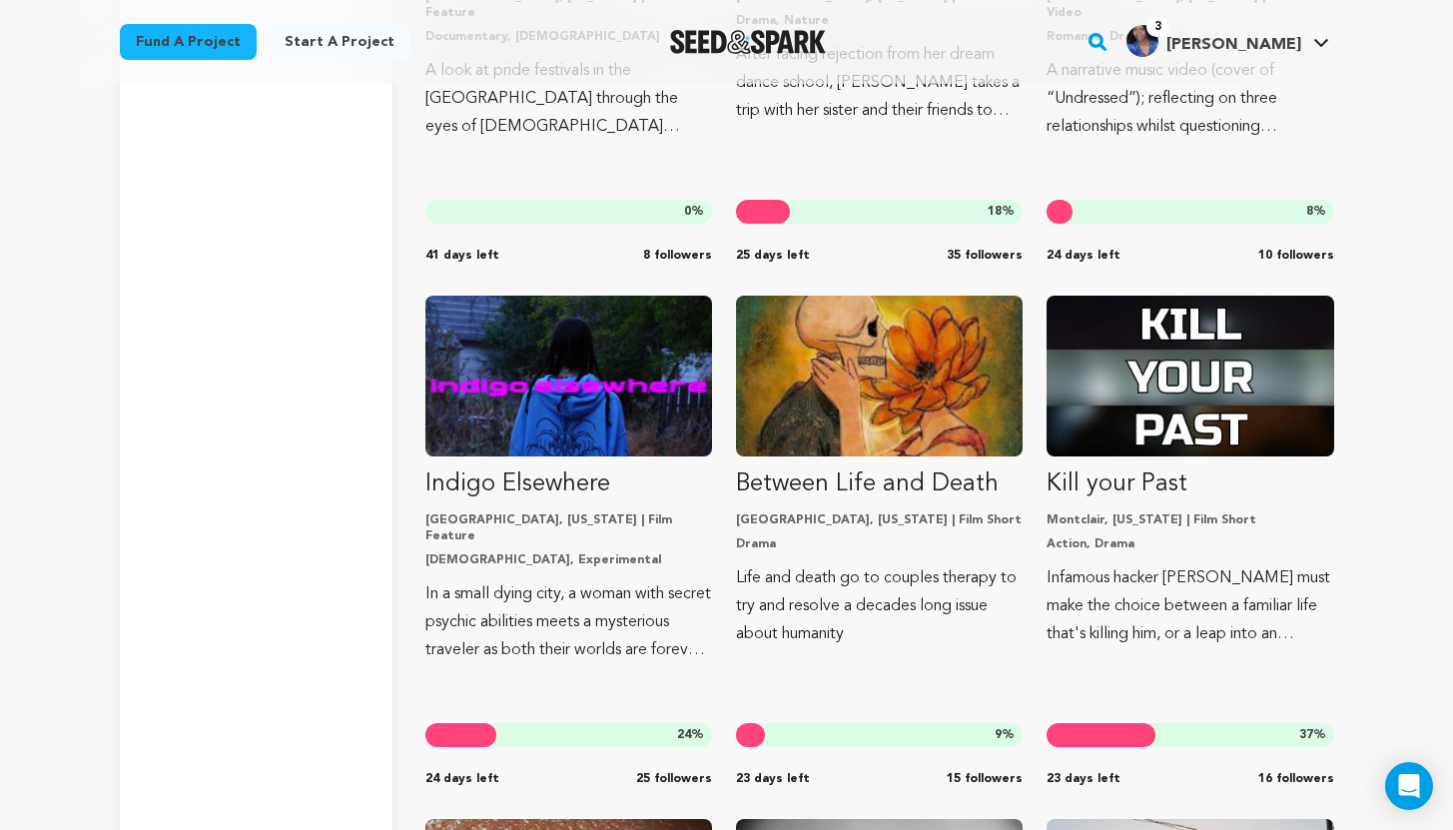
scroll to position [5362, 0]
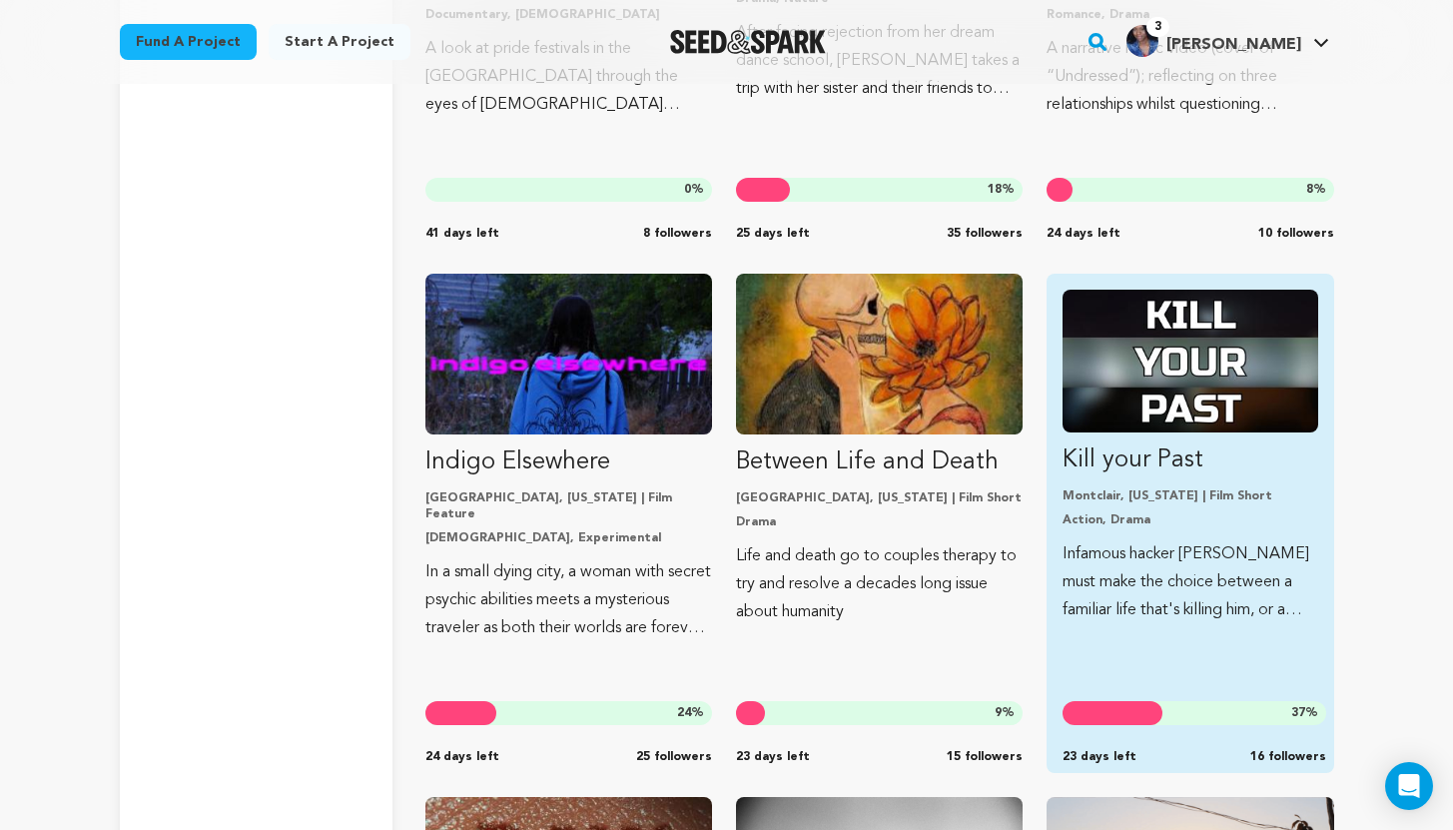
click at [1201, 552] on p "Infamous hacker [PERSON_NAME] must make the choice between a familiar life that…" at bounding box center [1189, 582] width 255 height 84
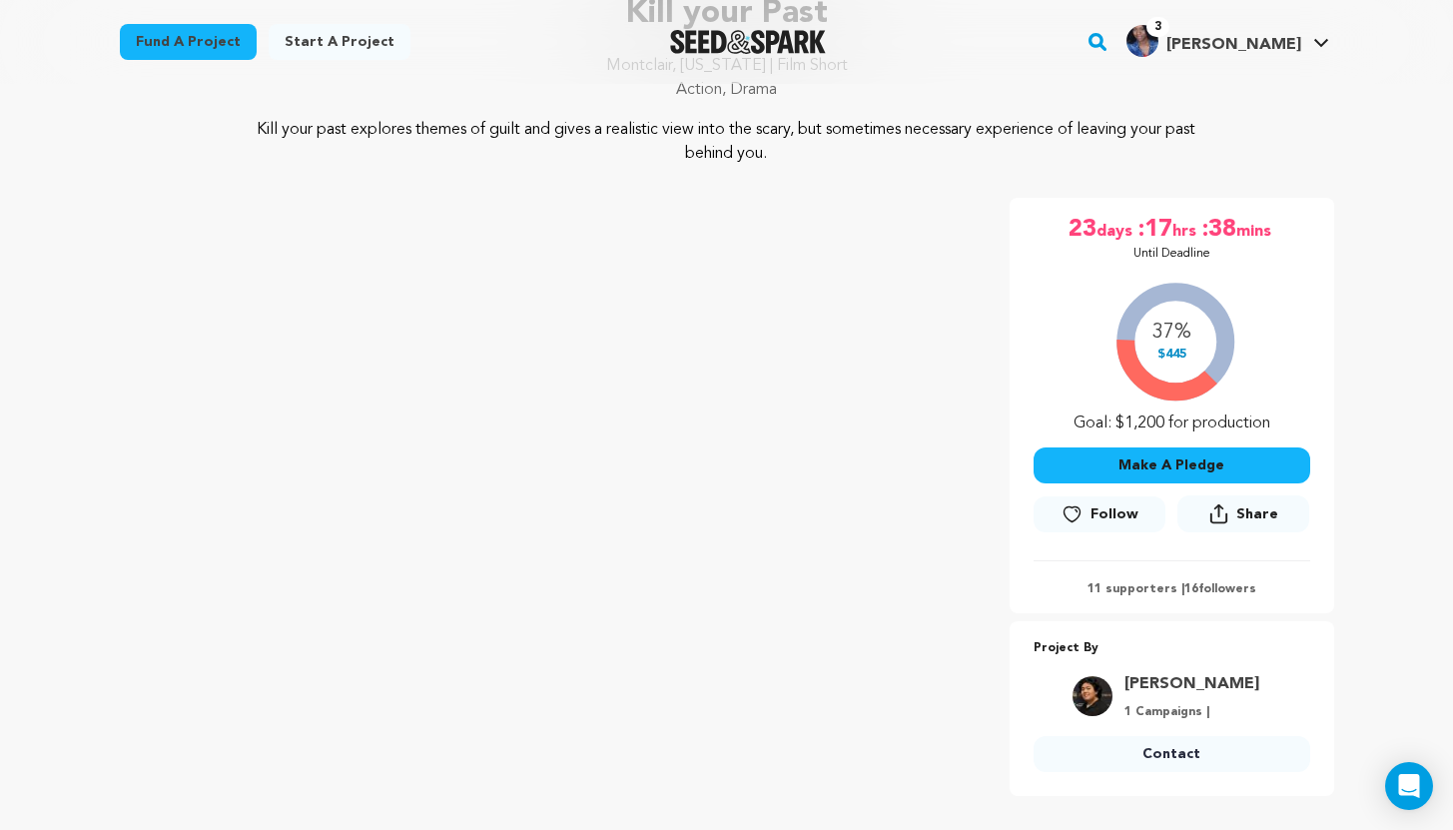
scroll to position [217, 0]
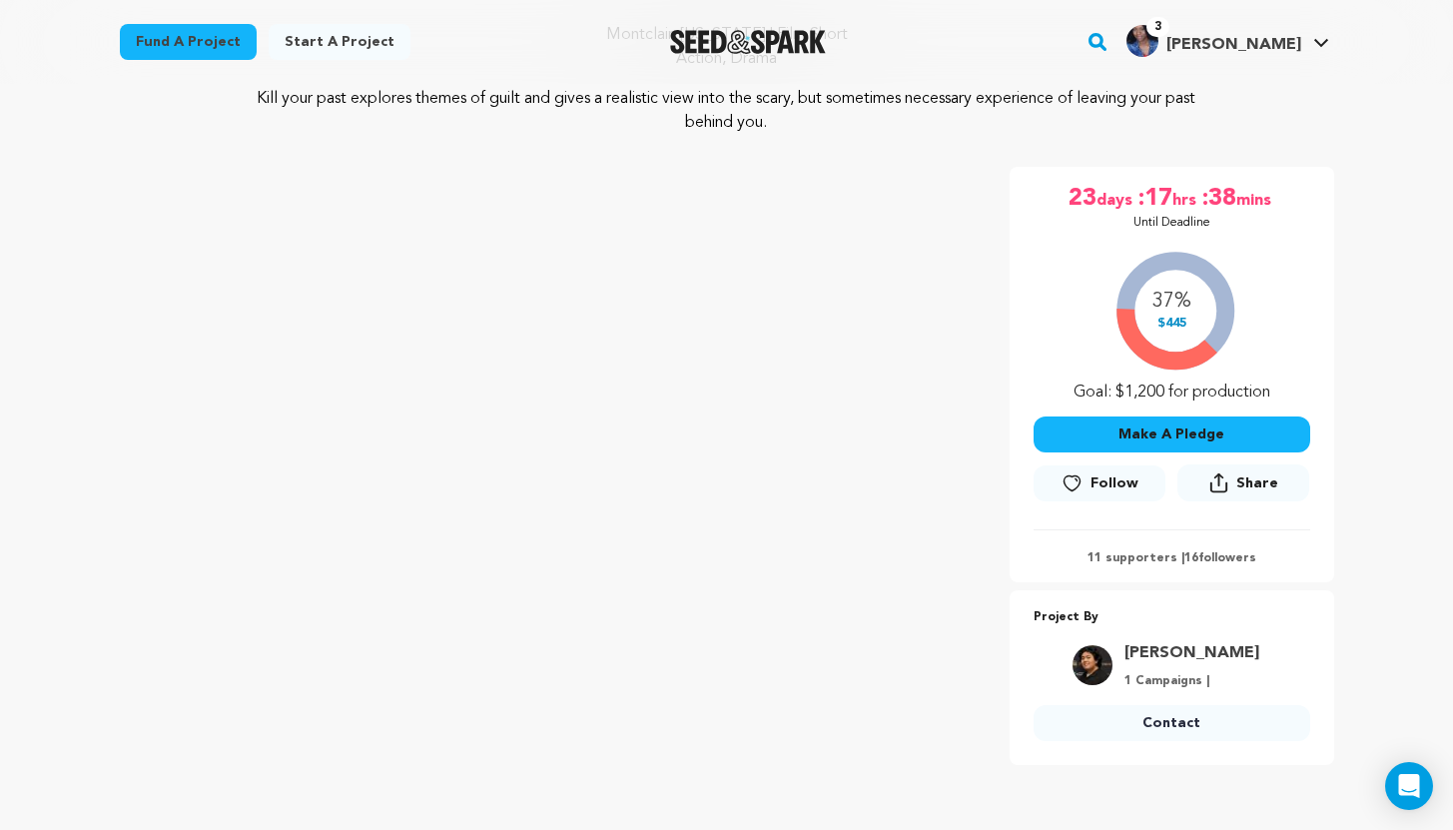
click at [1075, 486] on icon at bounding box center [1071, 483] width 21 height 20
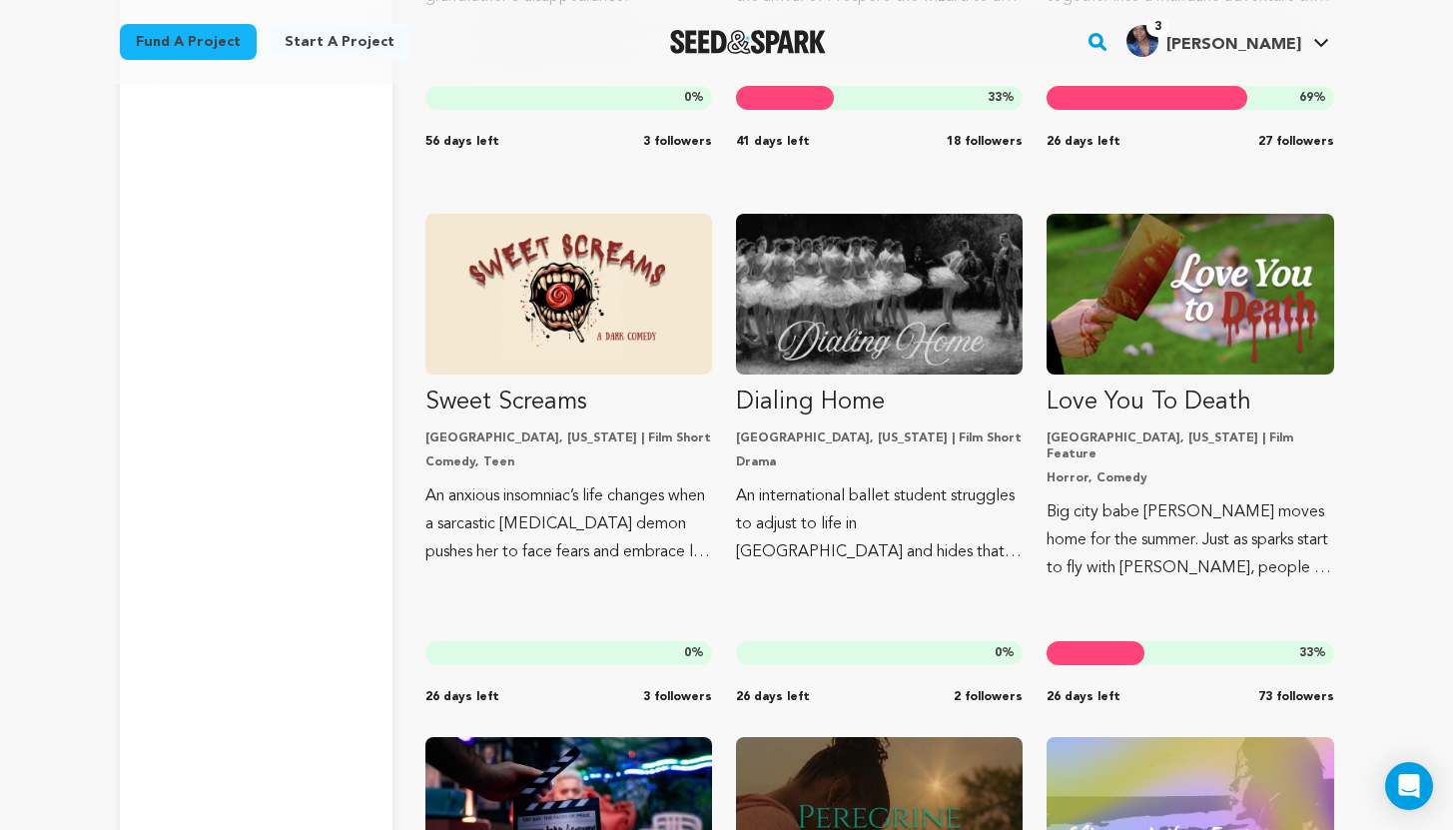
scroll to position [4371, 0]
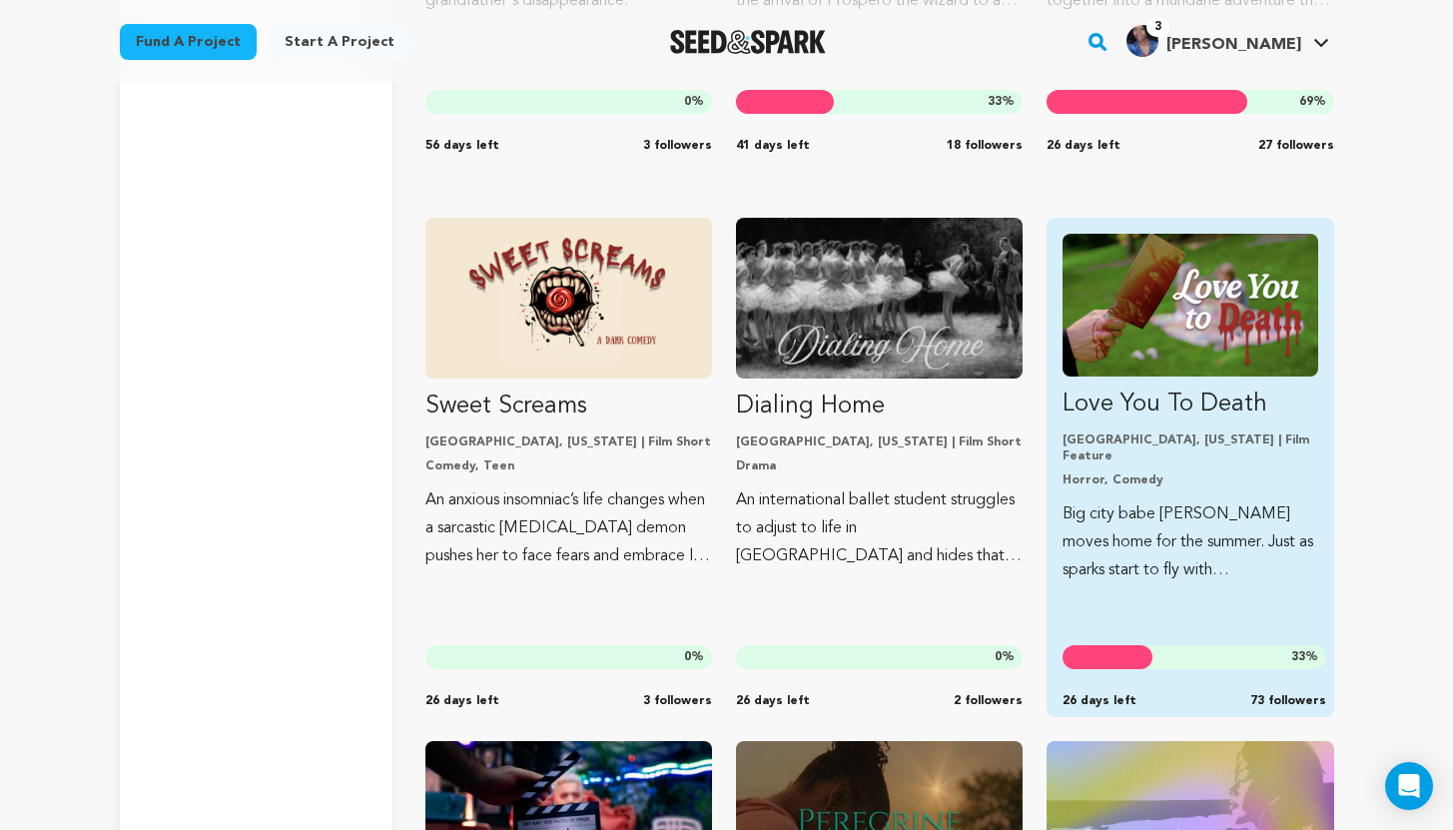
click at [1198, 529] on p "Big city babe [PERSON_NAME] moves home for the summer. Just as sparks start to …" at bounding box center [1189, 542] width 255 height 84
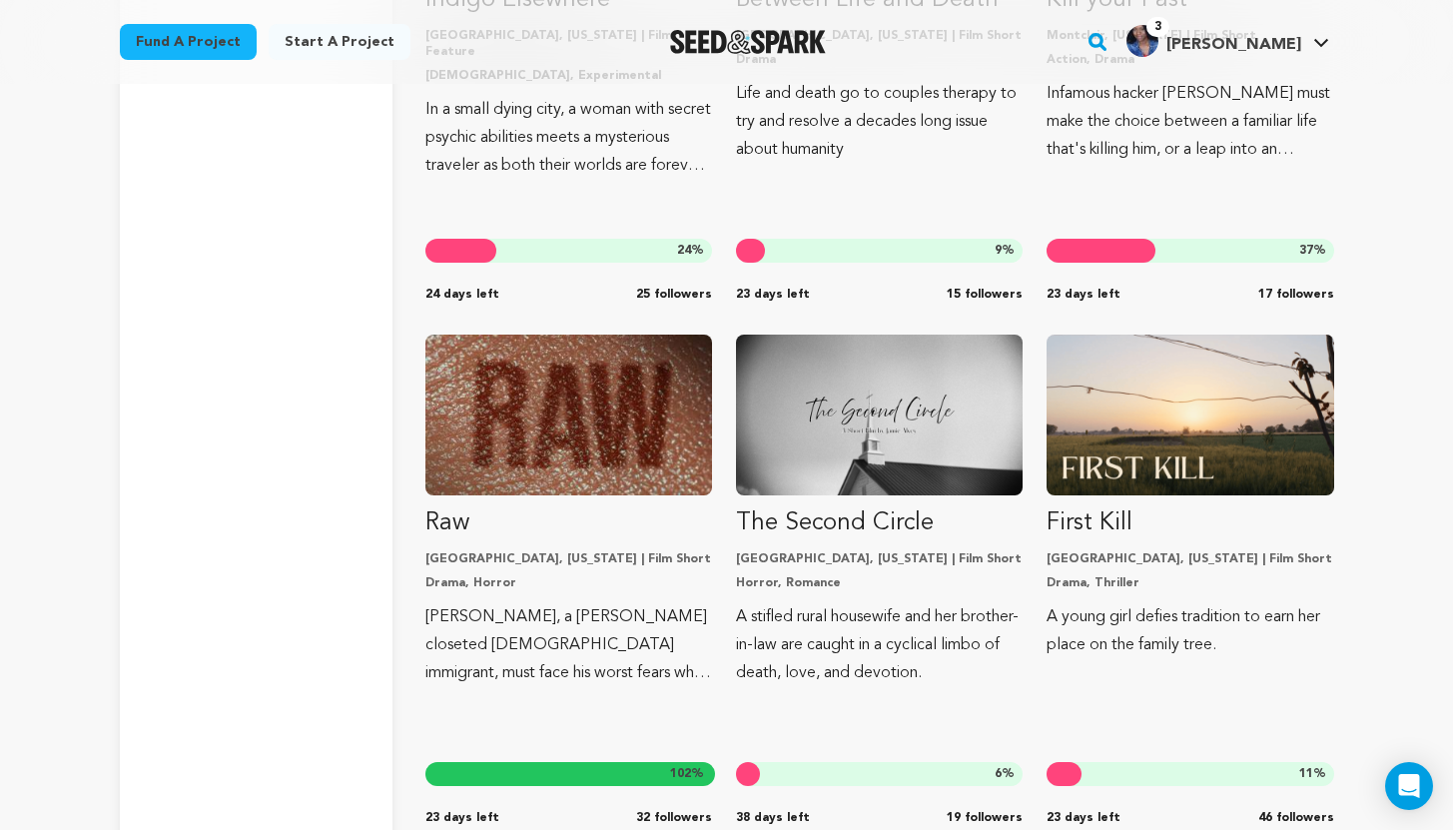
scroll to position [5908, 0]
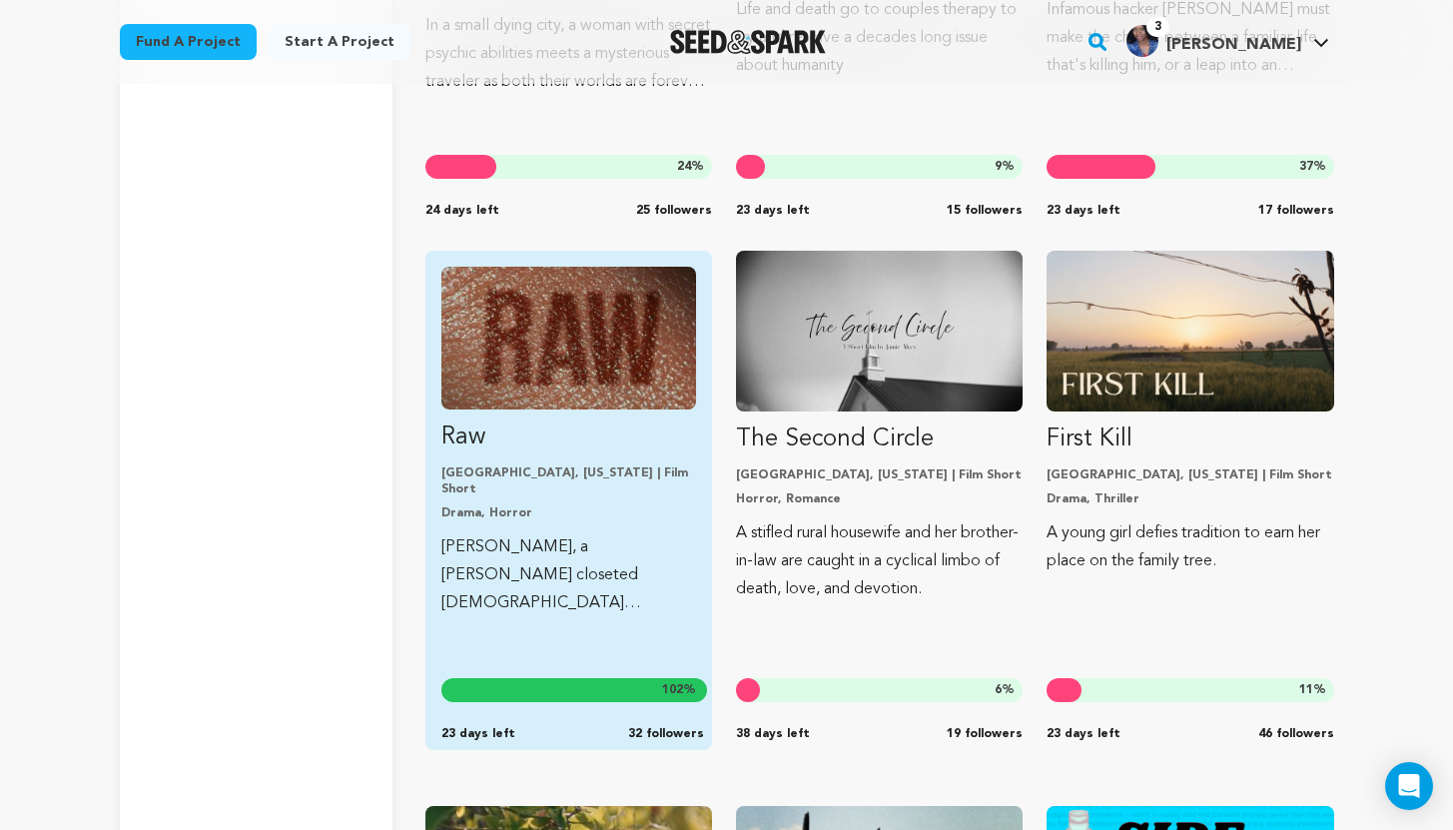
click at [543, 569] on p "[PERSON_NAME], a [PERSON_NAME] closeted [DEMOGRAPHIC_DATA] immigrant, must face…" at bounding box center [568, 575] width 255 height 84
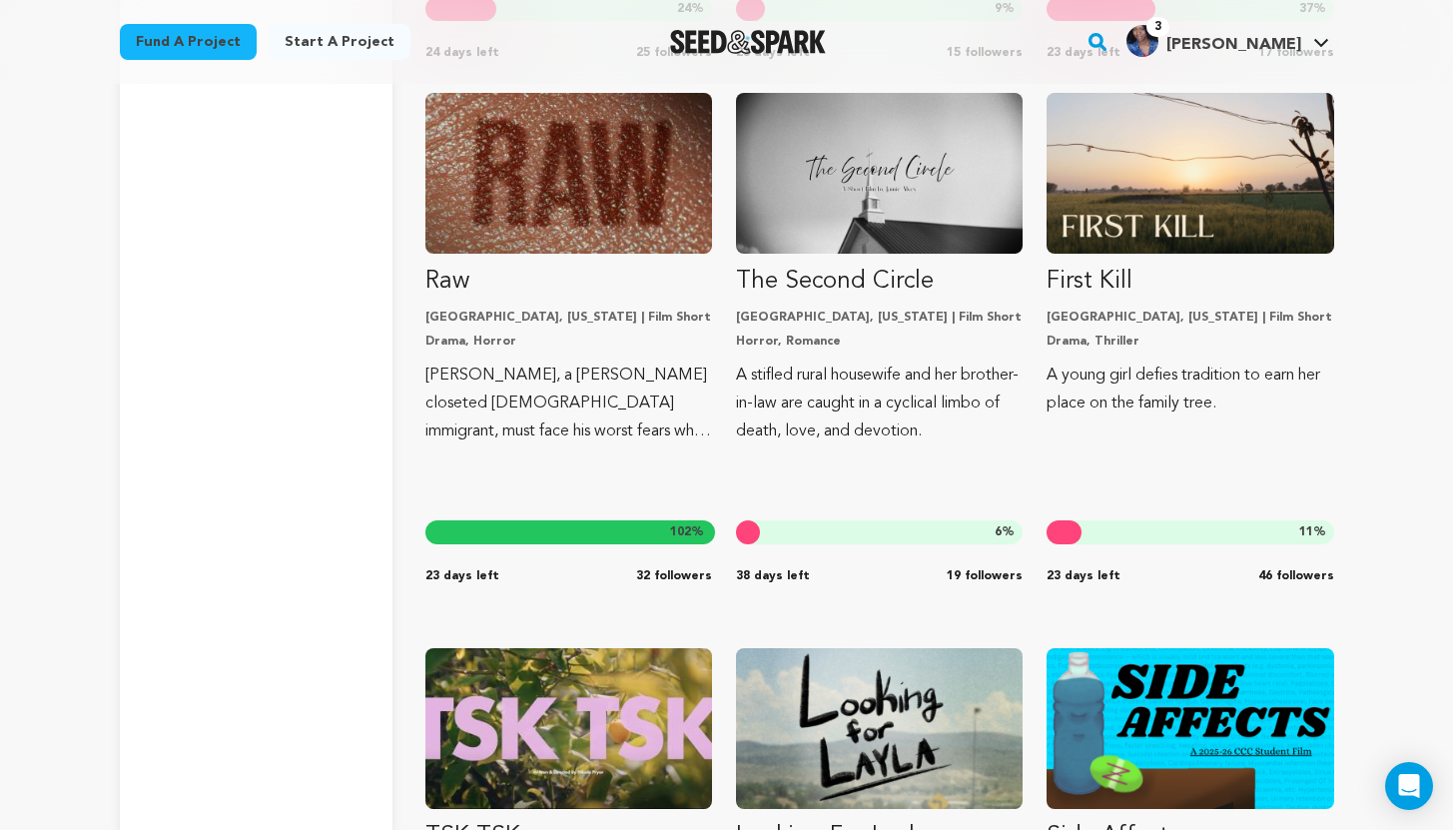
scroll to position [6054, 0]
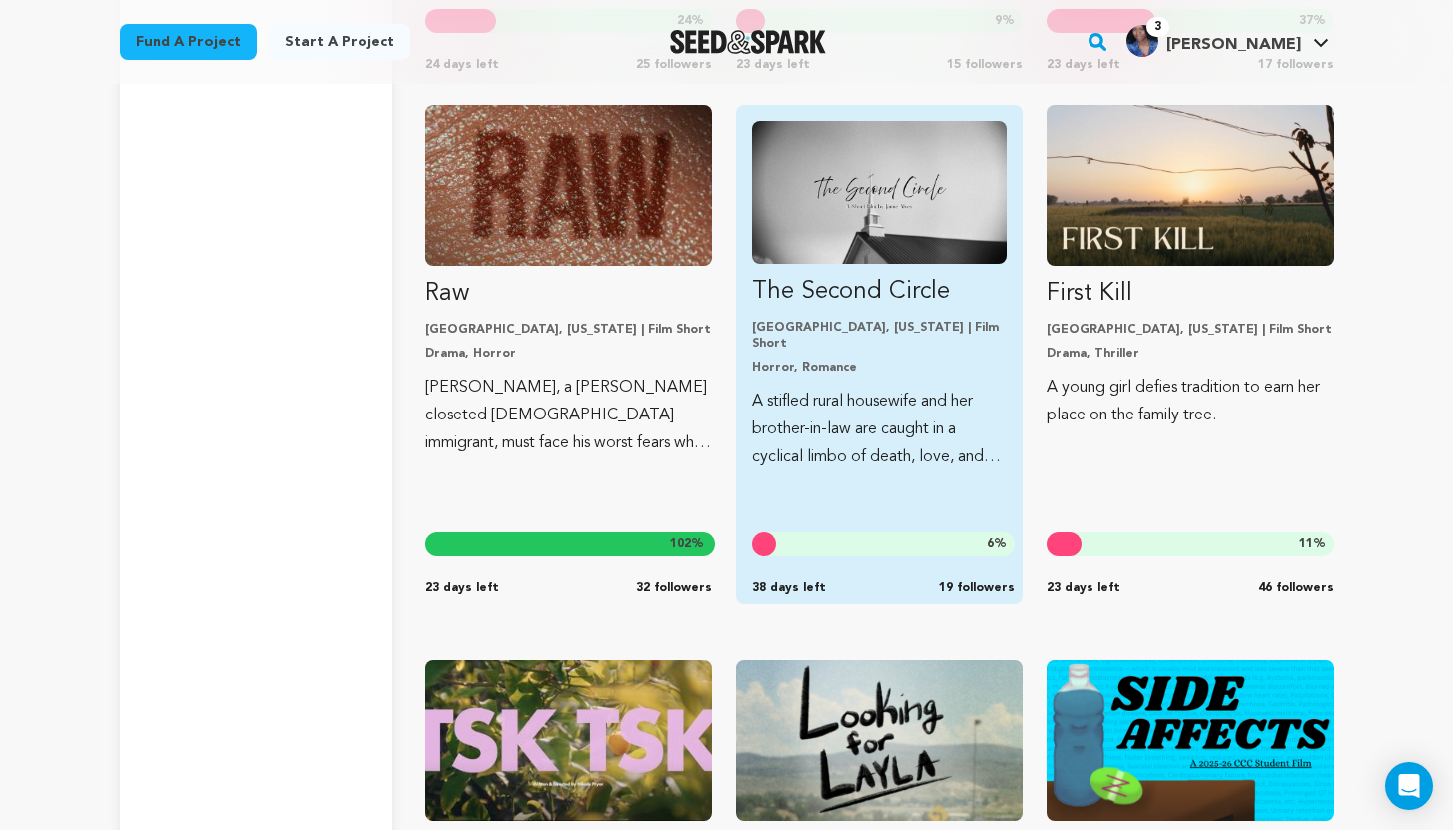
click at [845, 387] on p "A stifled rural housewife and her brother-in-law are caught in a cyclical limbo…" at bounding box center [879, 429] width 255 height 84
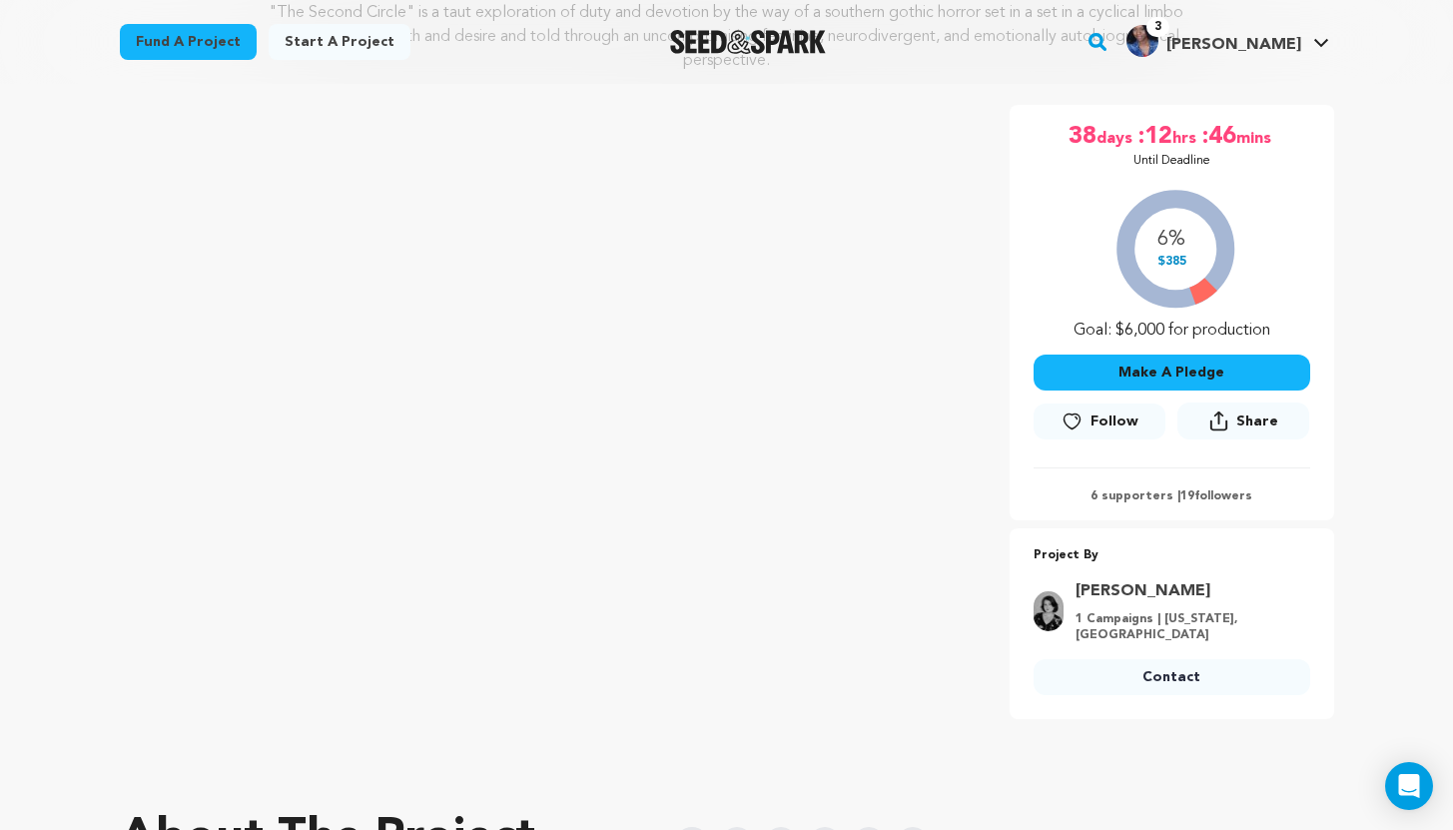
scroll to position [235, 0]
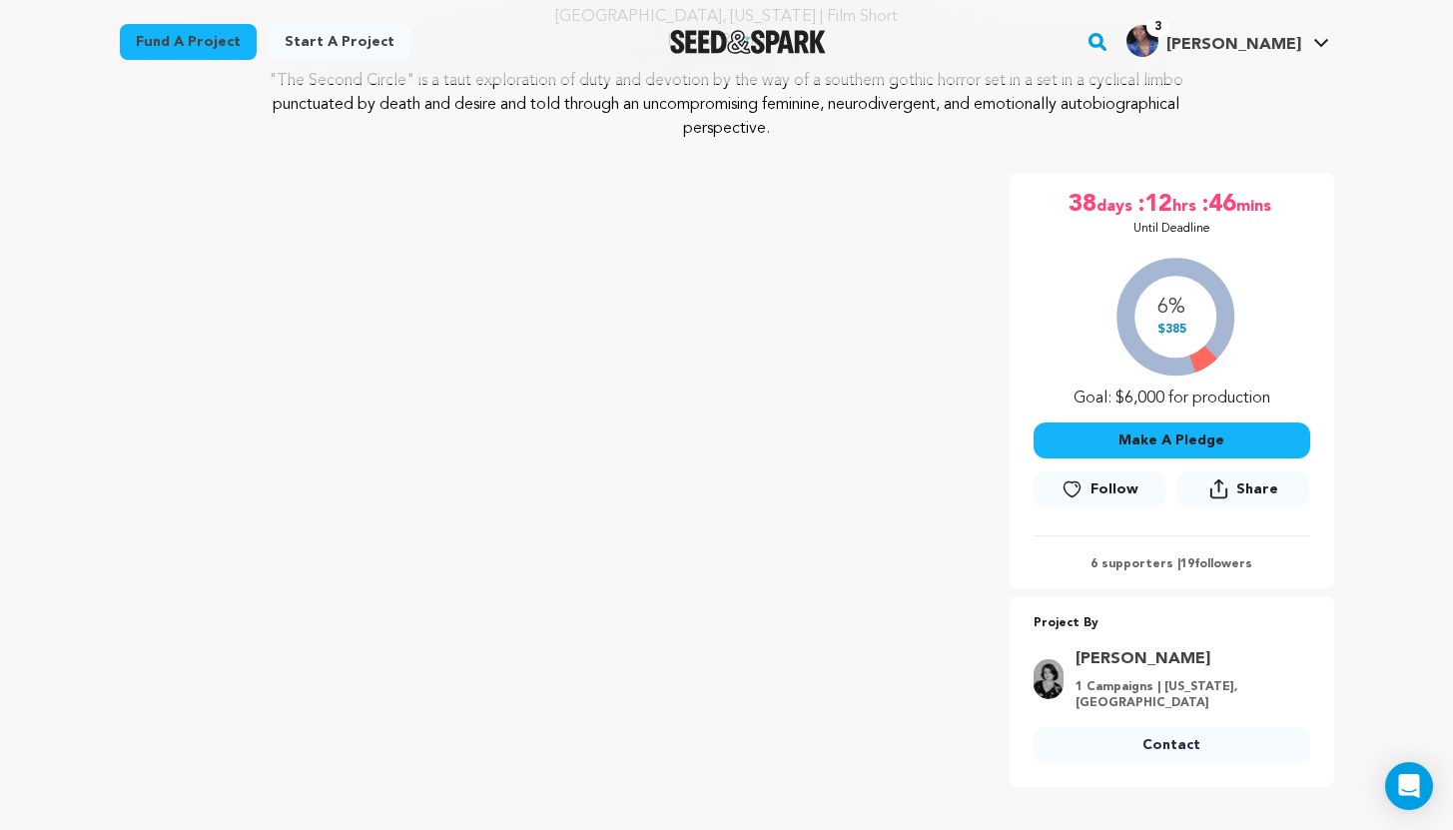
click at [1092, 483] on span "Follow" at bounding box center [1114, 489] width 48 height 20
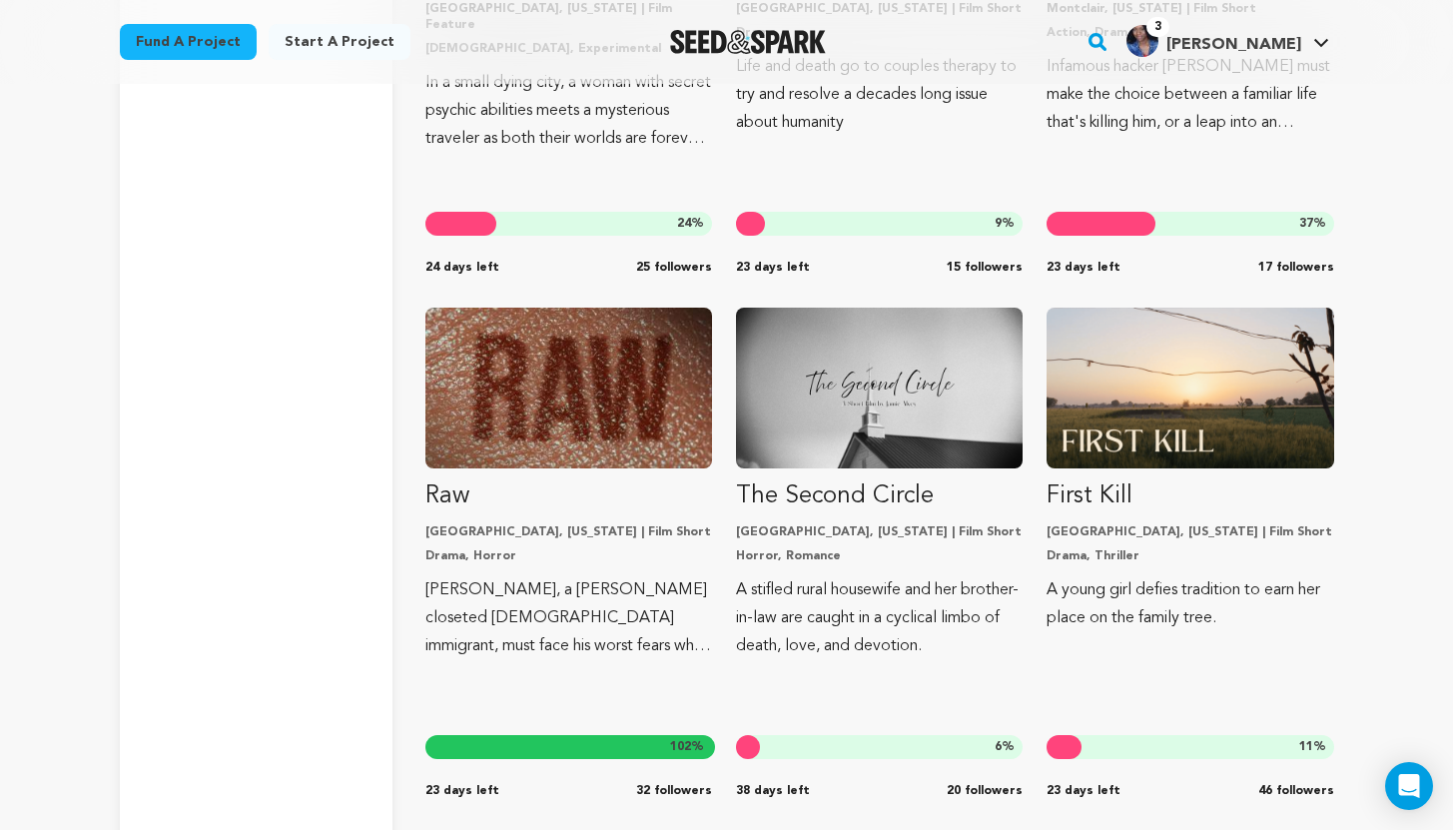
scroll to position [5855, 0]
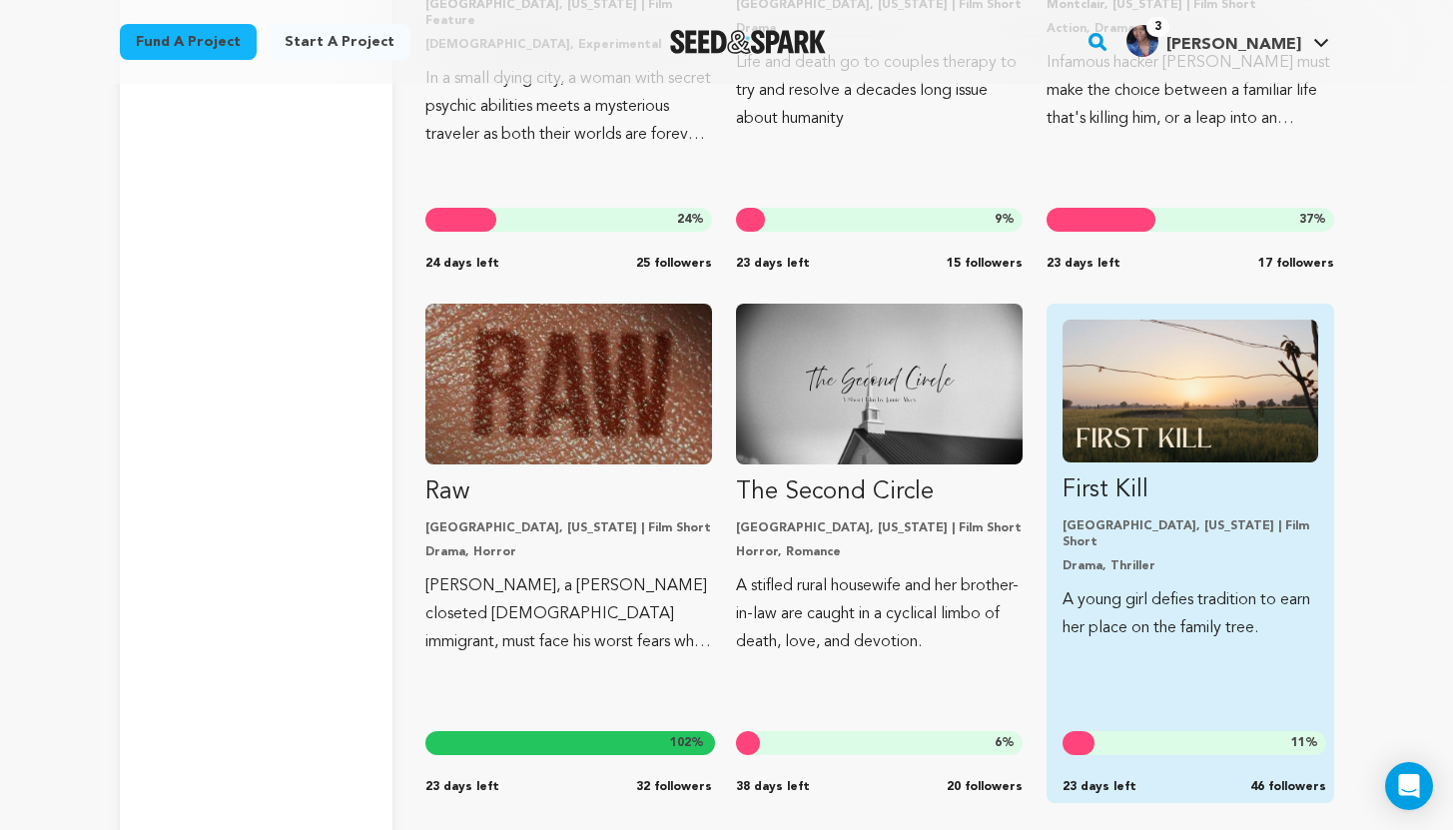
click at [1191, 512] on link "First Kill Columbia, Missouri | Film Short Drama, Thriller A young girl defies …" at bounding box center [1189, 481] width 255 height 323
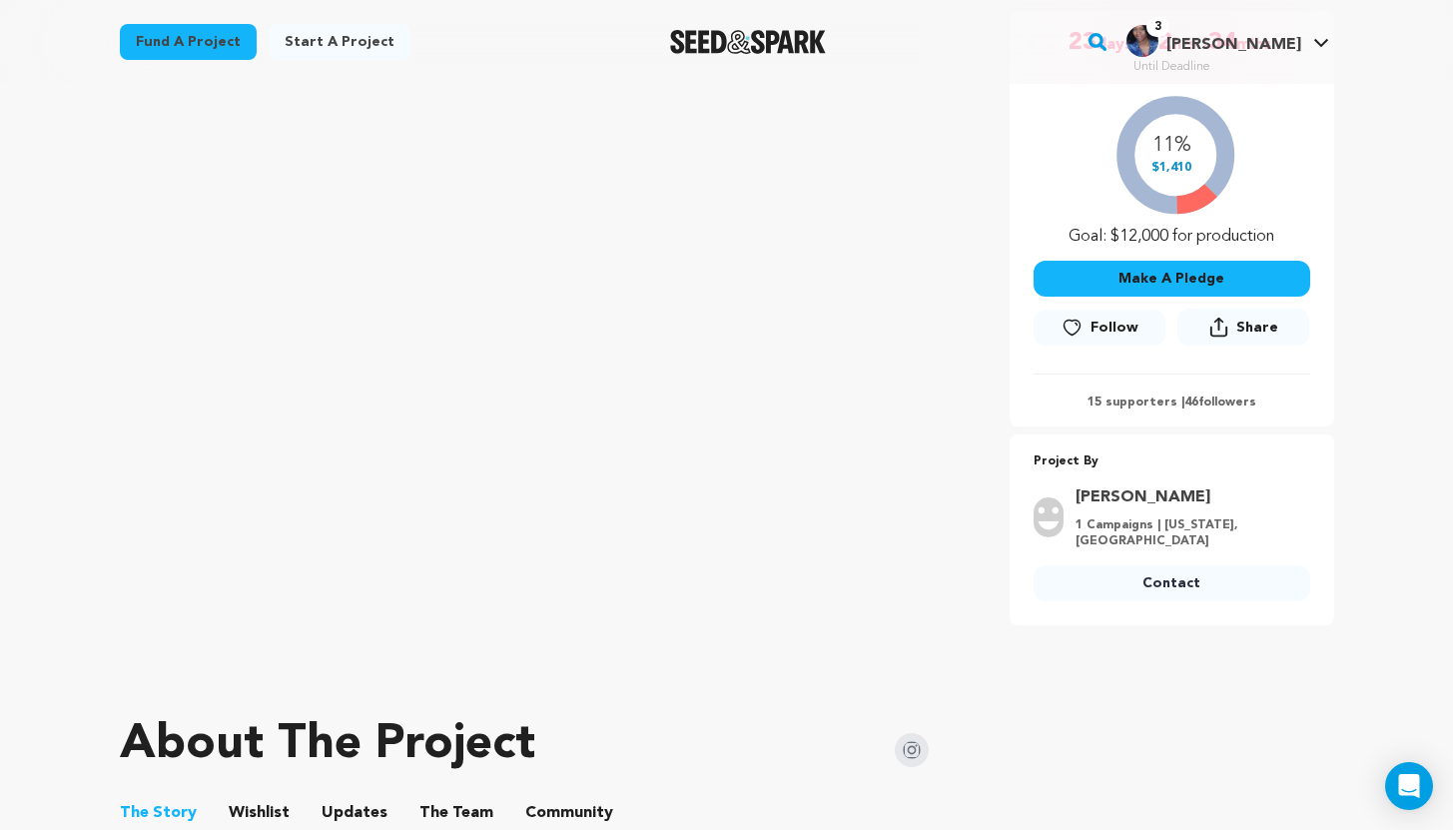
scroll to position [367, 0]
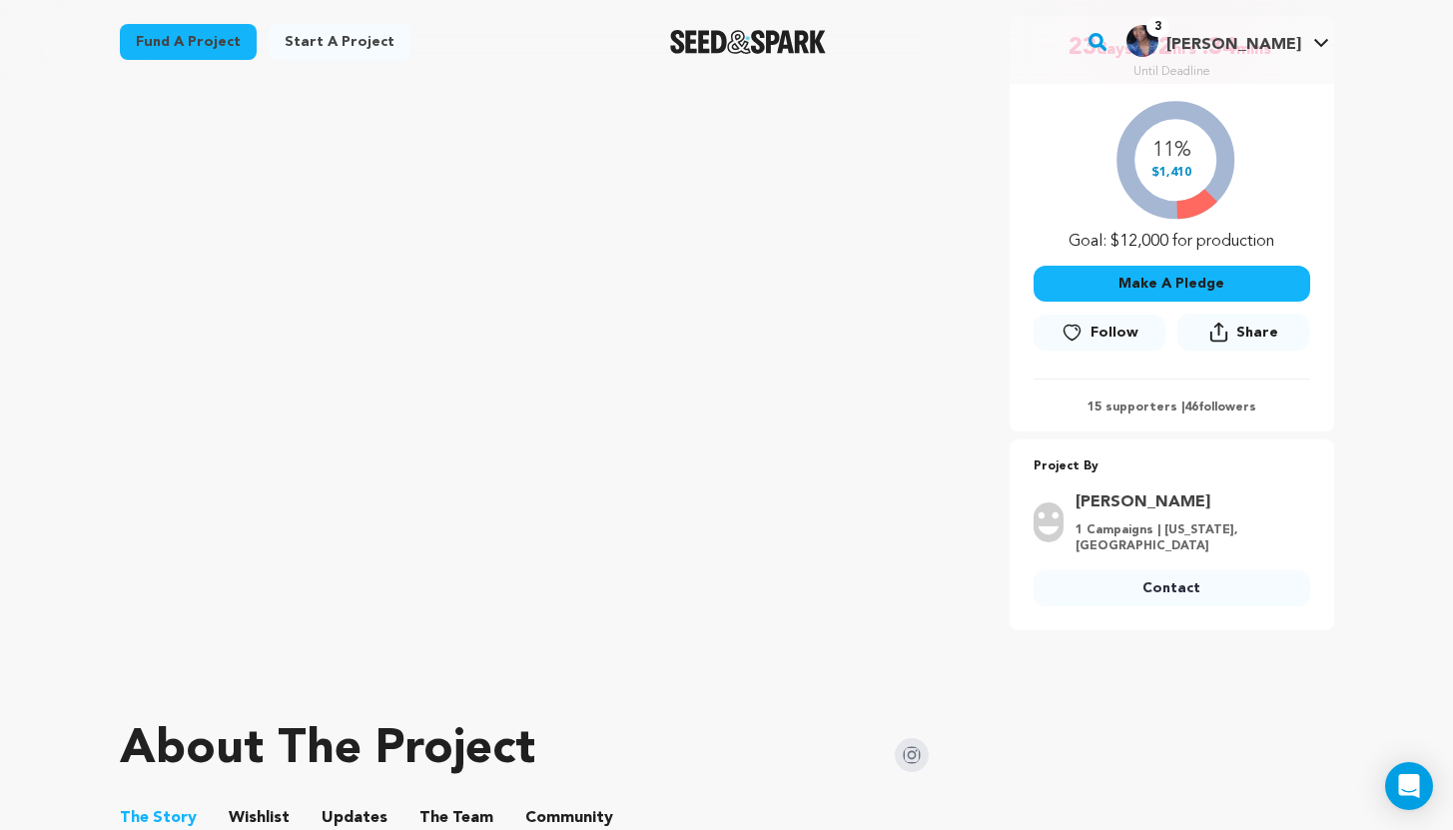
click at [1170, 577] on link "Contact" at bounding box center [1171, 588] width 277 height 36
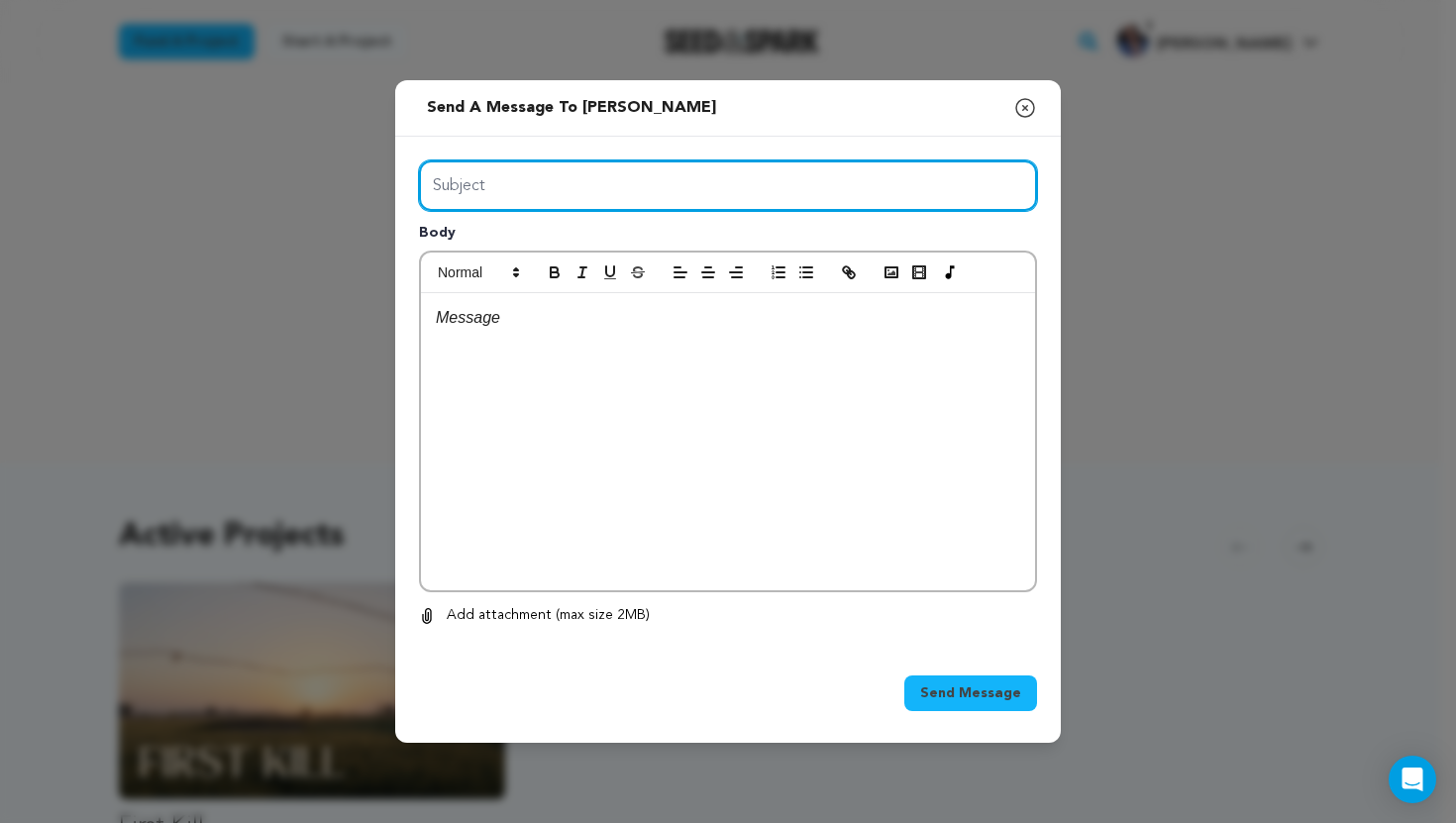
click at [638, 196] on input "Subject" at bounding box center [727, 185] width 618 height 51
type input "Best of luck on your project!"
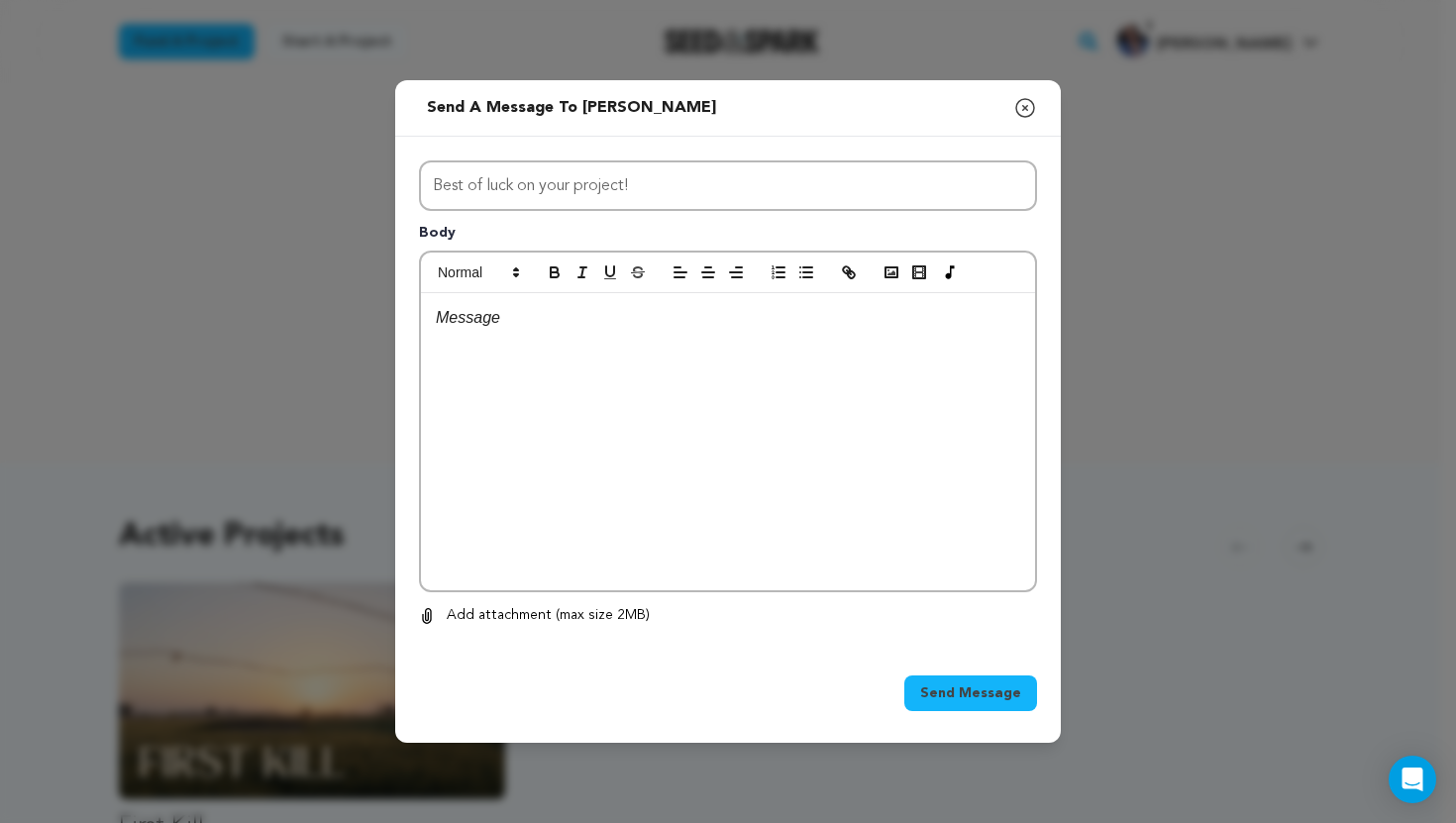
click at [584, 338] on div at bounding box center [727, 442] width 614 height 297
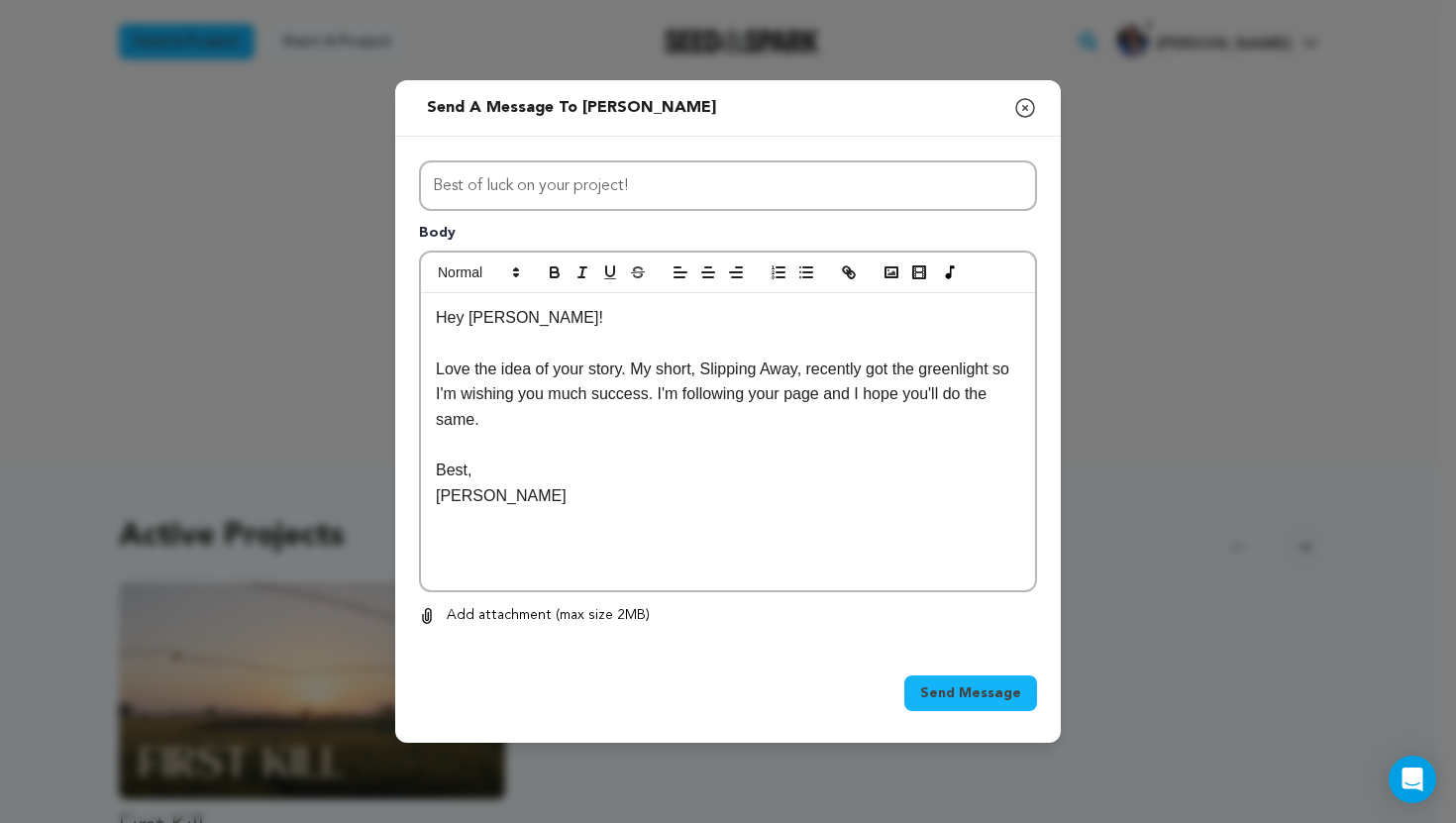
click at [1011, 687] on span "Send Message" at bounding box center [971, 693] width 101 height 20
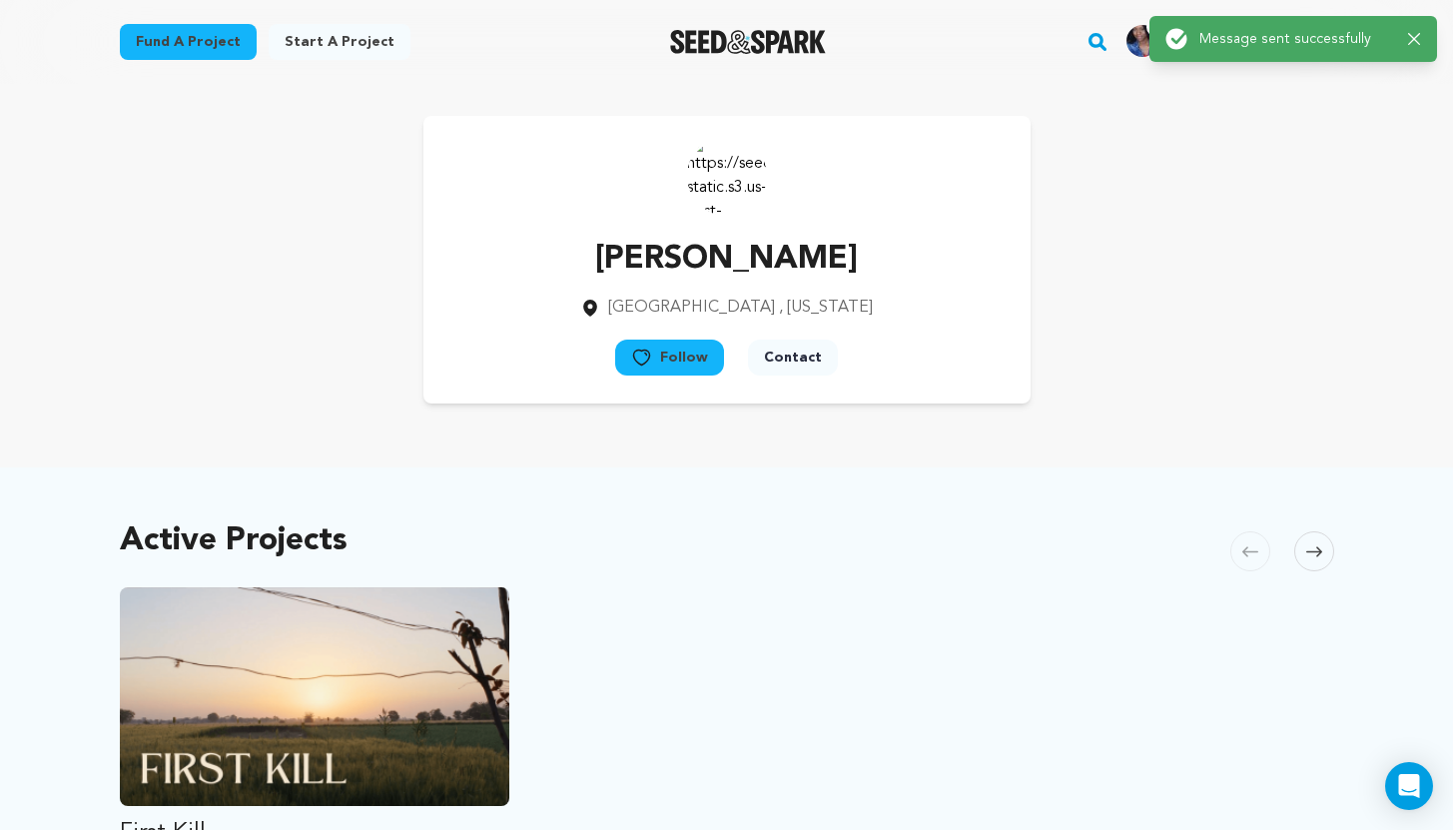
click at [674, 349] on button "Follow" at bounding box center [669, 357] width 109 height 36
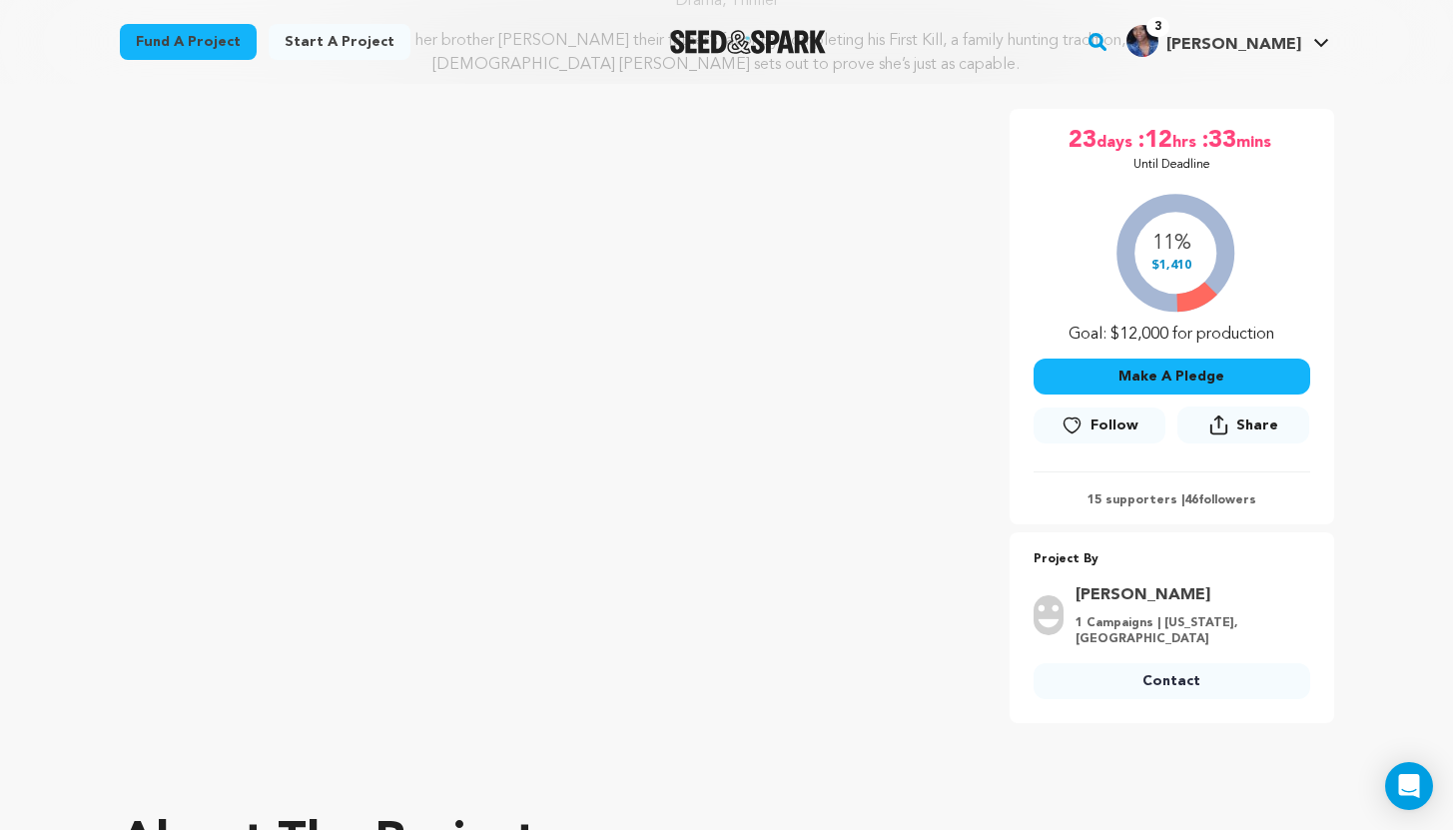
scroll to position [316, 0]
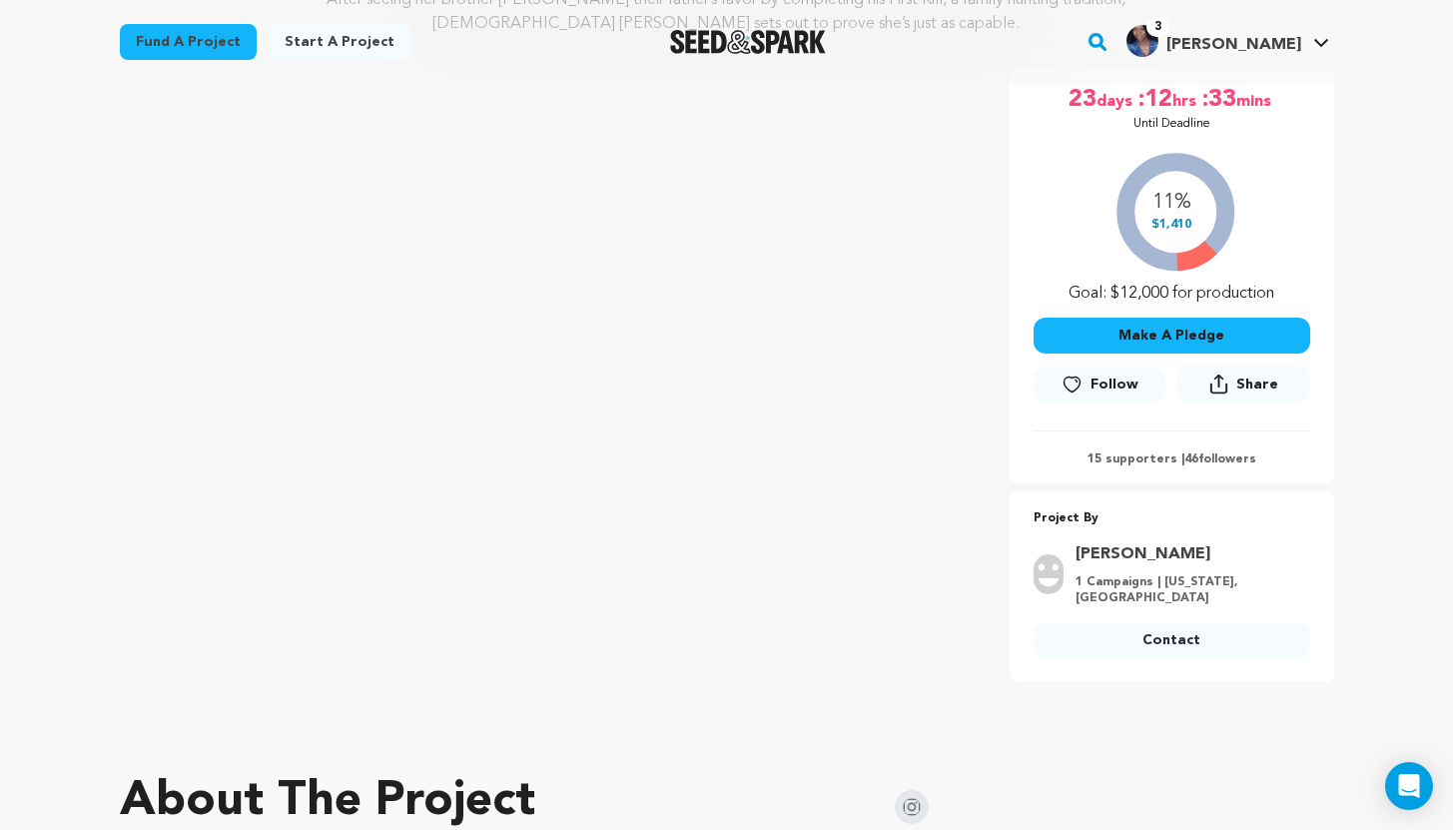
click at [1076, 385] on icon at bounding box center [1071, 384] width 21 height 20
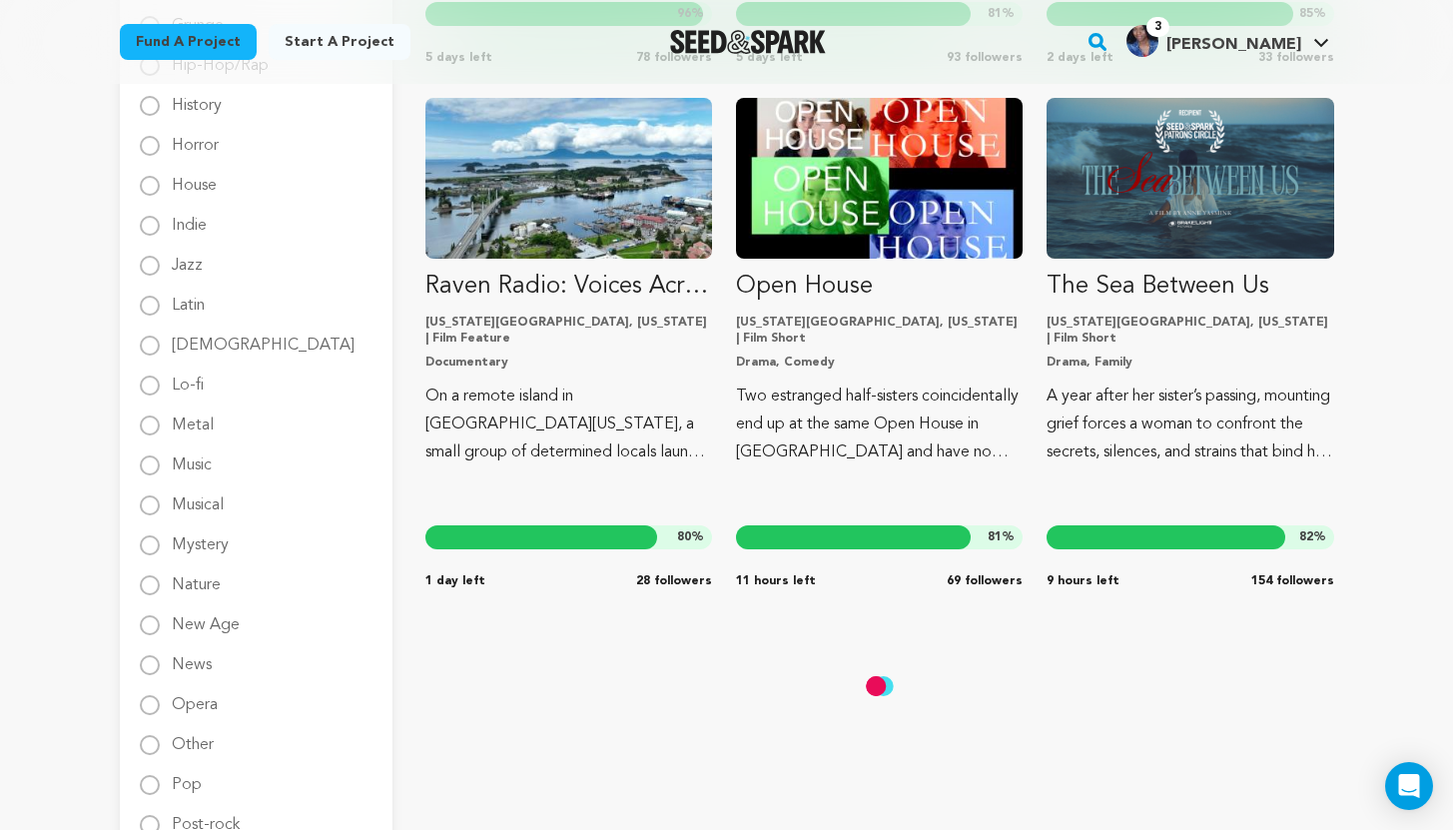
scroll to position [1770, 0]
